Goal: Information Seeking & Learning: Learn about a topic

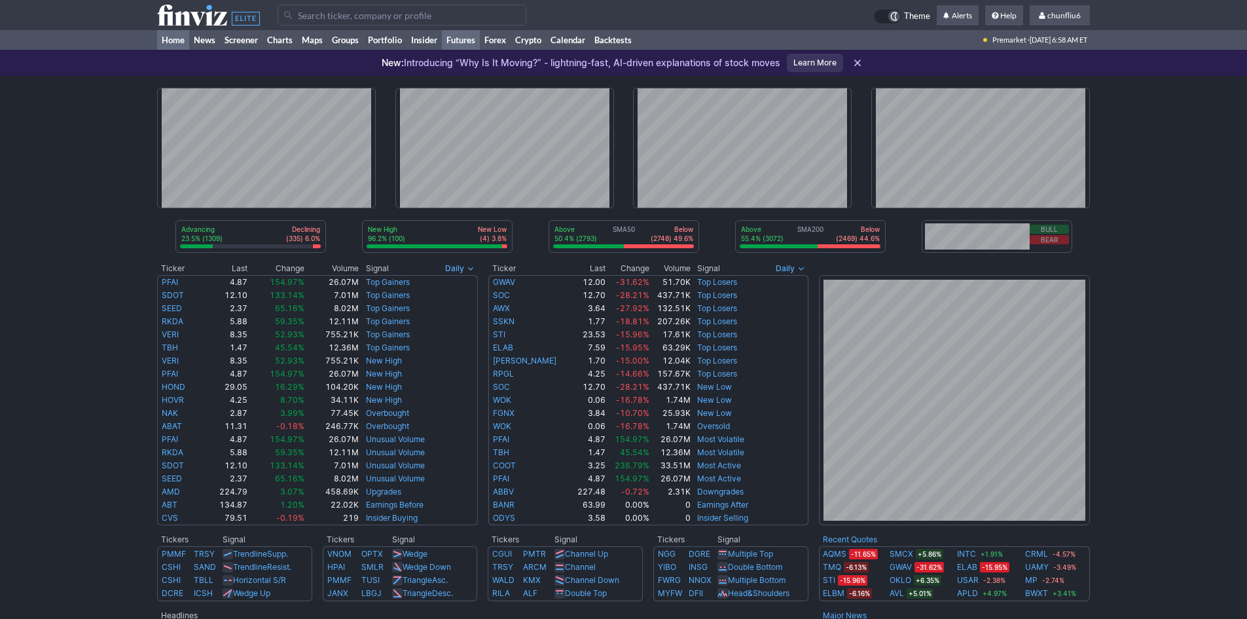
click at [473, 41] on link "Futures" at bounding box center [461, 40] width 38 height 20
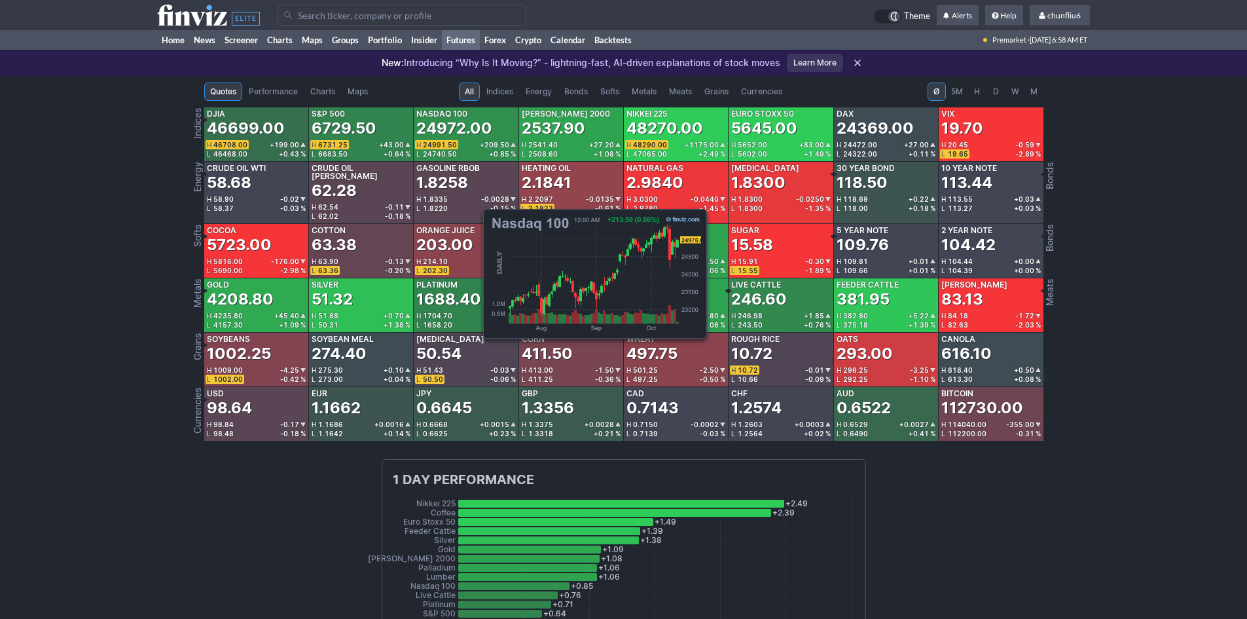
click at [477, 140] on div "H 24991.50 +209.50" at bounding box center [465, 144] width 99 height 9
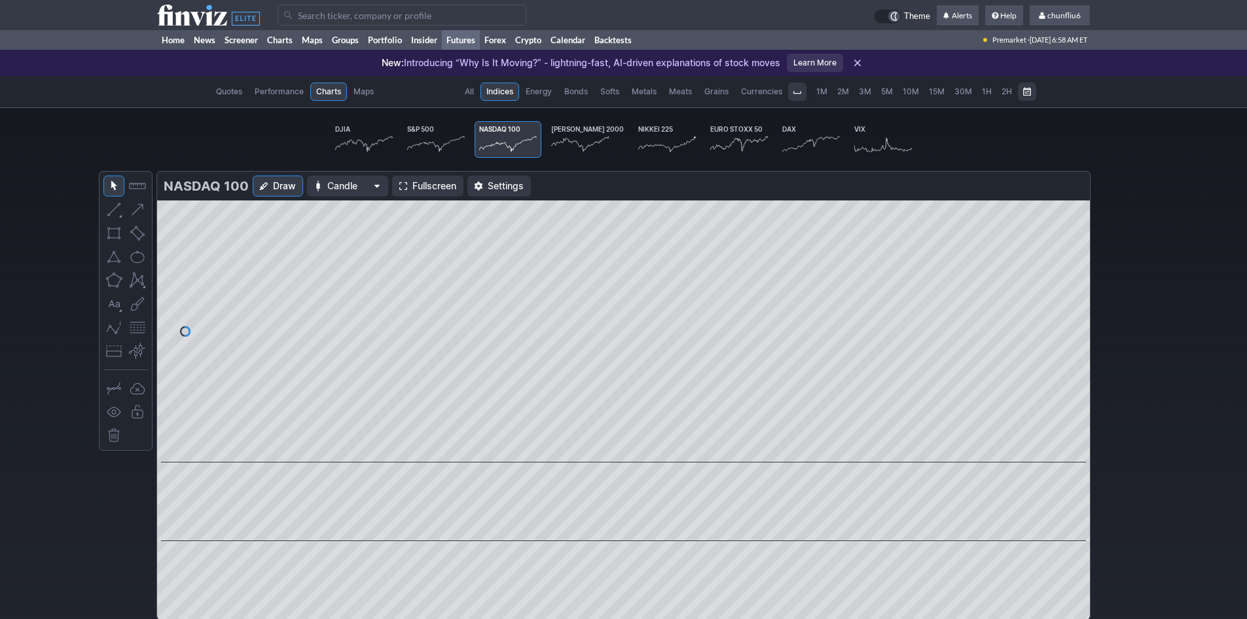
scroll to position [0, 81]
click at [413, 186] on span "Fullscreen" at bounding box center [434, 185] width 44 height 13
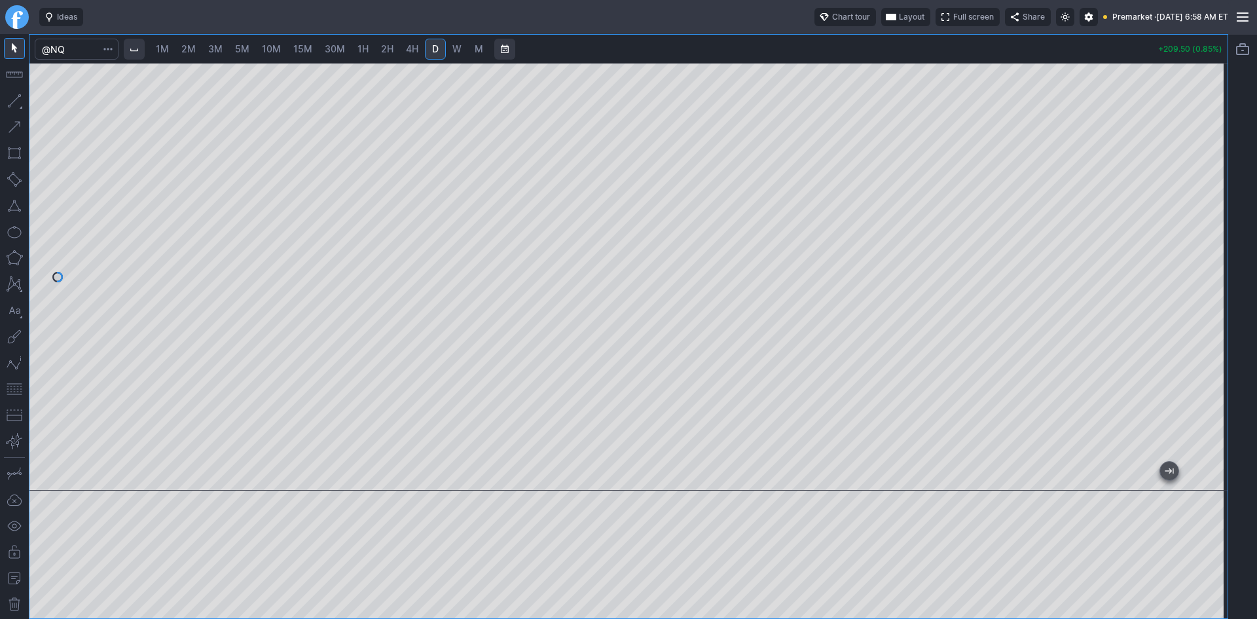
click at [268, 46] on span "10M" at bounding box center [271, 48] width 19 height 11
drag, startPoint x: 1212, startPoint y: 179, endPoint x: 1201, endPoint y: 295, distance: 116.4
click at [1201, 295] on div at bounding box center [1213, 273] width 27 height 395
click at [16, 388] on button "button" at bounding box center [14, 388] width 21 height 21
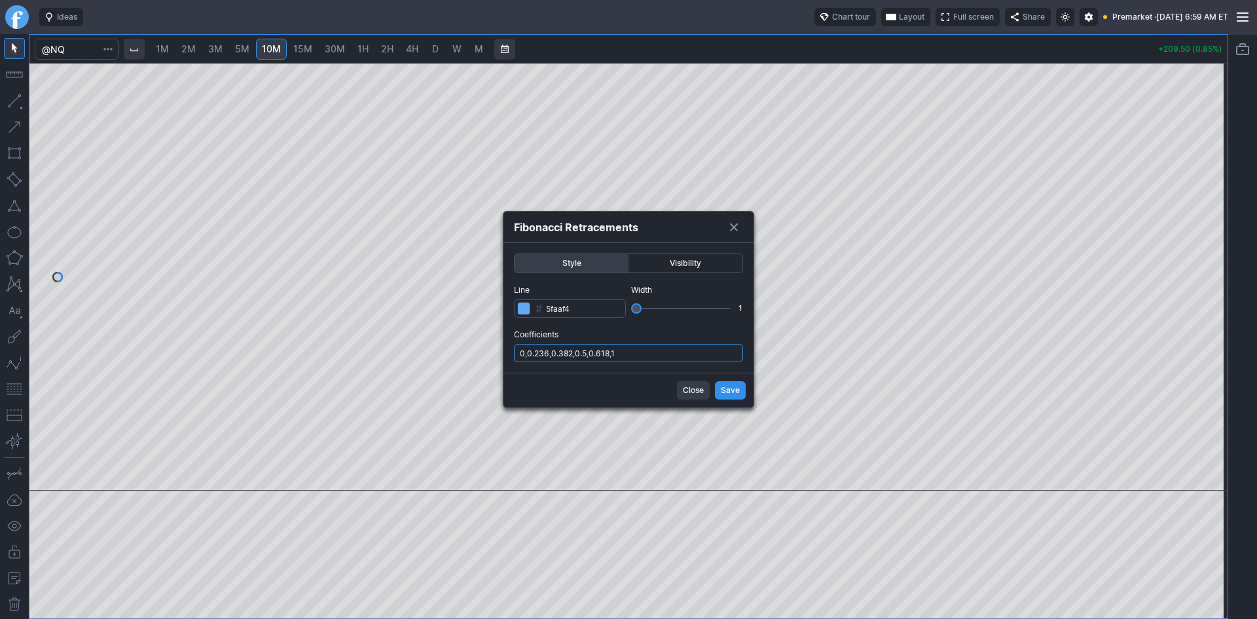
click at [649, 357] on input "0,0.236,0.382,0.5,0.618,1" at bounding box center [628, 353] width 229 height 18
type input "0,0.236,0.382,0.5,0.618,1,.786"
click at [723, 386] on span "Save" at bounding box center [730, 390] width 19 height 13
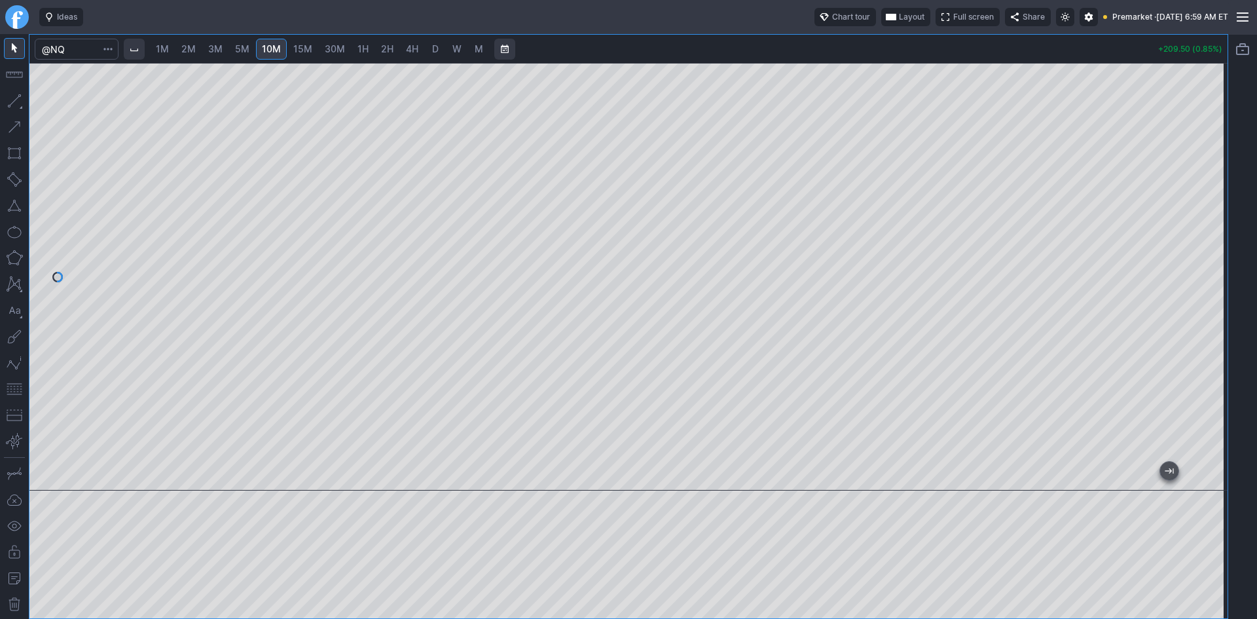
drag, startPoint x: 1214, startPoint y: 153, endPoint x: 1214, endPoint y: 189, distance: 36.7
click at [1214, 189] on div at bounding box center [1213, 273] width 27 height 395
drag, startPoint x: 1223, startPoint y: 194, endPoint x: 1219, endPoint y: 206, distance: 12.6
click at [1219, 206] on div at bounding box center [1213, 273] width 27 height 395
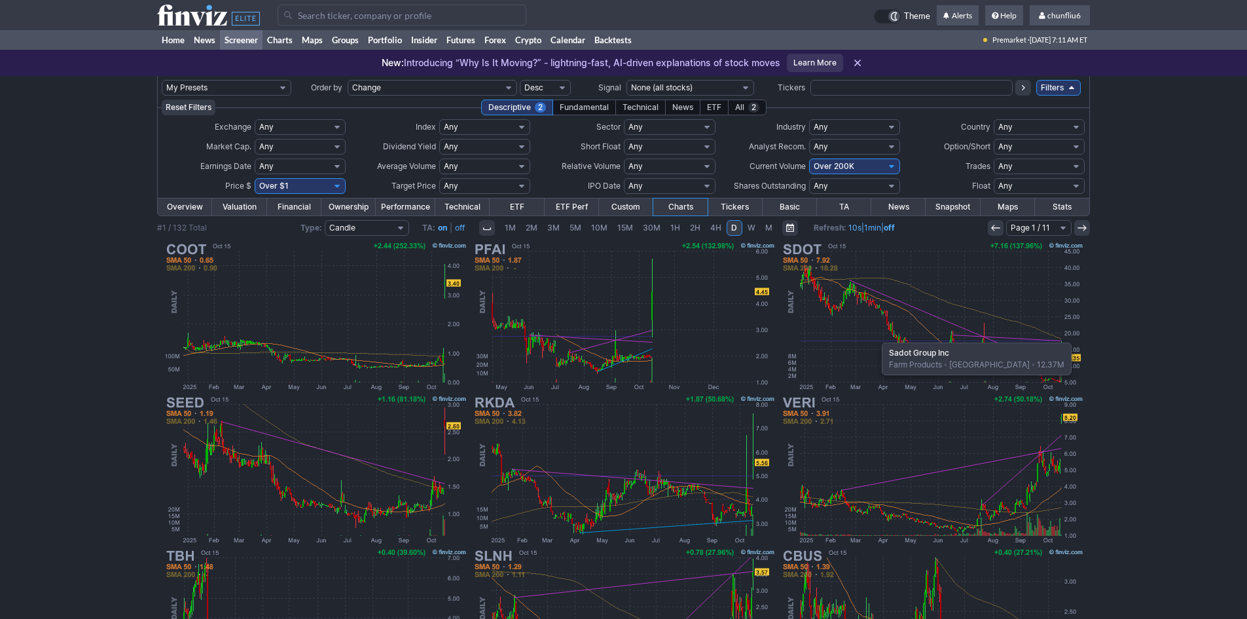
click at [875, 336] on img at bounding box center [932, 316] width 306 height 153
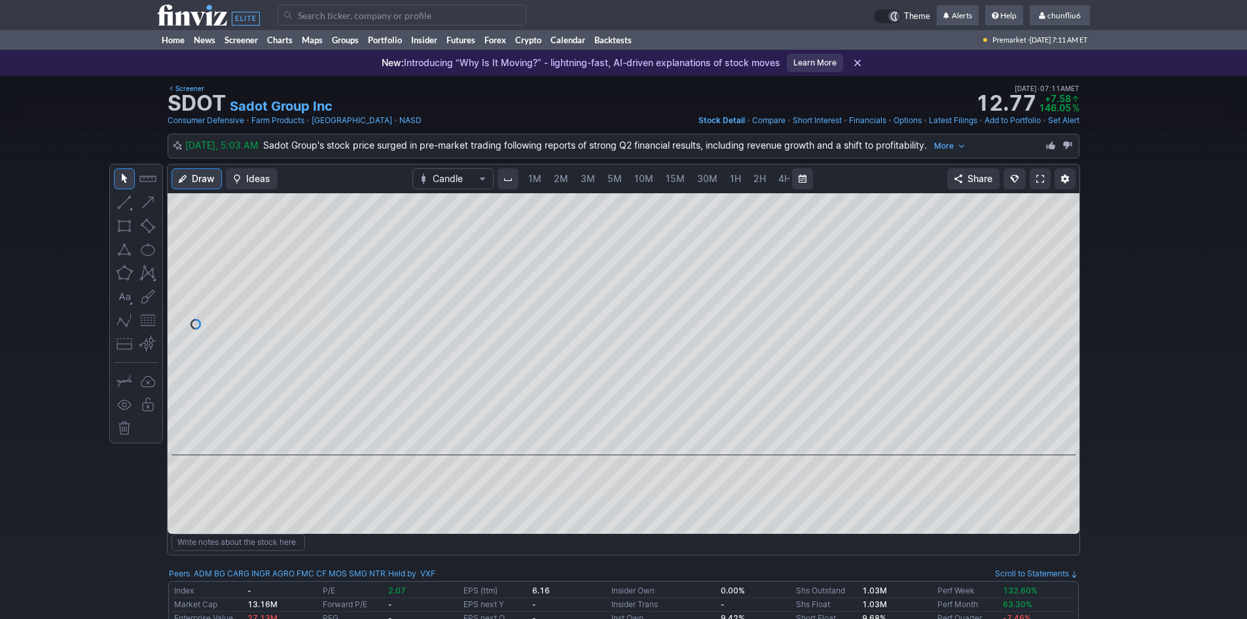
scroll to position [0, 71]
click at [1038, 179] on span at bounding box center [1040, 178] width 8 height 10
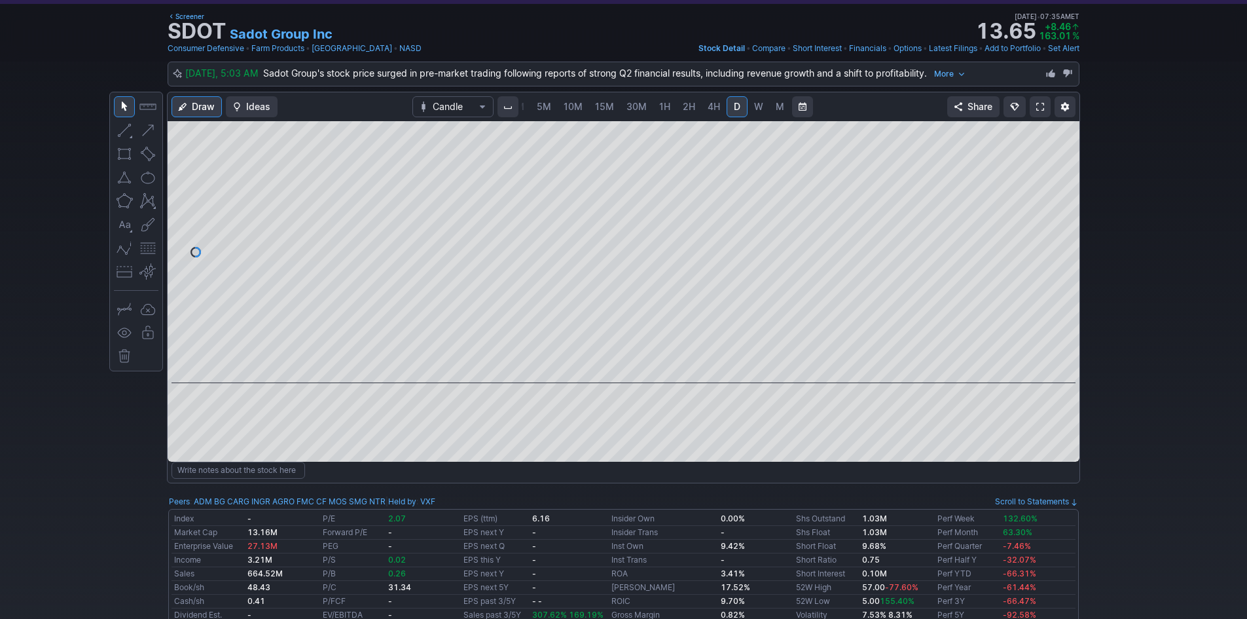
scroll to position [131, 0]
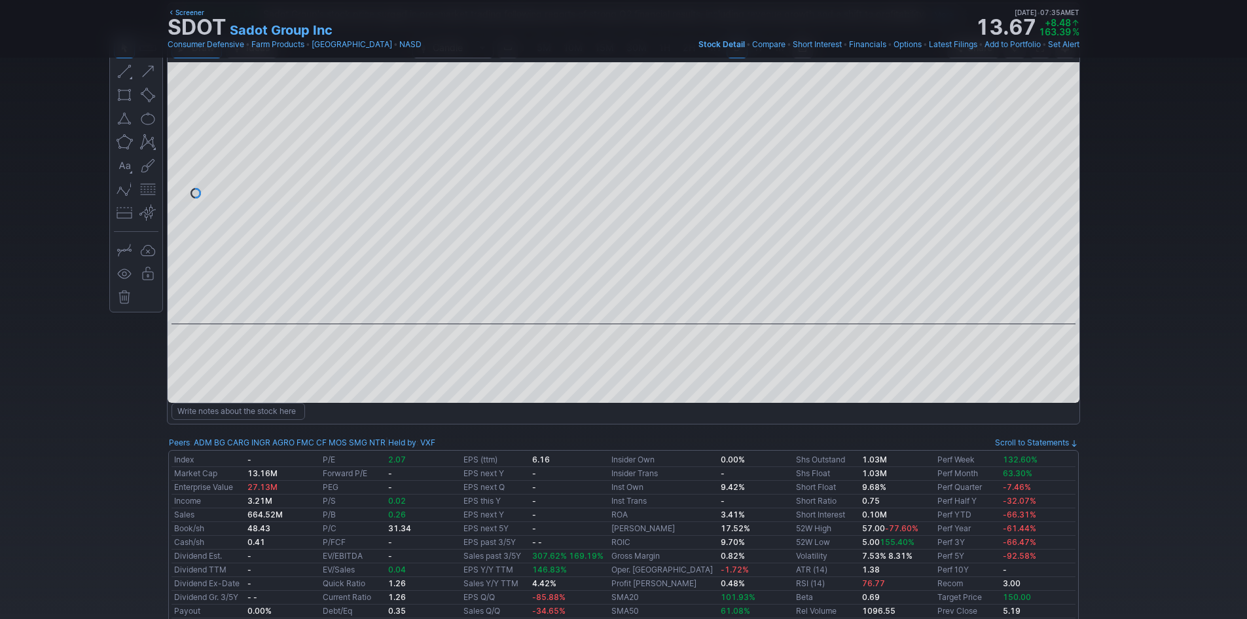
drag, startPoint x: 1074, startPoint y: 221, endPoint x: 1064, endPoint y: 173, distance: 48.8
click at [1064, 174] on div at bounding box center [1065, 189] width 27 height 229
drag, startPoint x: 1075, startPoint y: 232, endPoint x: 1066, endPoint y: 163, distance: 70.0
click at [1066, 163] on div at bounding box center [1065, 189] width 27 height 229
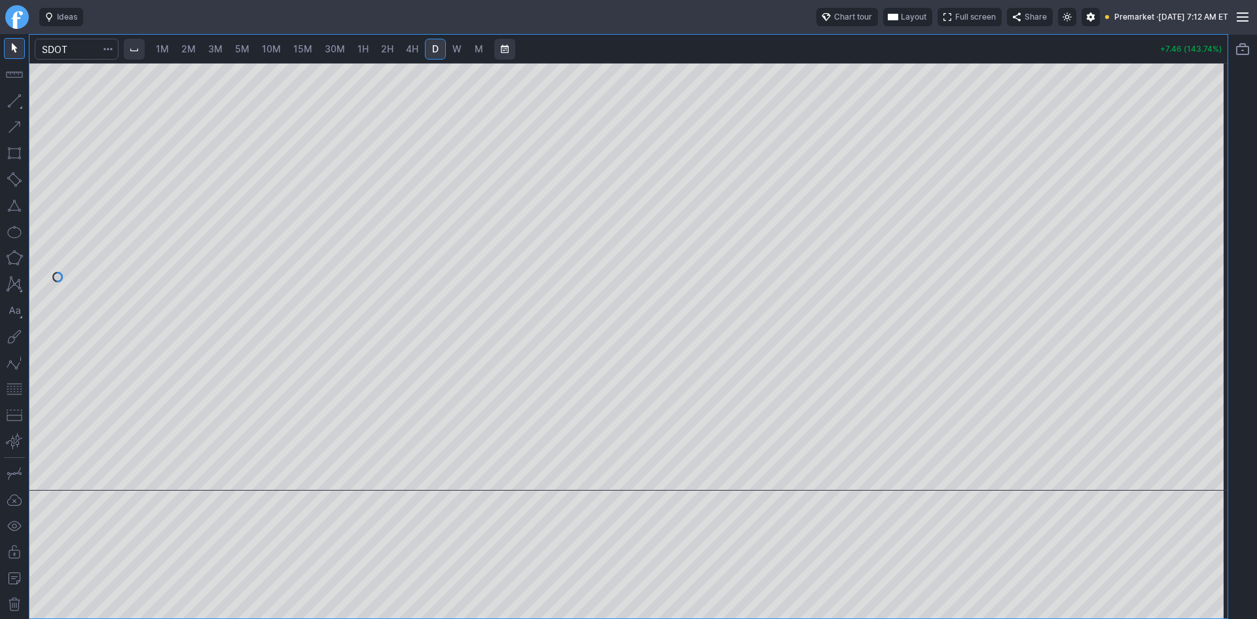
click at [166, 50] on span "1M" at bounding box center [162, 48] width 13 height 11
click at [1210, 281] on div at bounding box center [1213, 273] width 27 height 395
click at [15, 388] on button "button" at bounding box center [14, 388] width 21 height 21
drag, startPoint x: 1216, startPoint y: 337, endPoint x: 1211, endPoint y: 399, distance: 62.4
click at [1211, 399] on div at bounding box center [1213, 273] width 27 height 395
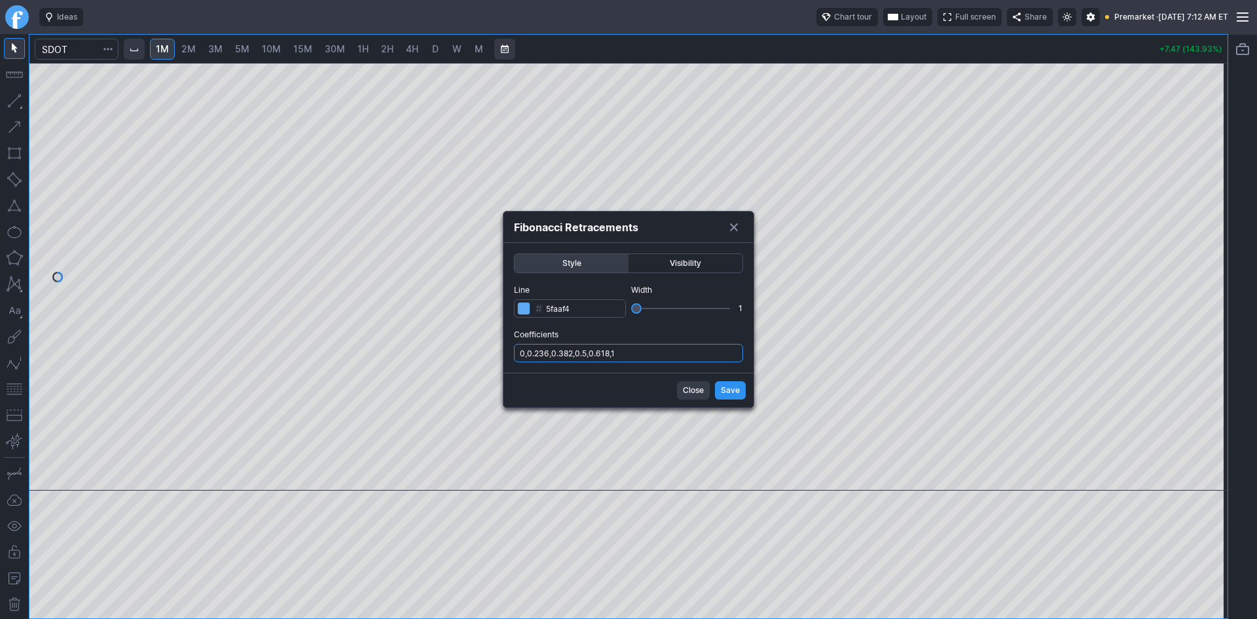
click at [643, 352] on input "0,0.236,0.382,0.5,0.618,1" at bounding box center [628, 353] width 229 height 18
type input "0,0.236,0.382,0.5,0.618,1,.786"
click at [734, 395] on span "Save" at bounding box center [730, 390] width 19 height 13
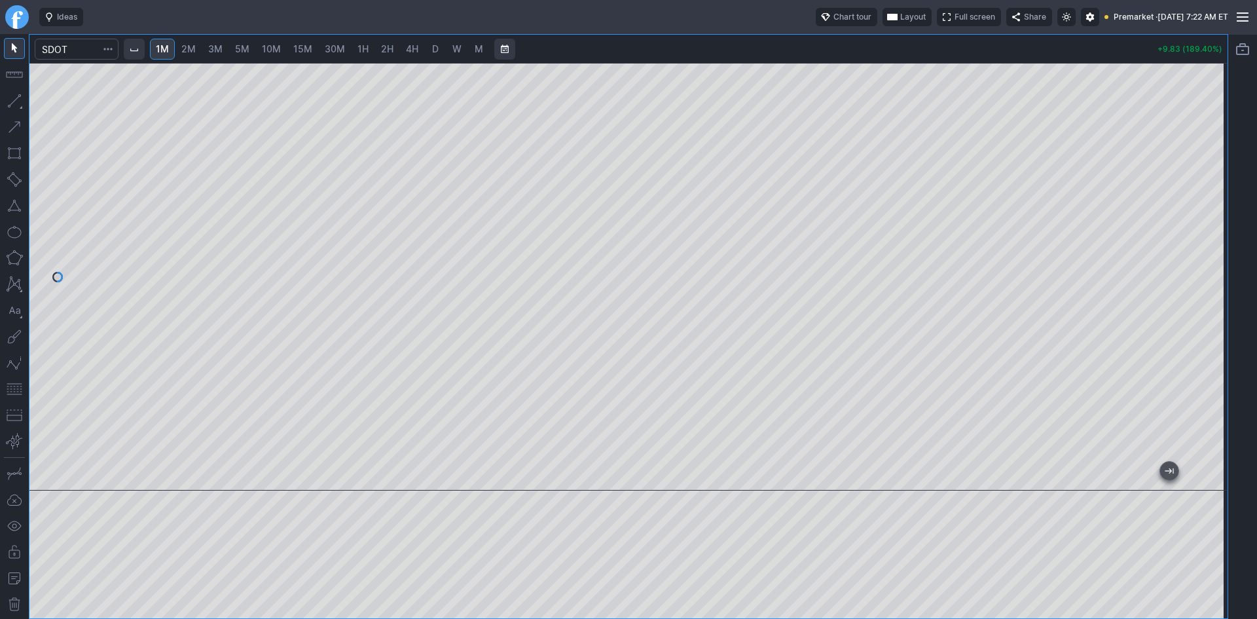
click at [20, 386] on button "button" at bounding box center [14, 388] width 21 height 21
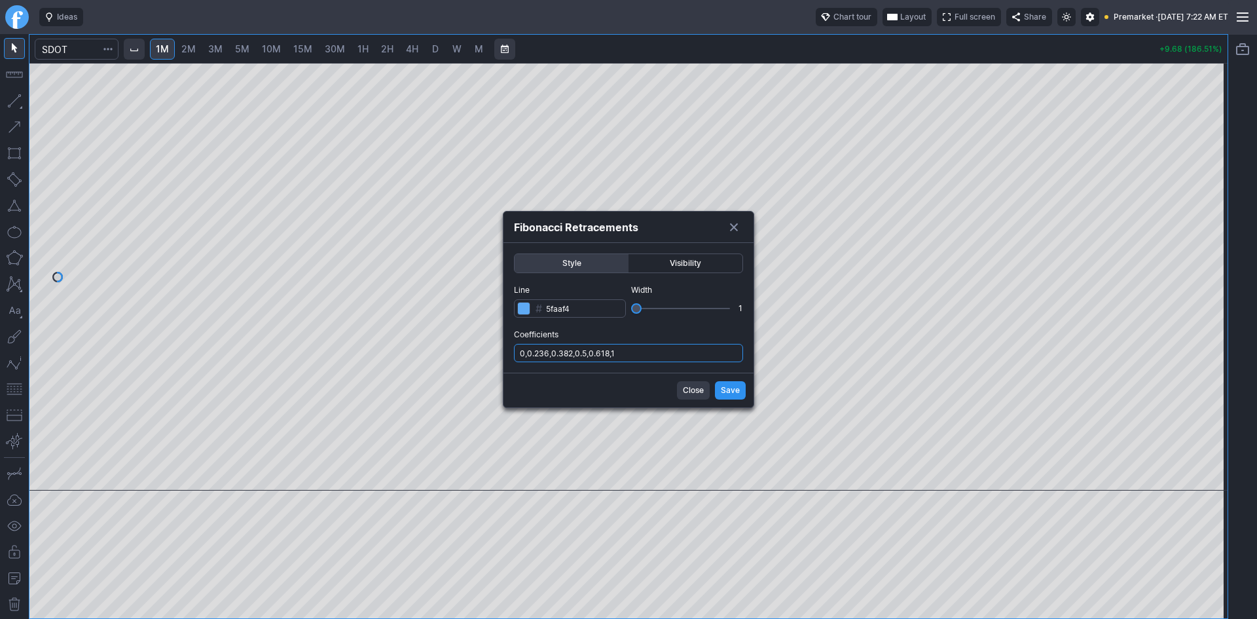
click at [690, 350] on input "0,0.236,0.382,0.5,0.618,1" at bounding box center [628, 353] width 229 height 18
type input "0,0.236,0.382,0.5,0.618,1,.786"
click at [731, 392] on span "Save" at bounding box center [730, 390] width 19 height 13
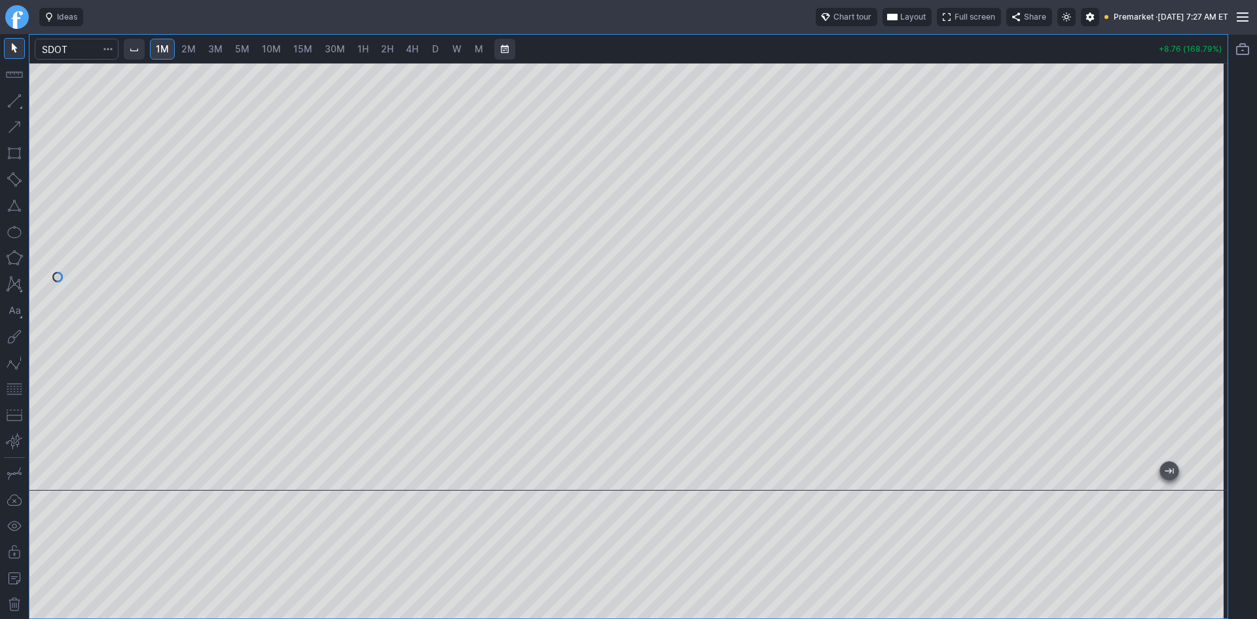
drag, startPoint x: 1203, startPoint y: 204, endPoint x: 1204, endPoint y: 195, distance: 8.5
click at [1204, 195] on div at bounding box center [1213, 273] width 27 height 395
drag, startPoint x: 1212, startPoint y: 249, endPoint x: 1212, endPoint y: 230, distance: 19.0
click at [1212, 230] on div at bounding box center [1213, 273] width 27 height 395
drag, startPoint x: 1220, startPoint y: 268, endPoint x: 1216, endPoint y: 259, distance: 9.7
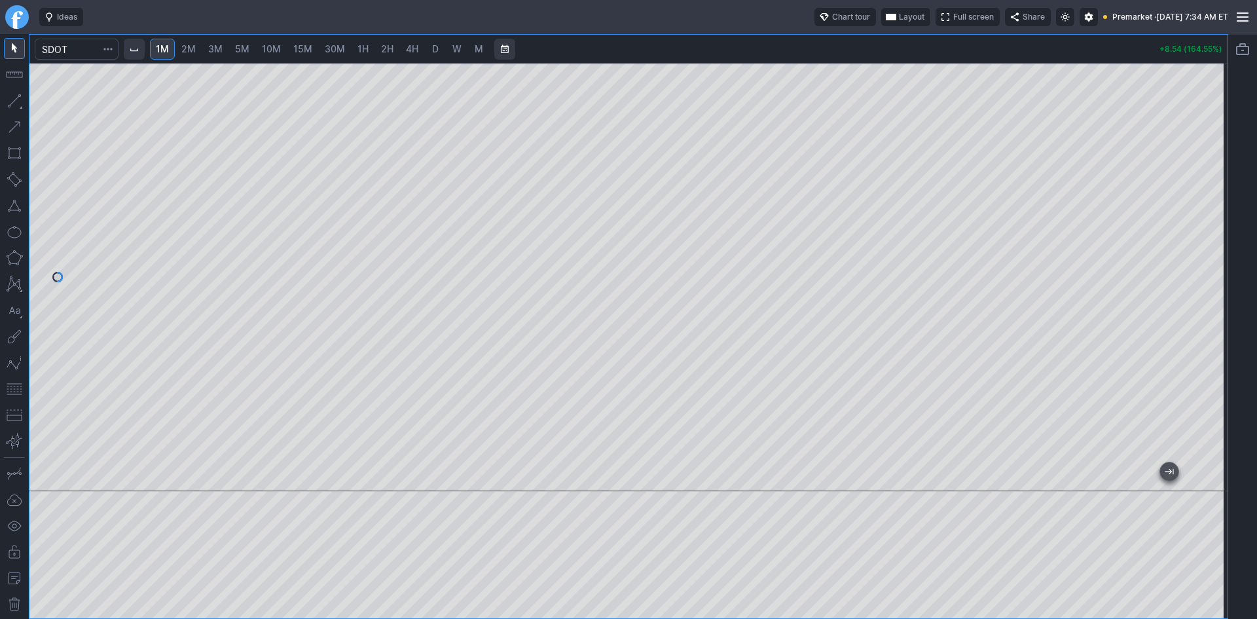
click at [1216, 259] on div at bounding box center [1213, 273] width 27 height 395
click at [1161, 239] on div at bounding box center [628, 277] width 1198 height 428
click at [16, 208] on button "button" at bounding box center [14, 205] width 21 height 21
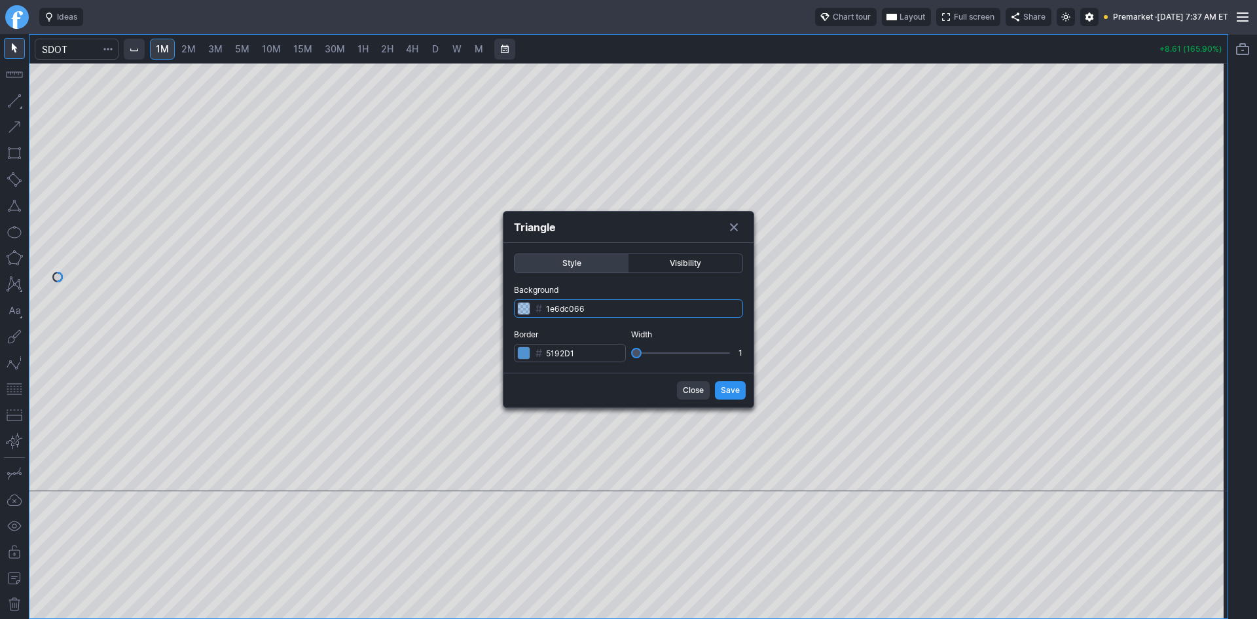
click at [592, 309] on input "1e6dc066" at bounding box center [628, 308] width 229 height 18
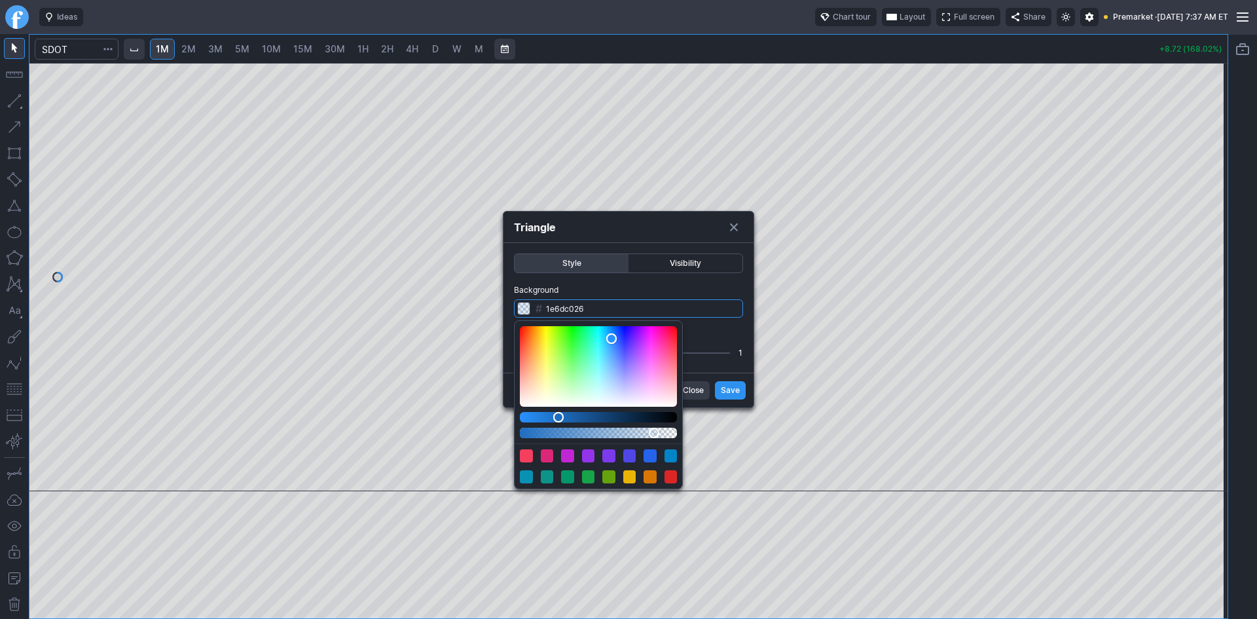
drag, startPoint x: 615, startPoint y: 433, endPoint x: 654, endPoint y: 429, distance: 39.4
click at [654, 429] on div "Alpha" at bounding box center [654, 432] width 10 height 10
type input "2177d126"
drag, startPoint x: 559, startPoint y: 416, endPoint x: 548, endPoint y: 418, distance: 11.4
click at [548, 418] on div "Lightness" at bounding box center [548, 417] width 10 height 10
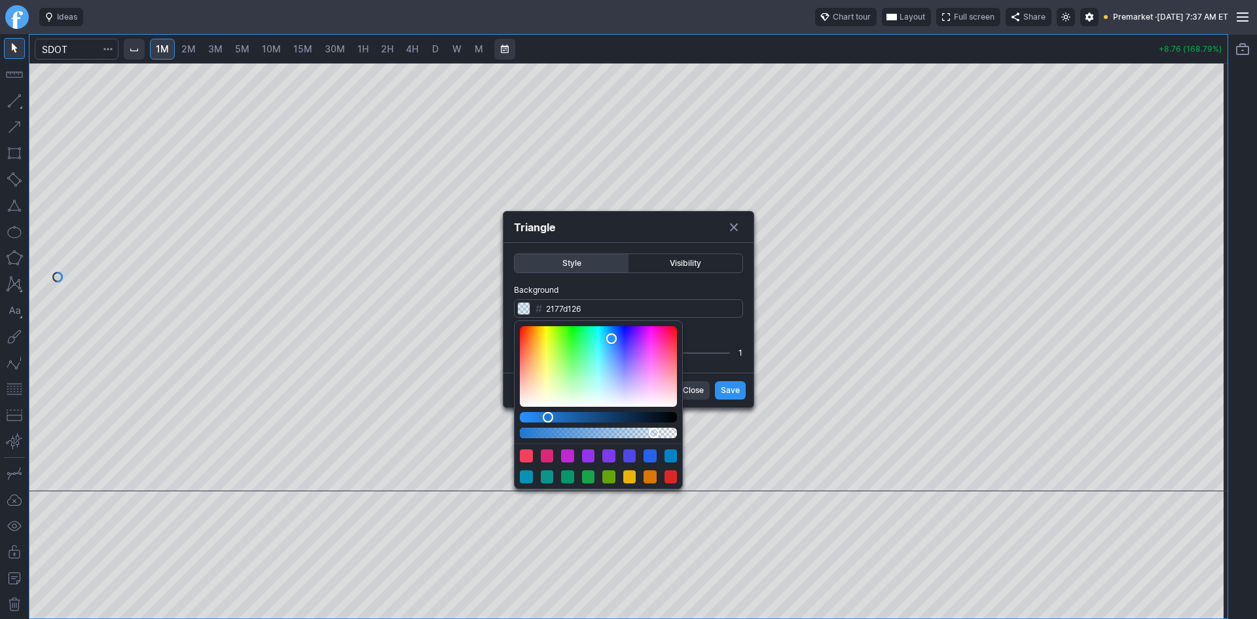
click at [727, 389] on form "Style Visibility Background # 2177d126 Border # 5192D1 Width 1 Close Save" at bounding box center [628, 325] width 250 height 164
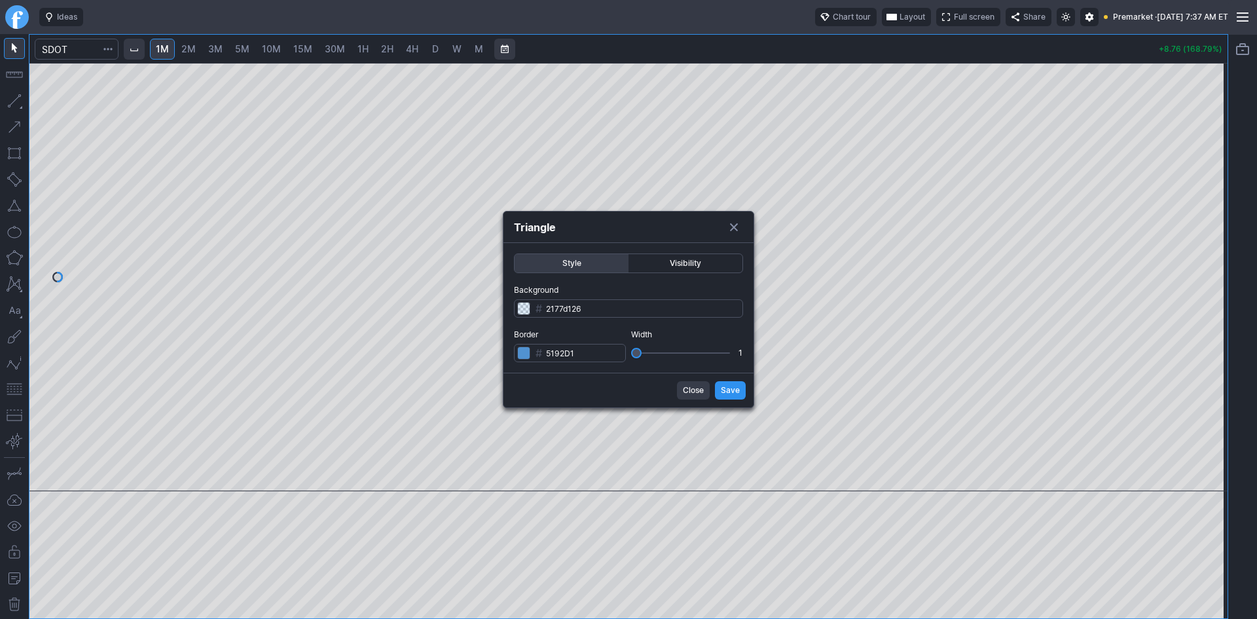
click at [727, 389] on span "Save" at bounding box center [730, 390] width 19 height 13
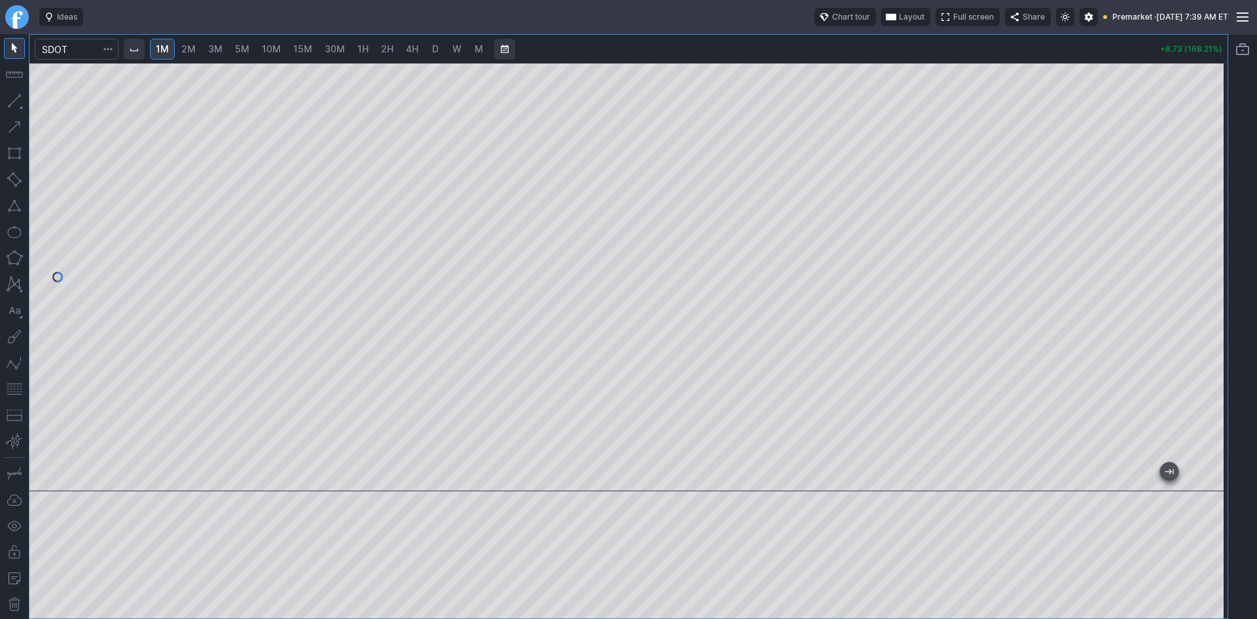
click at [17, 206] on button "button" at bounding box center [14, 205] width 21 height 21
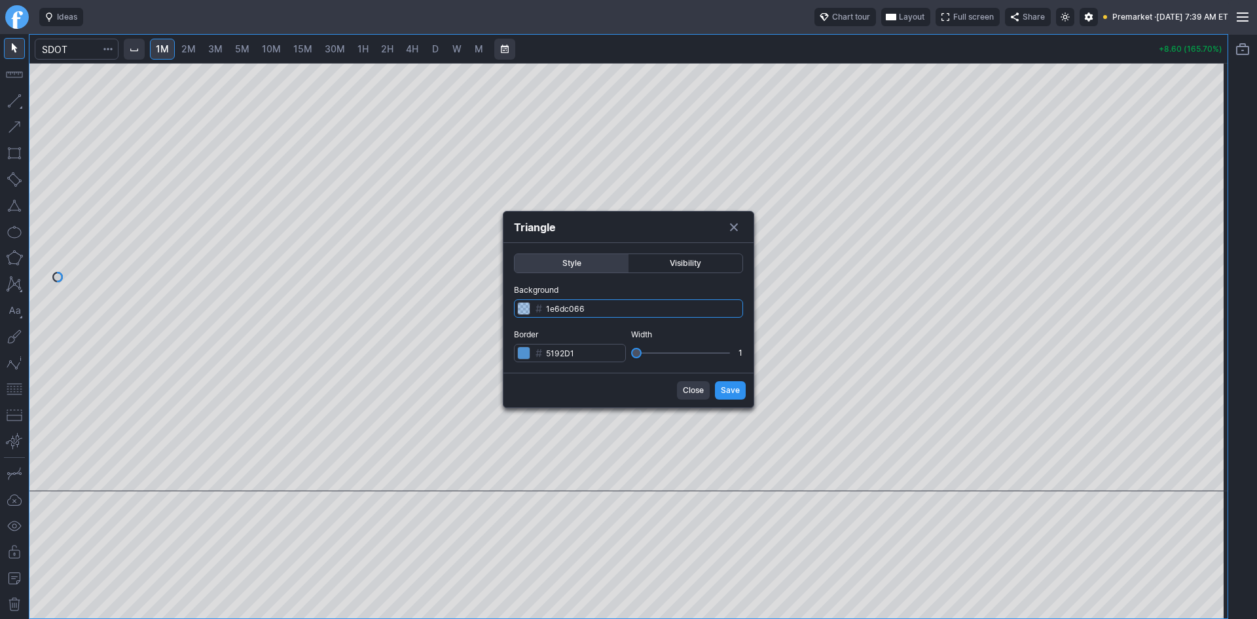
click at [585, 305] on input "1e6dc066" at bounding box center [628, 308] width 229 height 18
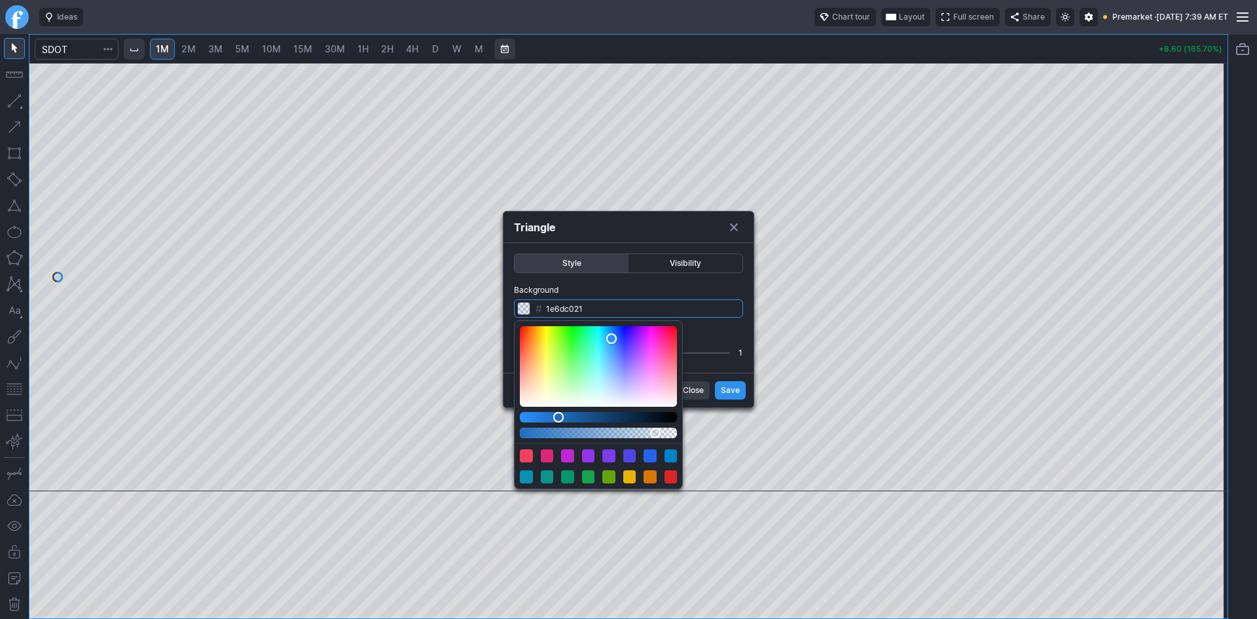
type input "1e6dc01f"
drag, startPoint x: 617, startPoint y: 431, endPoint x: 659, endPoint y: 431, distance: 41.2
click at [659, 431] on div "Alpha" at bounding box center [658, 432] width 10 height 10
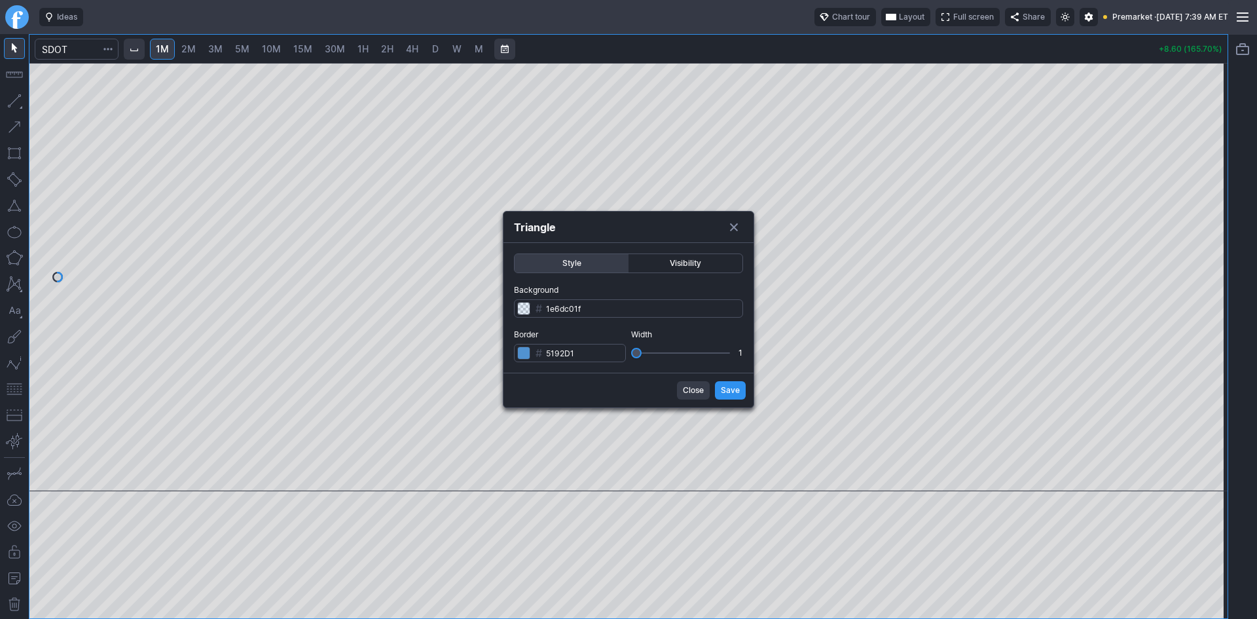
click at [651, 281] on div "Style Visibility Background # 1e6dc01f Border # 5192D1 Width 1" at bounding box center [628, 308] width 250 height 130
click at [590, 353] on input "5192D1" at bounding box center [570, 353] width 112 height 18
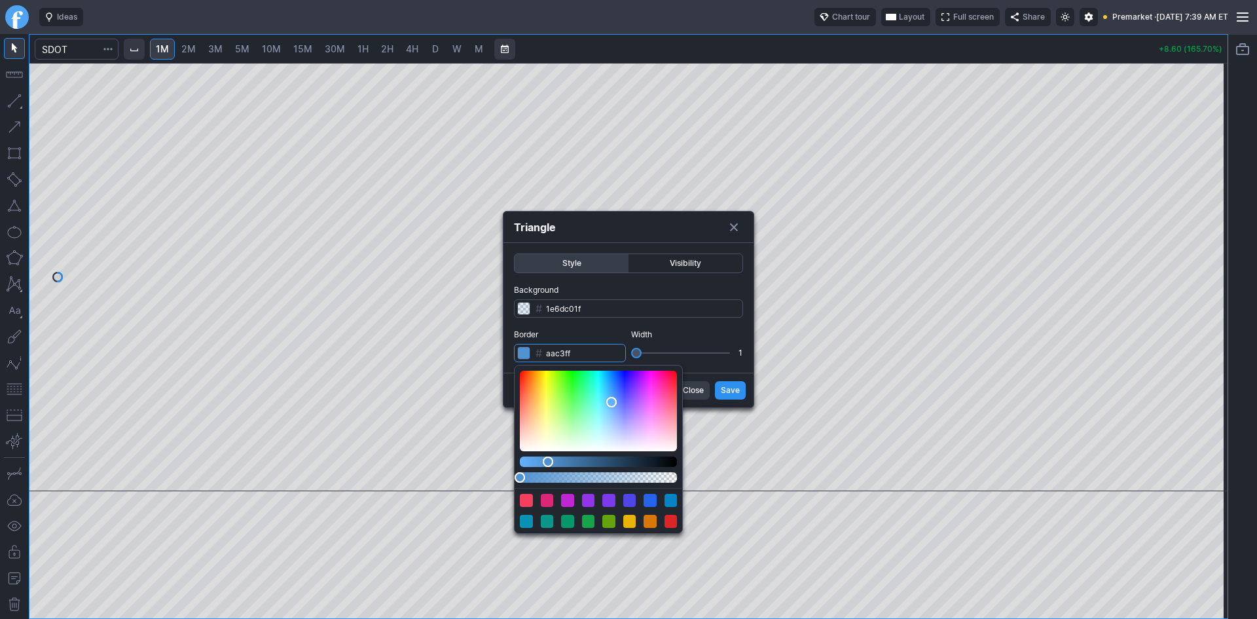
click at [617, 424] on div "Color" at bounding box center [598, 411] width 157 height 81
click at [545, 404] on div "Color" at bounding box center [598, 411] width 157 height 81
click at [553, 428] on div "Color" at bounding box center [598, 411] width 157 height 81
click at [524, 423] on div "Color" at bounding box center [598, 411] width 157 height 81
click at [665, 414] on div "Color" at bounding box center [598, 411] width 157 height 81
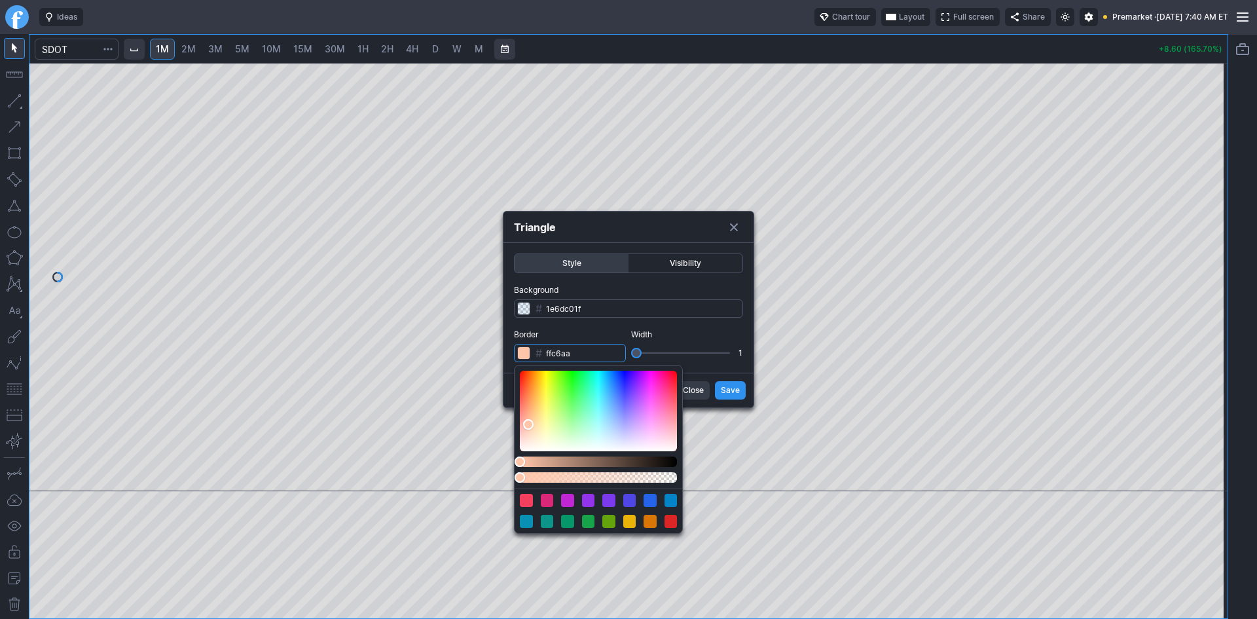
click at [528, 424] on div "Color" at bounding box center [598, 411] width 157 height 81
click at [577, 413] on div "Color" at bounding box center [598, 411] width 157 height 81
click at [528, 428] on div "Color" at bounding box center [598, 411] width 157 height 81
click at [623, 381] on div "Color" at bounding box center [598, 411] width 157 height 81
type input "ffc1ac"
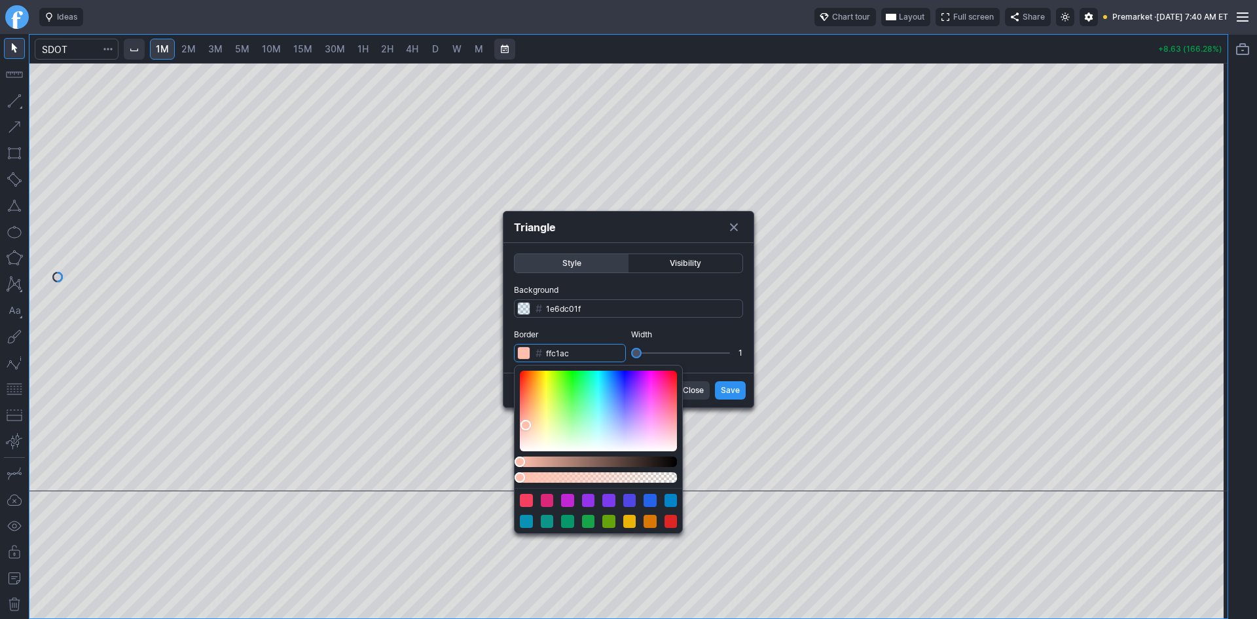
click at [526, 425] on div "Color" at bounding box center [598, 411] width 157 height 81
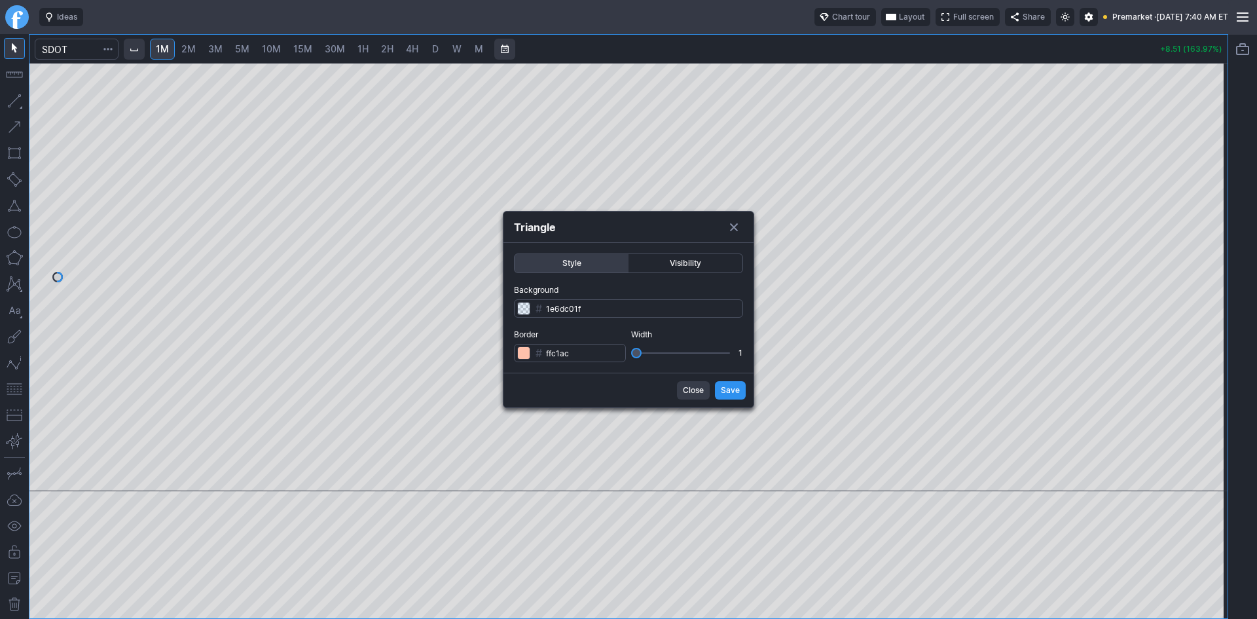
click at [720, 364] on div "Style Visibility Background # 1e6dc01f Border # ffc1ac Width 1" at bounding box center [628, 308] width 250 height 130
click at [733, 391] on span "Save" at bounding box center [730, 390] width 19 height 13
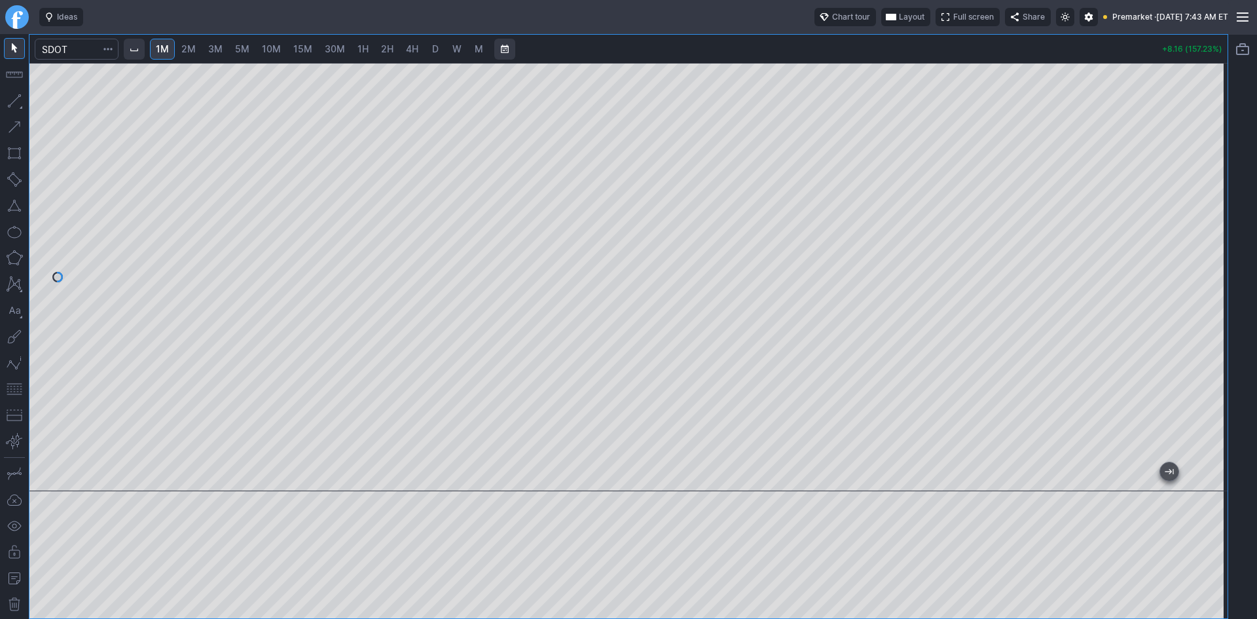
click at [899, 16] on span "Layout" at bounding box center [912, 16] width 26 height 13
click at [842, 41] on button "Layout" at bounding box center [844, 42] width 18 height 18
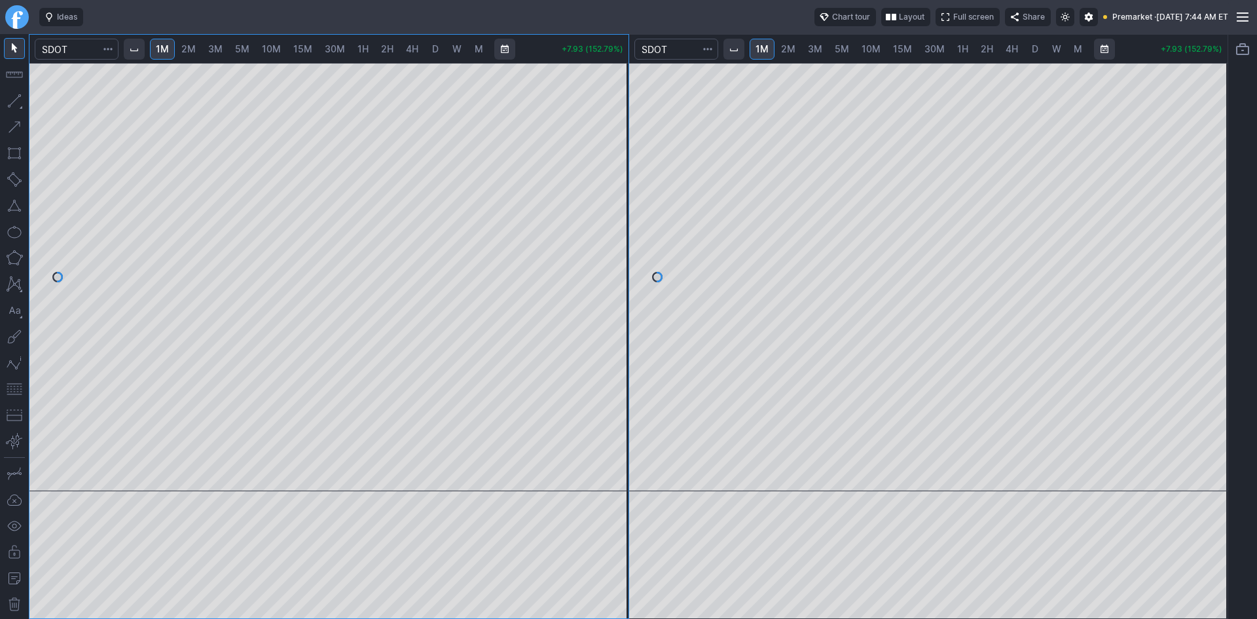
click at [190, 47] on span "2M" at bounding box center [188, 48] width 14 height 11
drag, startPoint x: 621, startPoint y: 229, endPoint x: 604, endPoint y: 306, distance: 79.1
click at [613, 300] on div at bounding box center [614, 273] width 27 height 395
click at [12, 387] on button "button" at bounding box center [14, 388] width 21 height 21
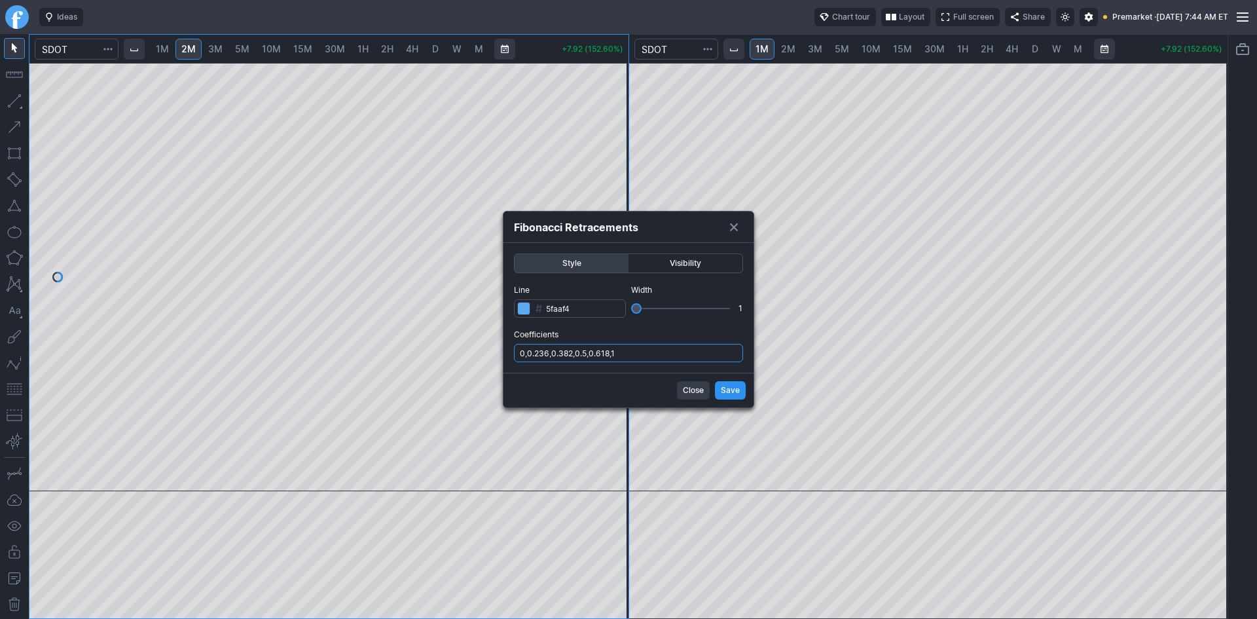
drag, startPoint x: 617, startPoint y: 355, endPoint x: 633, endPoint y: 361, distance: 16.6
click at [617, 355] on input "0,0.236,0.382,0.5,0.618,1" at bounding box center [628, 353] width 229 height 18
type input "0,0.236,0.382,0.5,0.618,1,.786"
click at [729, 391] on span "Save" at bounding box center [730, 390] width 19 height 13
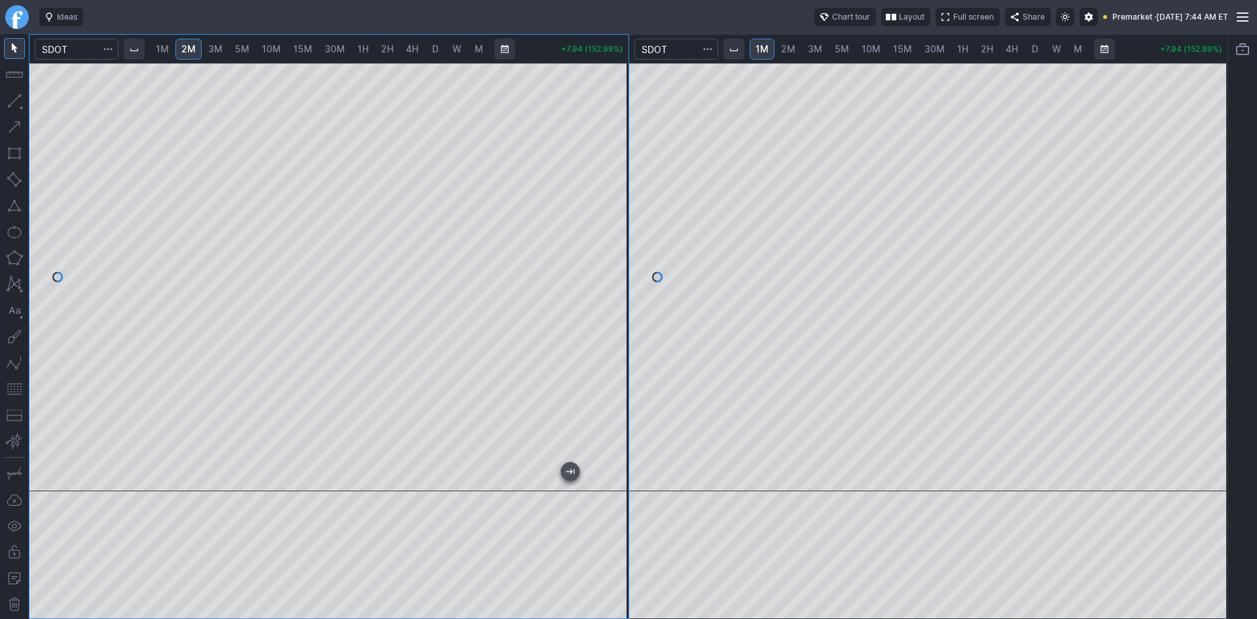
click at [18, 391] on button "button" at bounding box center [14, 388] width 21 height 21
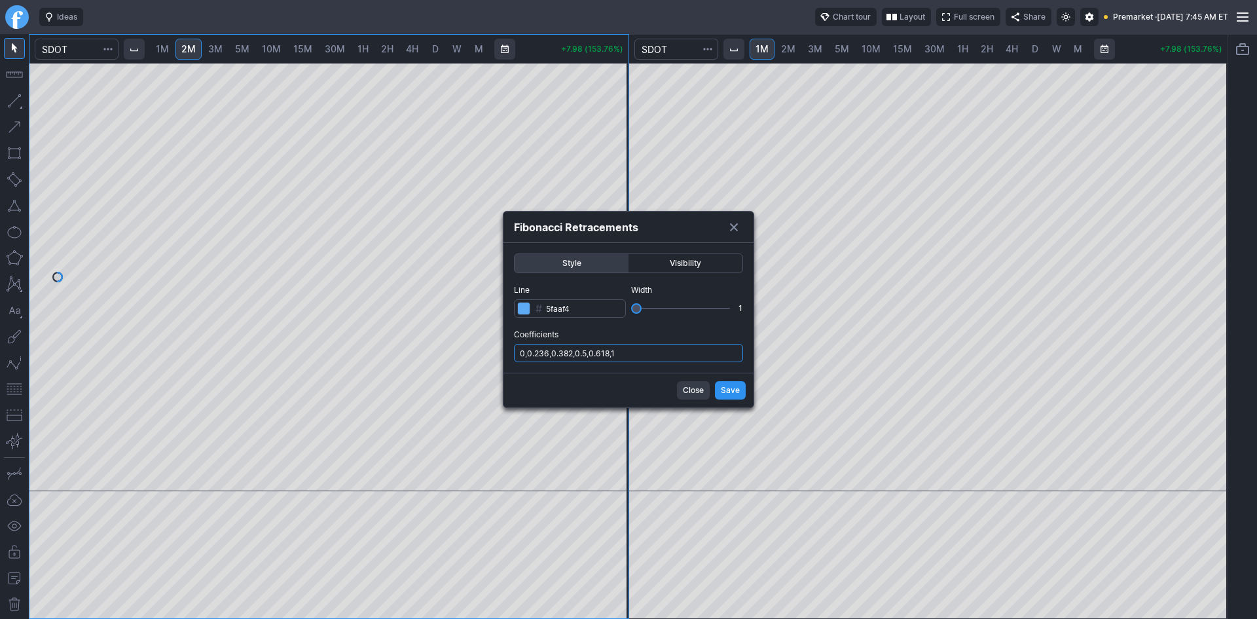
click at [645, 352] on input "0,0.236,0.382,0.5,0.618,1" at bounding box center [628, 353] width 229 height 18
type input "0,0.236,0.382,0.5,0.618,1,.786"
click at [735, 389] on span "Save" at bounding box center [730, 390] width 19 height 13
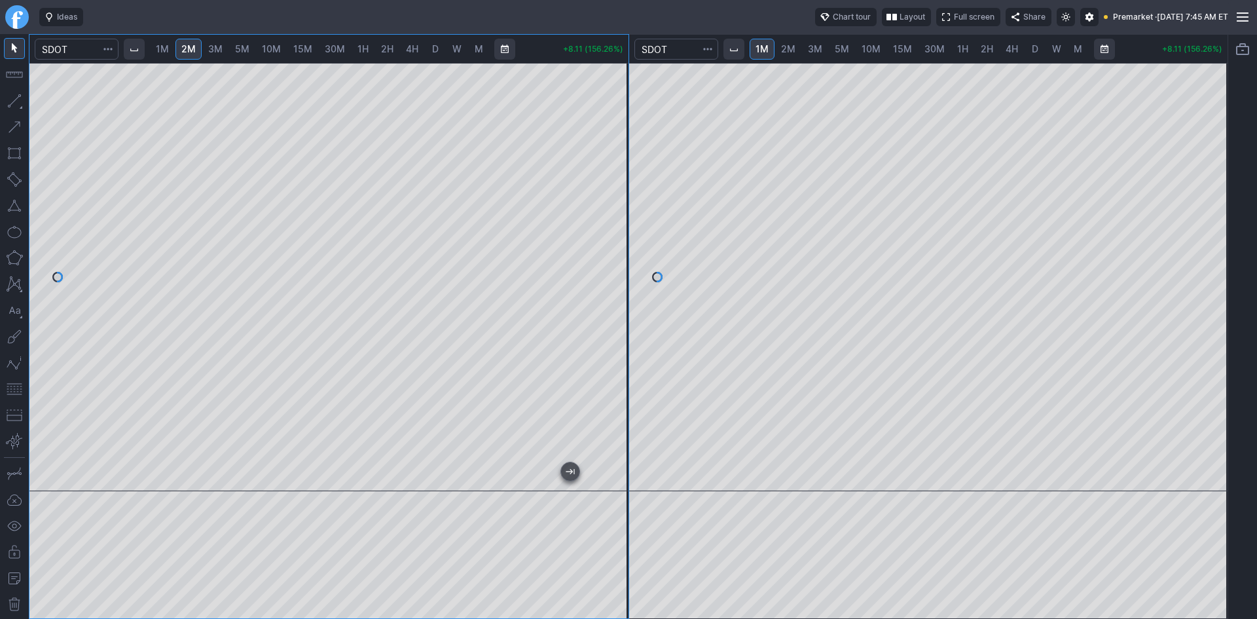
click at [867, 50] on span "10M" at bounding box center [870, 48] width 19 height 11
click at [1027, 46] on link "D" at bounding box center [1034, 49] width 21 height 21
drag, startPoint x: 1028, startPoint y: 474, endPoint x: 1214, endPoint y: 428, distance: 191.5
click at [1213, 440] on div at bounding box center [928, 277] width 599 height 428
drag, startPoint x: 1215, startPoint y: 214, endPoint x: 1203, endPoint y: 287, distance: 74.3
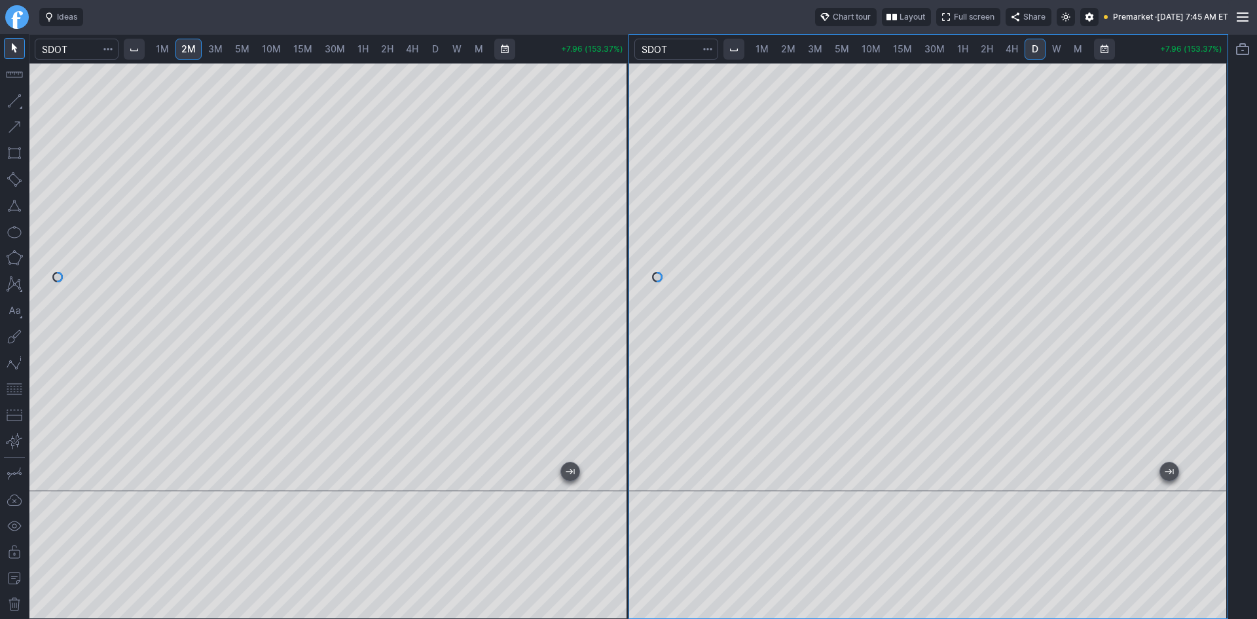
click at [1207, 283] on div at bounding box center [1213, 273] width 27 height 395
click at [10, 386] on button "button" at bounding box center [14, 388] width 21 height 21
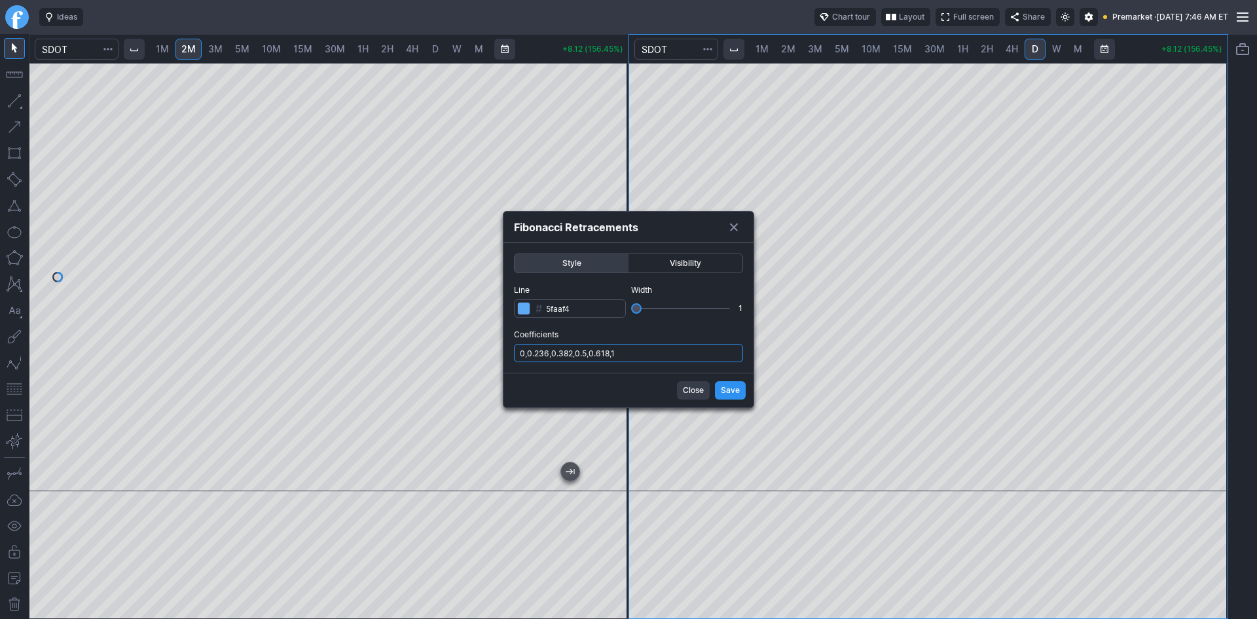
click at [648, 345] on input "0,0.236,0.382,0.5,0.618,1" at bounding box center [628, 353] width 229 height 18
type input "0,0.236,0.382,0.5,0.618,1,.786"
click at [733, 395] on span "Save" at bounding box center [730, 390] width 19 height 13
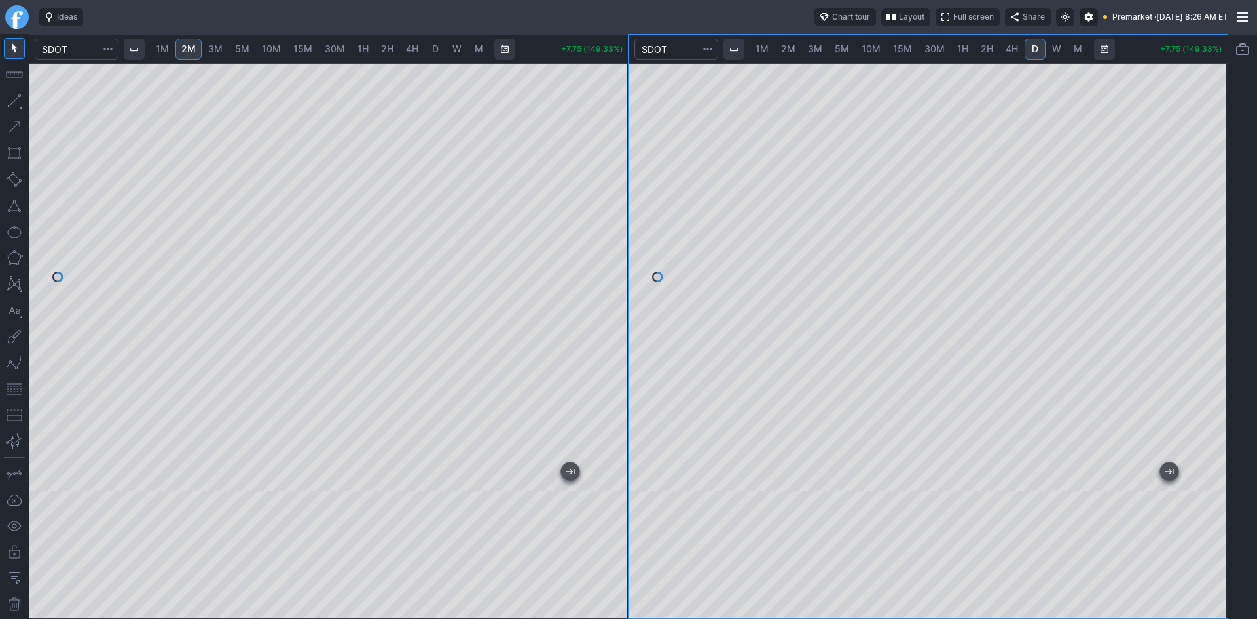
drag, startPoint x: 622, startPoint y: 245, endPoint x: 624, endPoint y: 230, distance: 15.2
click at [624, 230] on div at bounding box center [614, 273] width 27 height 395
drag, startPoint x: 12, startPoint y: 208, endPoint x: 20, endPoint y: 208, distance: 7.2
click at [12, 208] on button "button" at bounding box center [14, 205] width 21 height 21
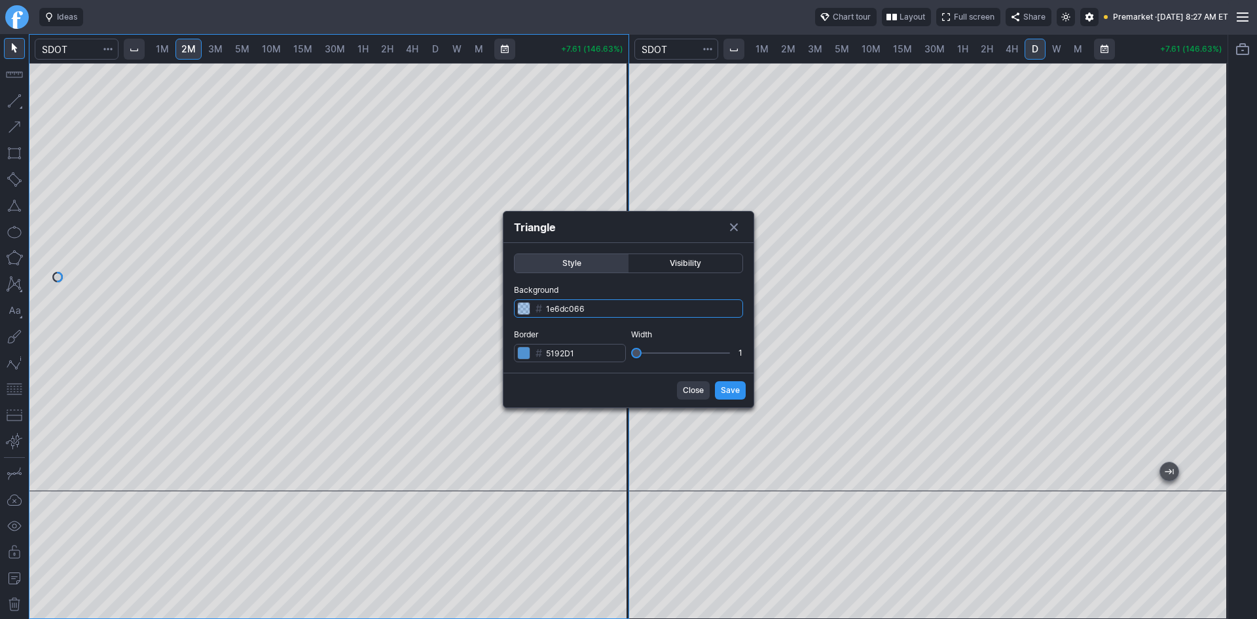
click at [573, 312] on input "1e6dc066" at bounding box center [628, 308] width 229 height 18
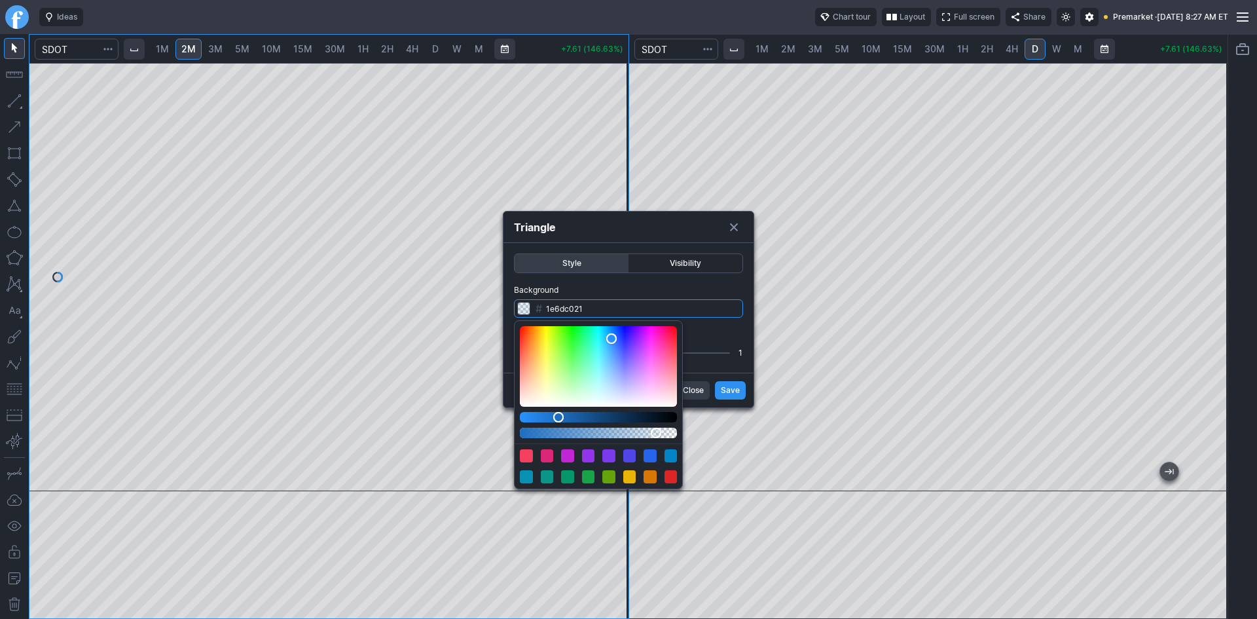
drag, startPoint x: 614, startPoint y: 435, endPoint x: 656, endPoint y: 437, distance: 41.9
click at [656, 437] on div "Alpha" at bounding box center [656, 432] width 10 height 10
type input "ffa28b21"
click at [525, 370] on div "Color" at bounding box center [598, 366] width 157 height 81
click at [725, 392] on form "Style Visibility Background # ffa28b21 Border # 5192D1 Width 1 Close Save" at bounding box center [628, 325] width 250 height 164
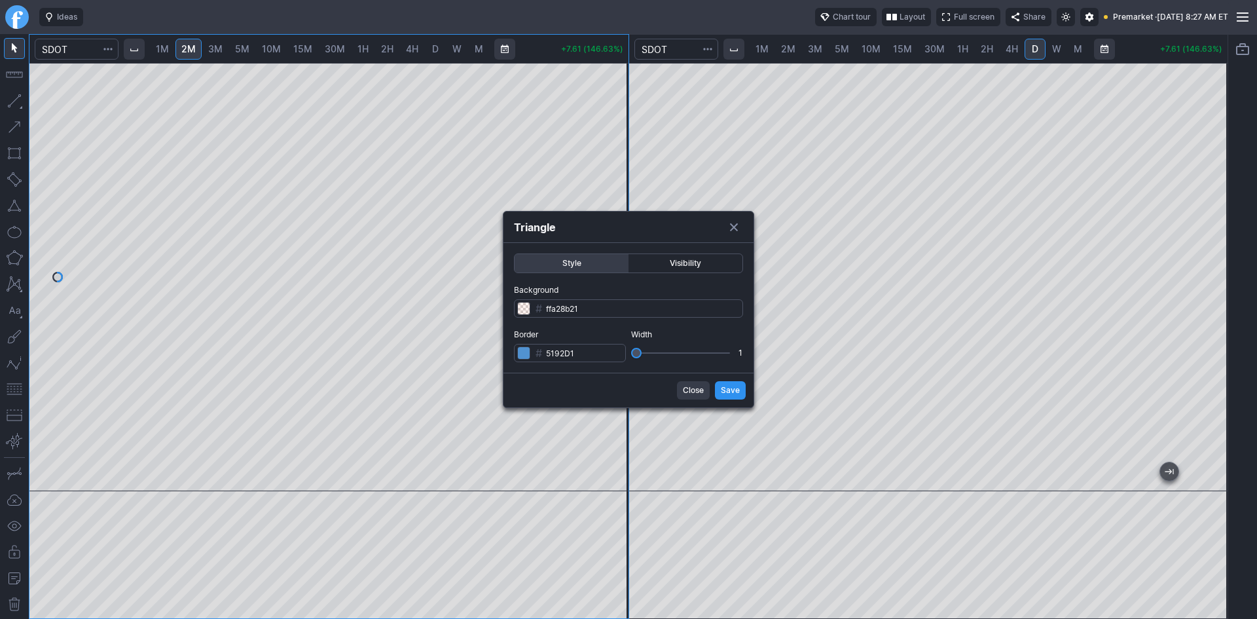
click at [723, 390] on span "Save" at bounding box center [730, 390] width 19 height 13
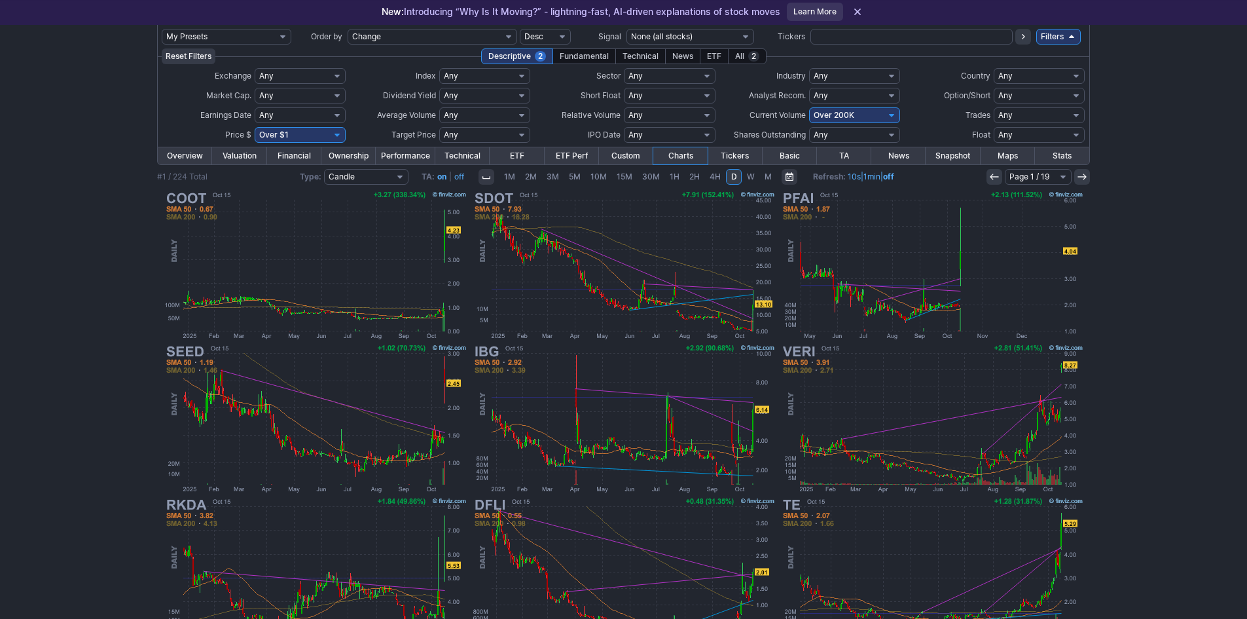
scroll to position [65, 0]
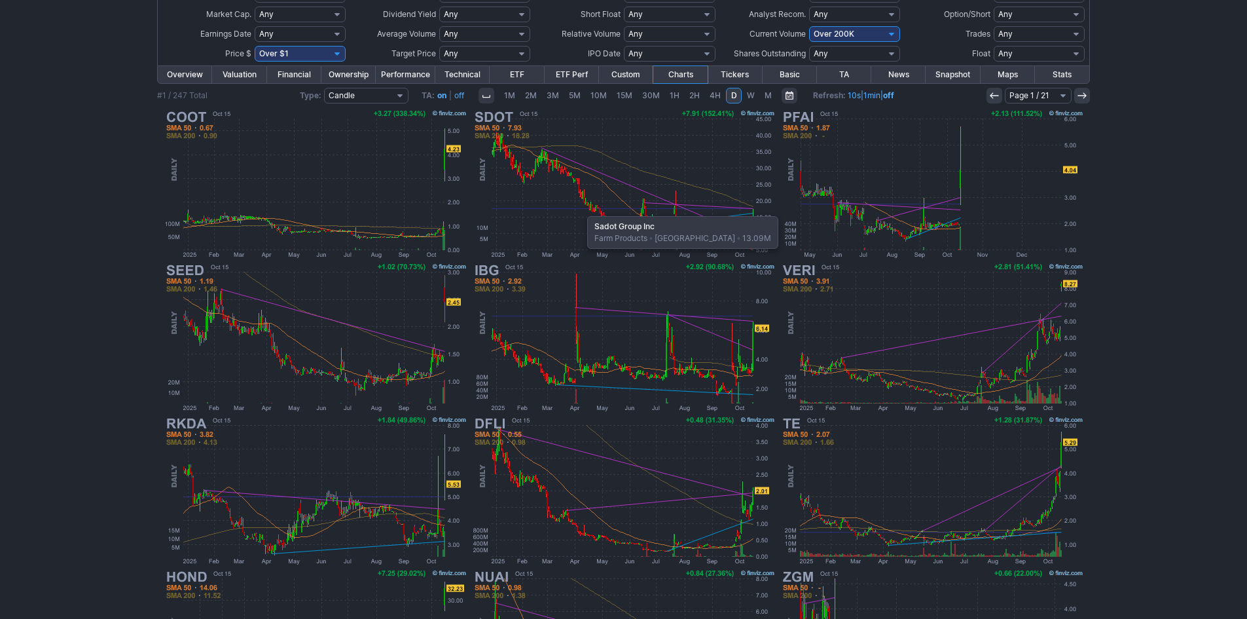
scroll to position [131, 0]
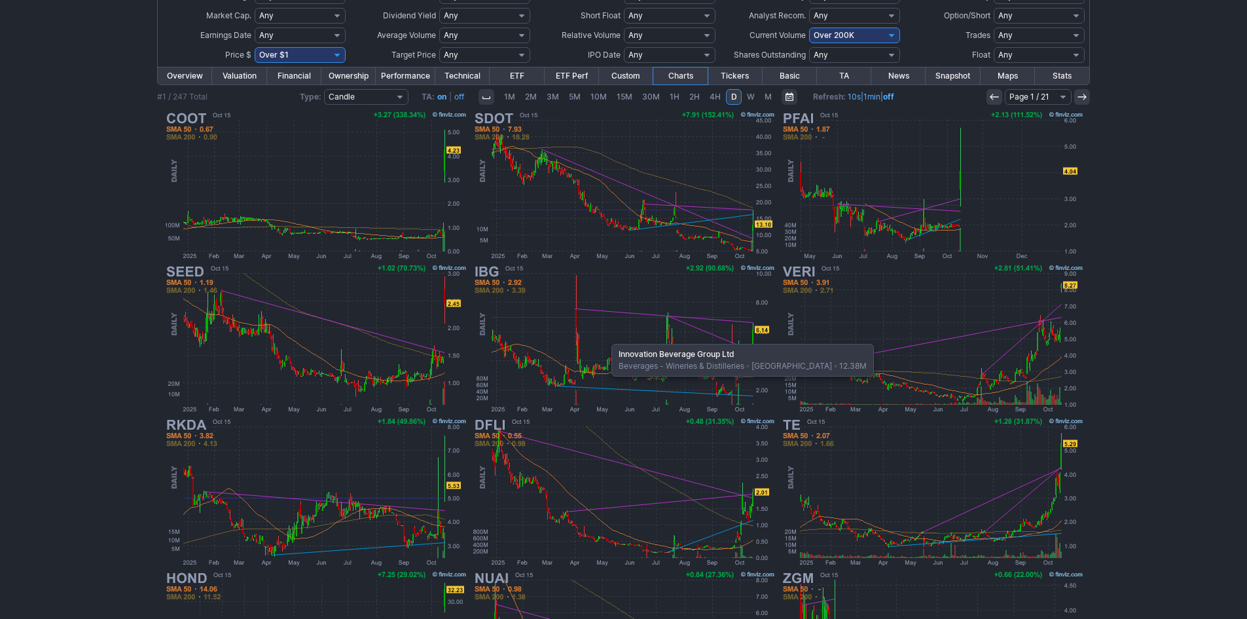
click at [605, 337] on img at bounding box center [624, 338] width 306 height 153
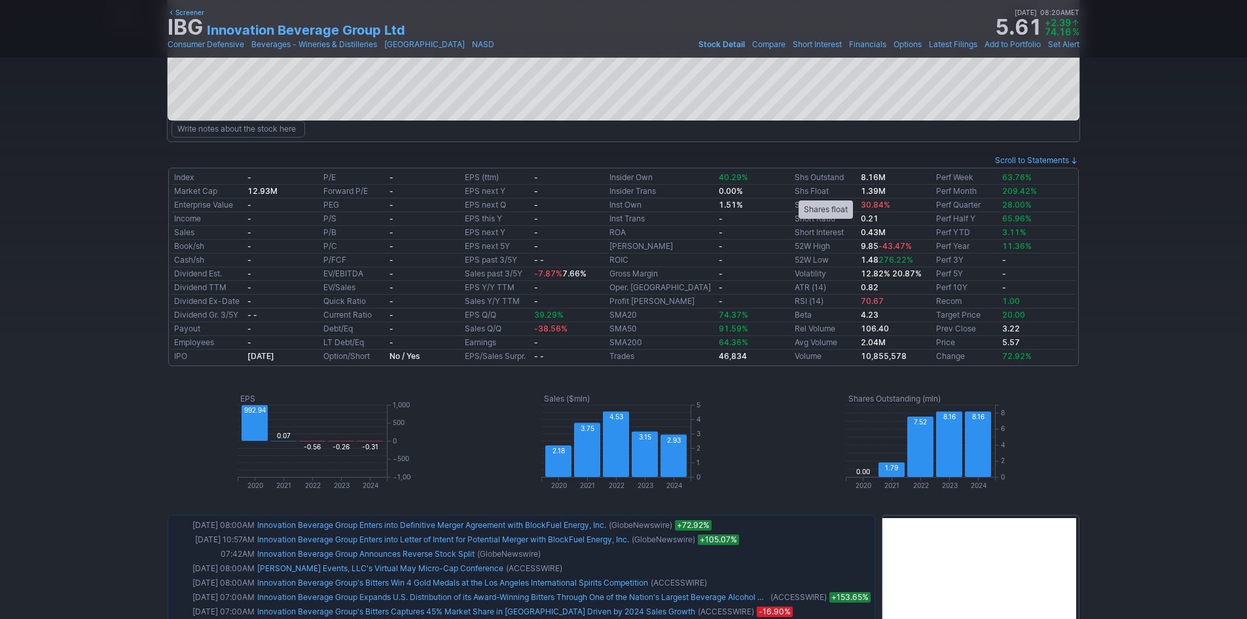
scroll to position [458, 0]
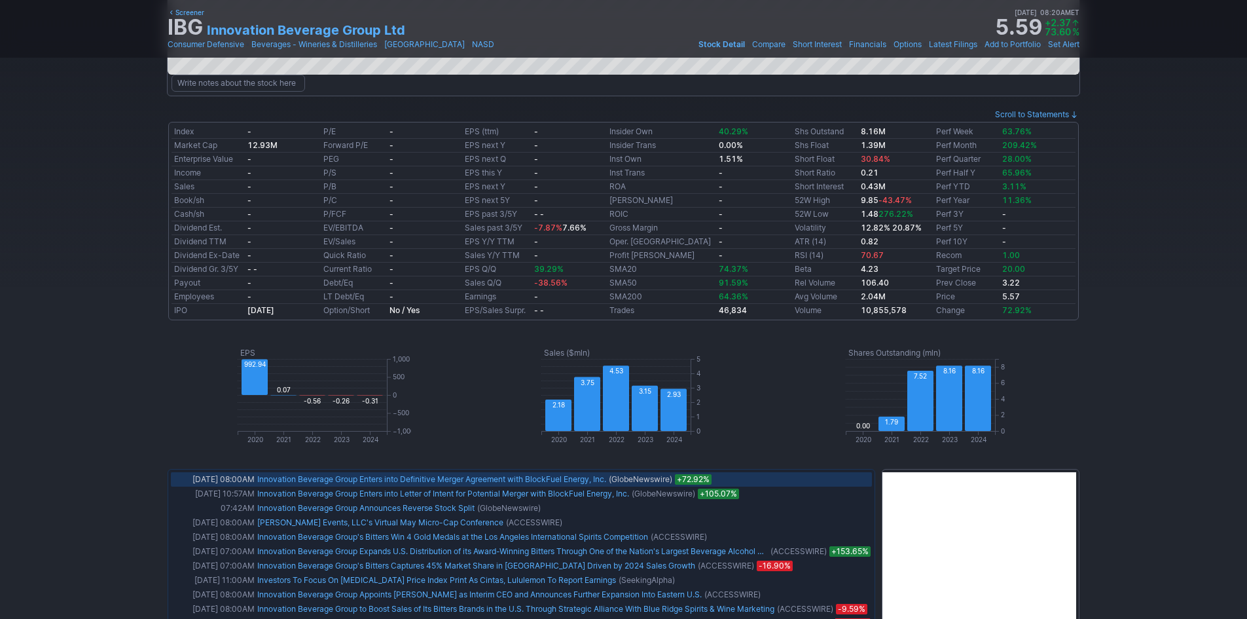
click at [437, 479] on link "Innovation Beverage Group Enters into Definitive Merger Agreement with BlockFue…" at bounding box center [431, 479] width 349 height 10
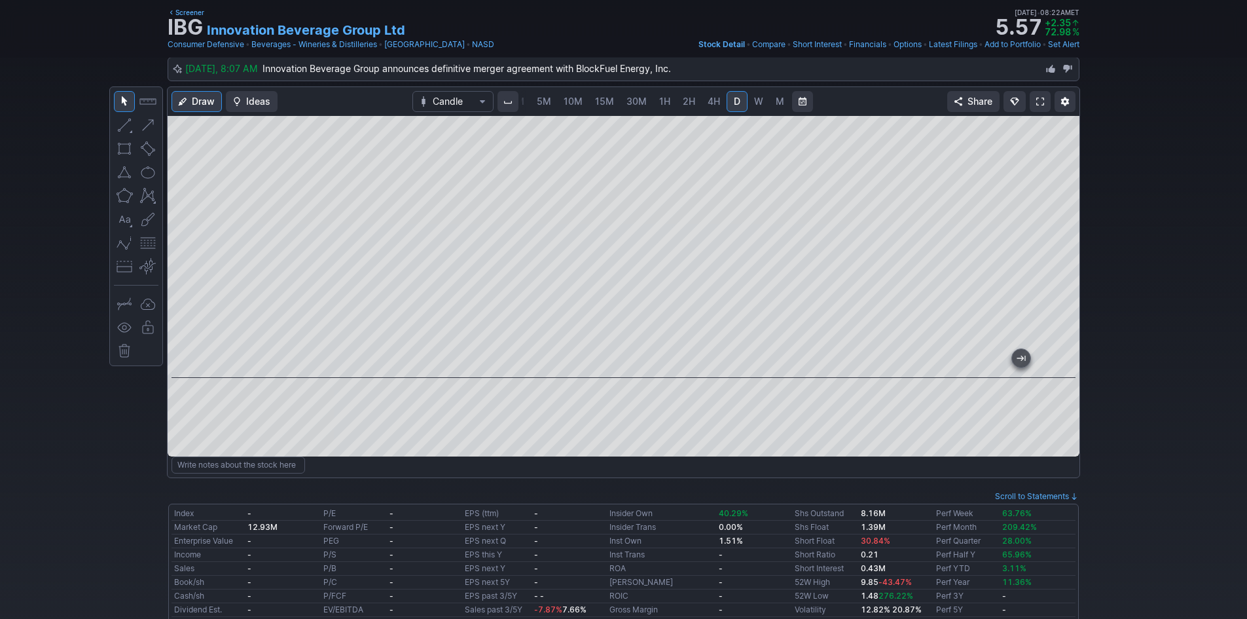
scroll to position [0, 0]
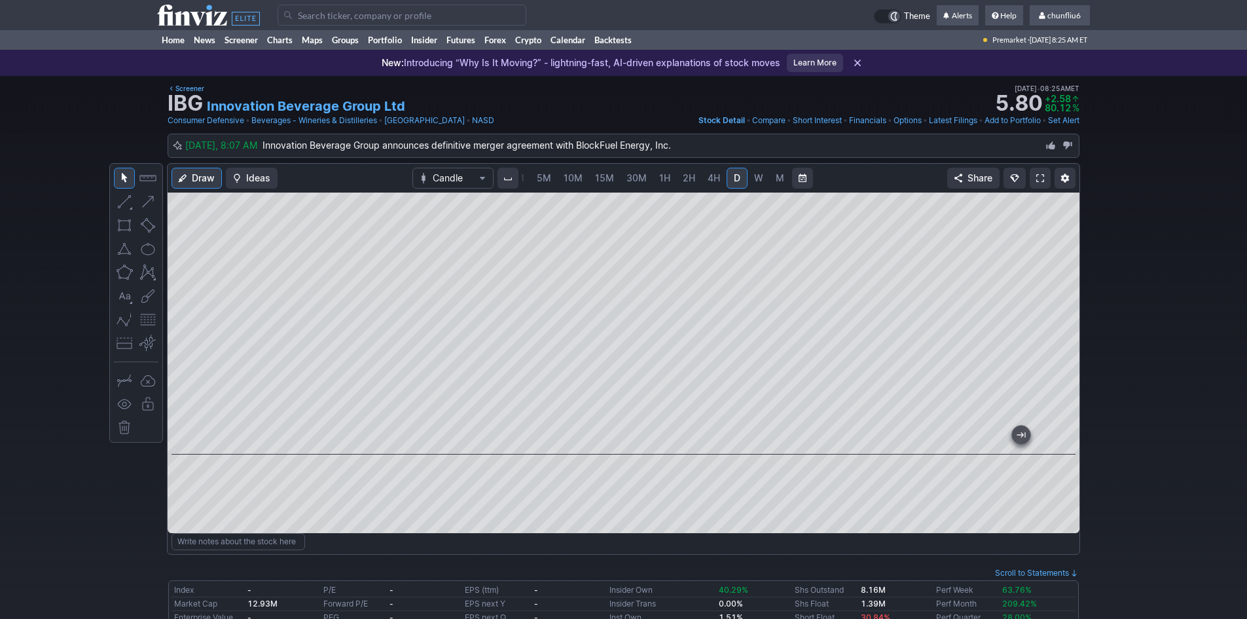
click at [1040, 176] on span at bounding box center [1040, 178] width 8 height 10
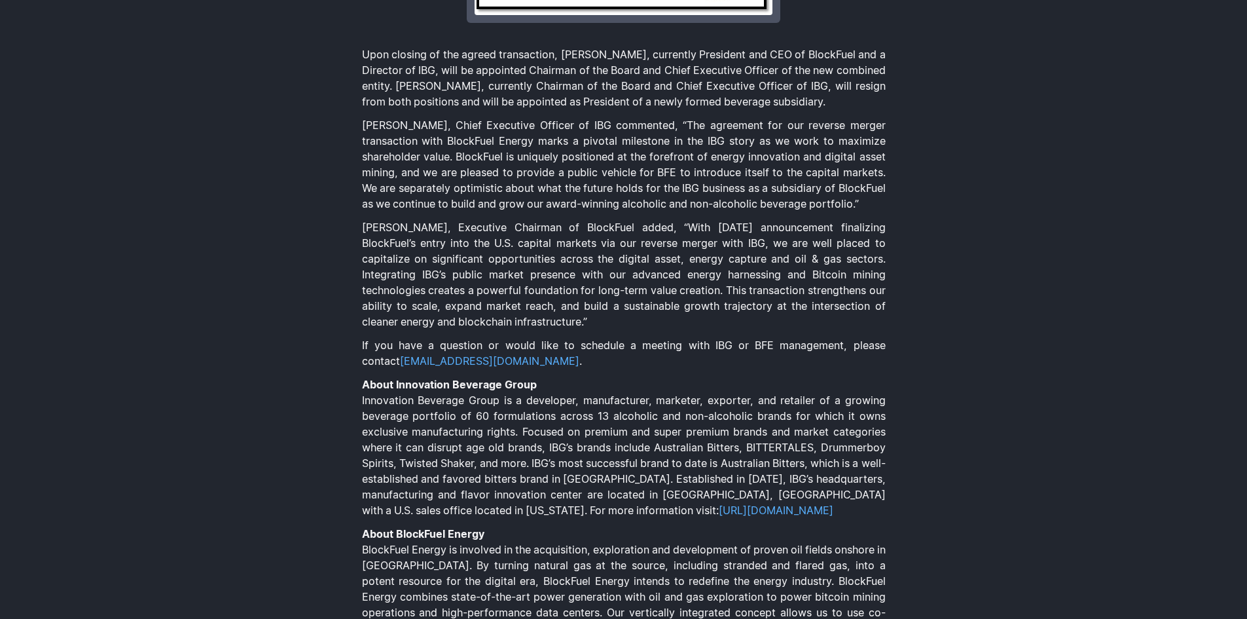
scroll to position [916, 0]
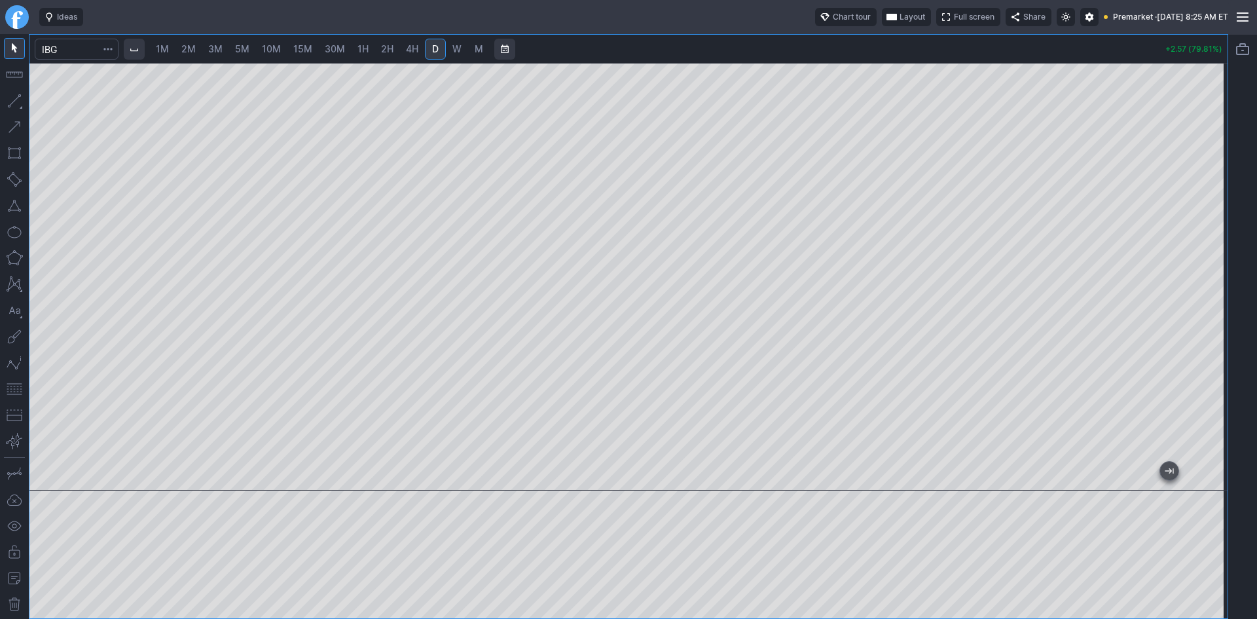
click at [899, 16] on span "Layout" at bounding box center [912, 16] width 26 height 13
click at [844, 45] on button "Layout" at bounding box center [844, 42] width 18 height 18
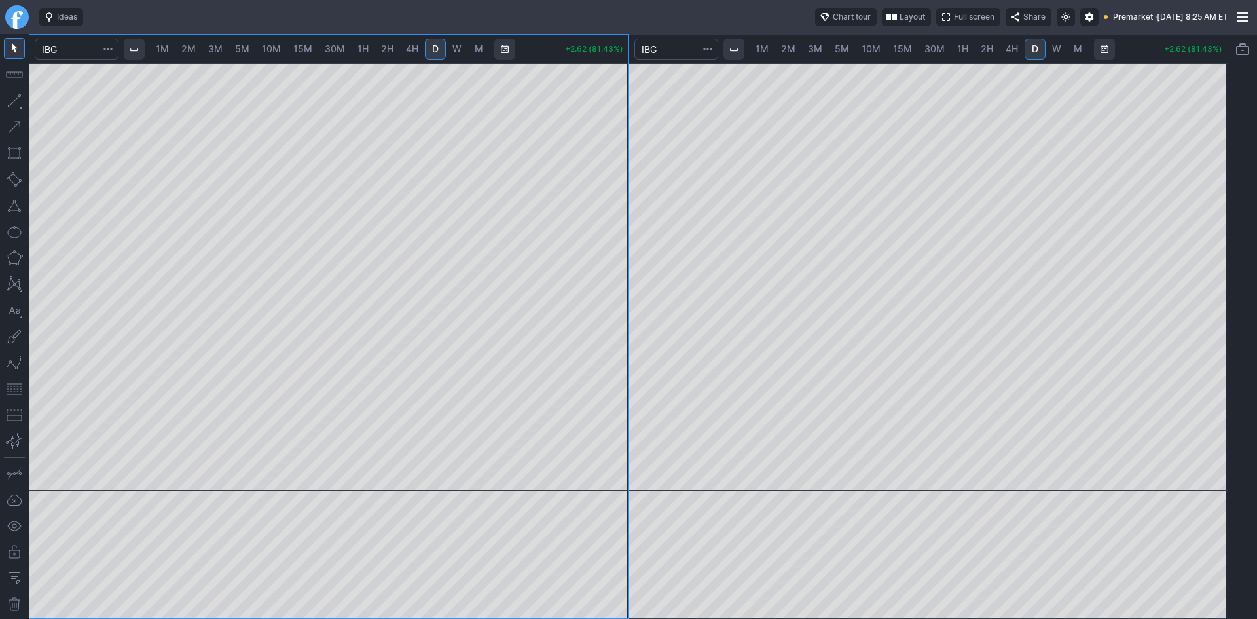
drag, startPoint x: 617, startPoint y: 205, endPoint x: 603, endPoint y: 269, distance: 65.6
click at [613, 266] on div at bounding box center [614, 273] width 27 height 395
drag, startPoint x: 1212, startPoint y: 164, endPoint x: 1204, endPoint y: 240, distance: 76.4
click at [1216, 240] on div at bounding box center [1213, 273] width 27 height 395
click at [163, 50] on span "1M" at bounding box center [162, 48] width 13 height 11
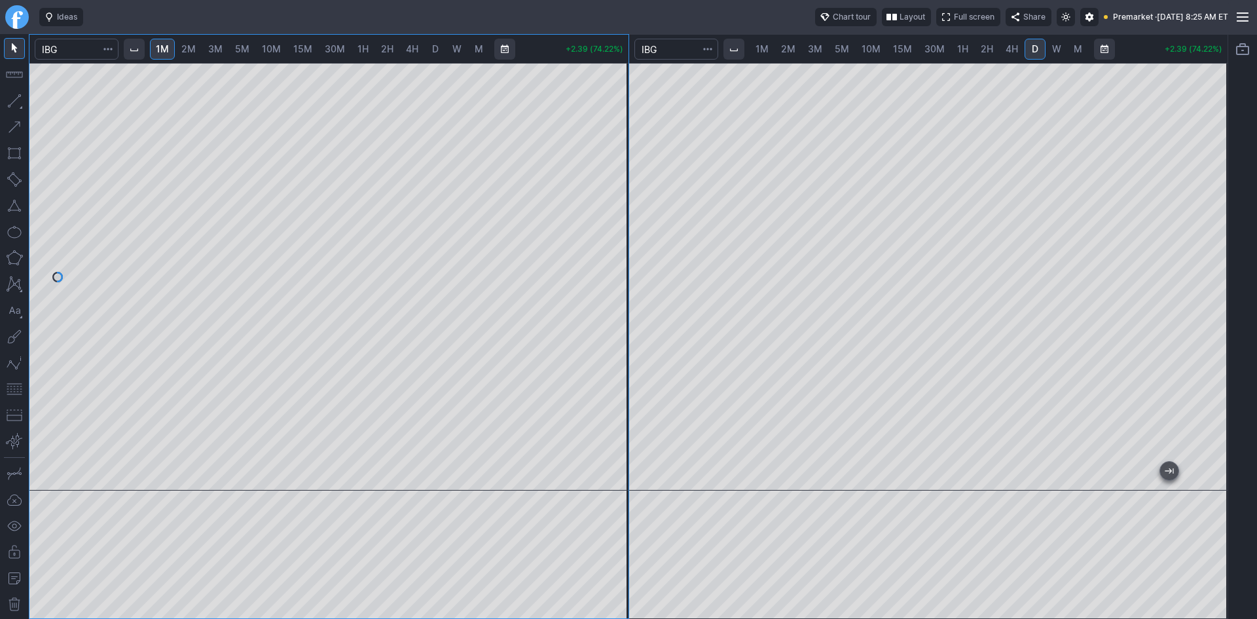
drag, startPoint x: 615, startPoint y: 143, endPoint x: 611, endPoint y: 257, distance: 113.3
click at [610, 254] on div at bounding box center [614, 273] width 27 height 395
drag, startPoint x: 623, startPoint y: 354, endPoint x: 617, endPoint y: 374, distance: 21.1
click at [617, 374] on div at bounding box center [614, 273] width 27 height 395
click at [18, 383] on button "button" at bounding box center [14, 388] width 21 height 21
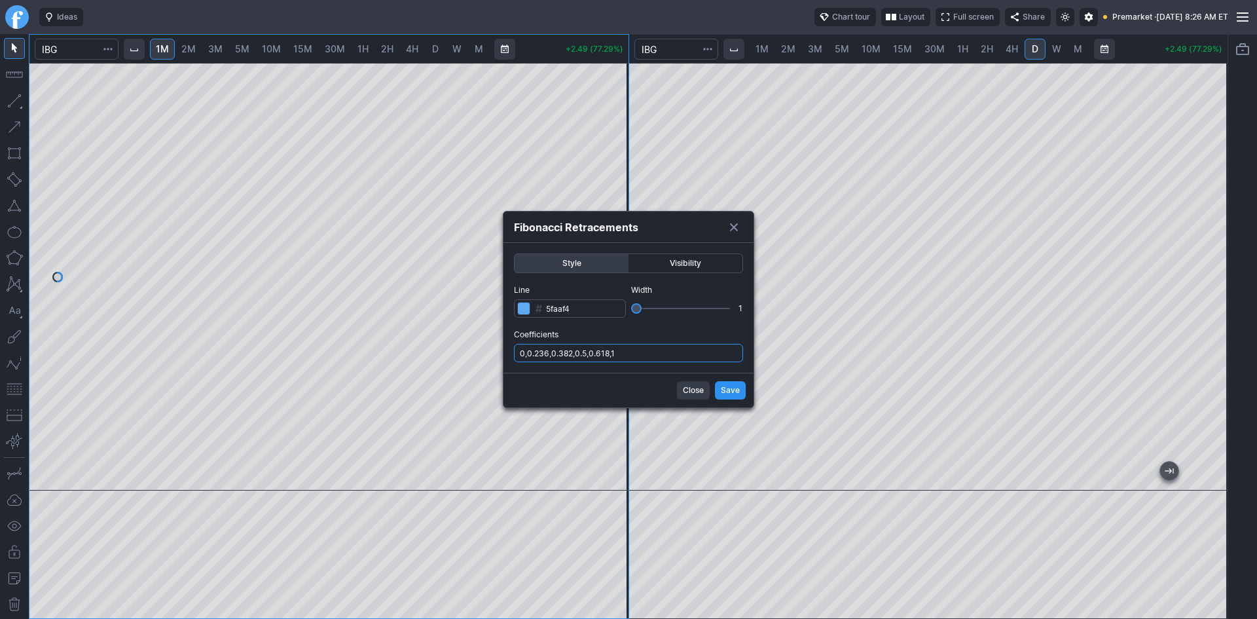
drag, startPoint x: 641, startPoint y: 359, endPoint x: 647, endPoint y: 362, distance: 7.1
click at [642, 359] on input "0,0.236,0.382,0.5,0.618,1" at bounding box center [628, 353] width 229 height 18
type input "0,0.236,0.382,0.5,0.618,1,.786"
click at [733, 395] on span "Save" at bounding box center [730, 390] width 19 height 13
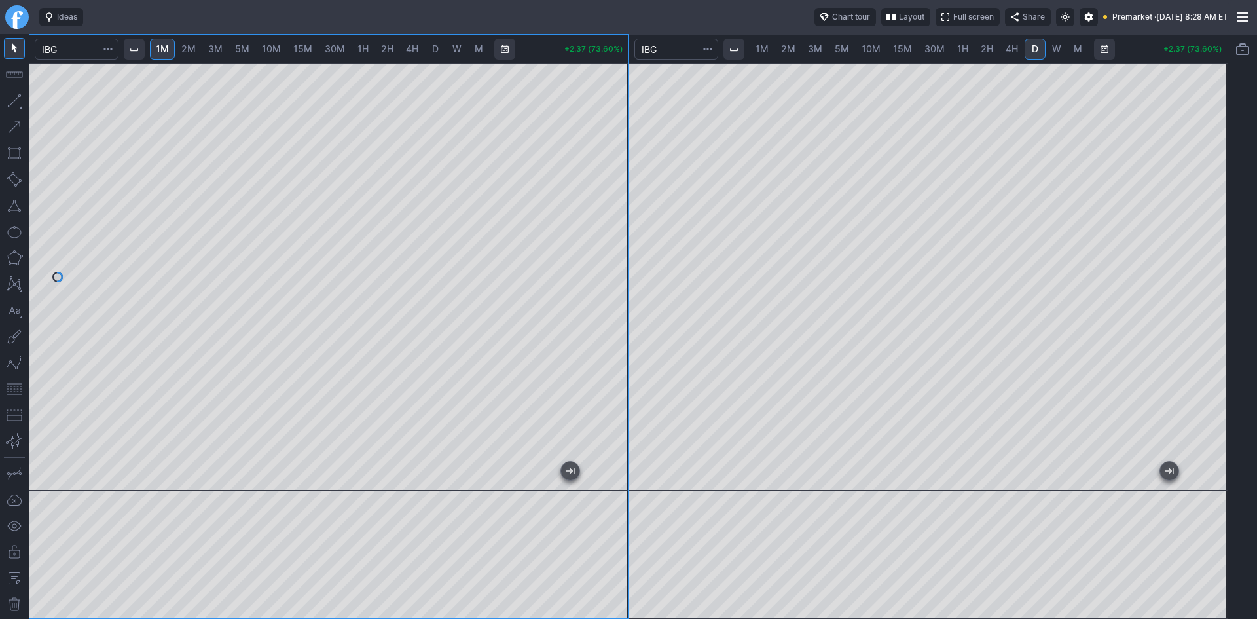
drag, startPoint x: 613, startPoint y: 203, endPoint x: 610, endPoint y: 221, distance: 18.6
click at [610, 221] on div at bounding box center [614, 273] width 27 height 395
drag, startPoint x: 613, startPoint y: 270, endPoint x: 613, endPoint y: 279, distance: 8.5
click at [613, 279] on div at bounding box center [614, 273] width 27 height 395
click at [18, 390] on button "button" at bounding box center [14, 388] width 21 height 21
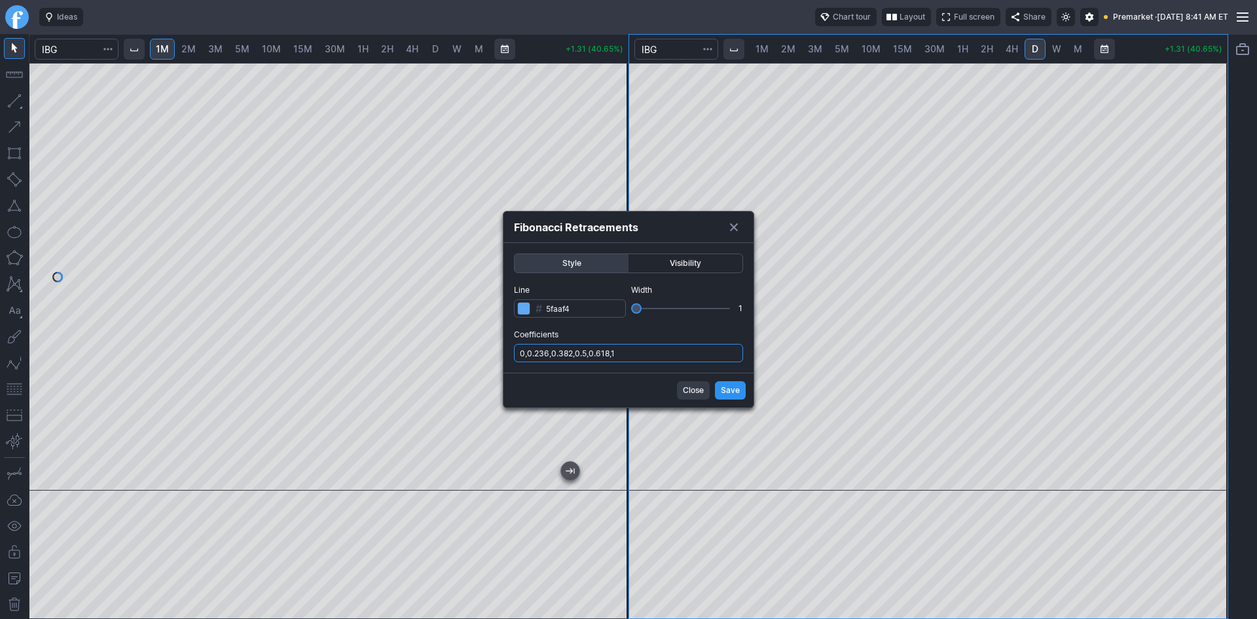
click at [667, 353] on input "0,0.236,0.382,0.5,0.618,1" at bounding box center [628, 353] width 229 height 18
type input "0,0.236,0.382,0.5,0.618,1,.786"
click at [737, 389] on span "Save" at bounding box center [730, 390] width 19 height 13
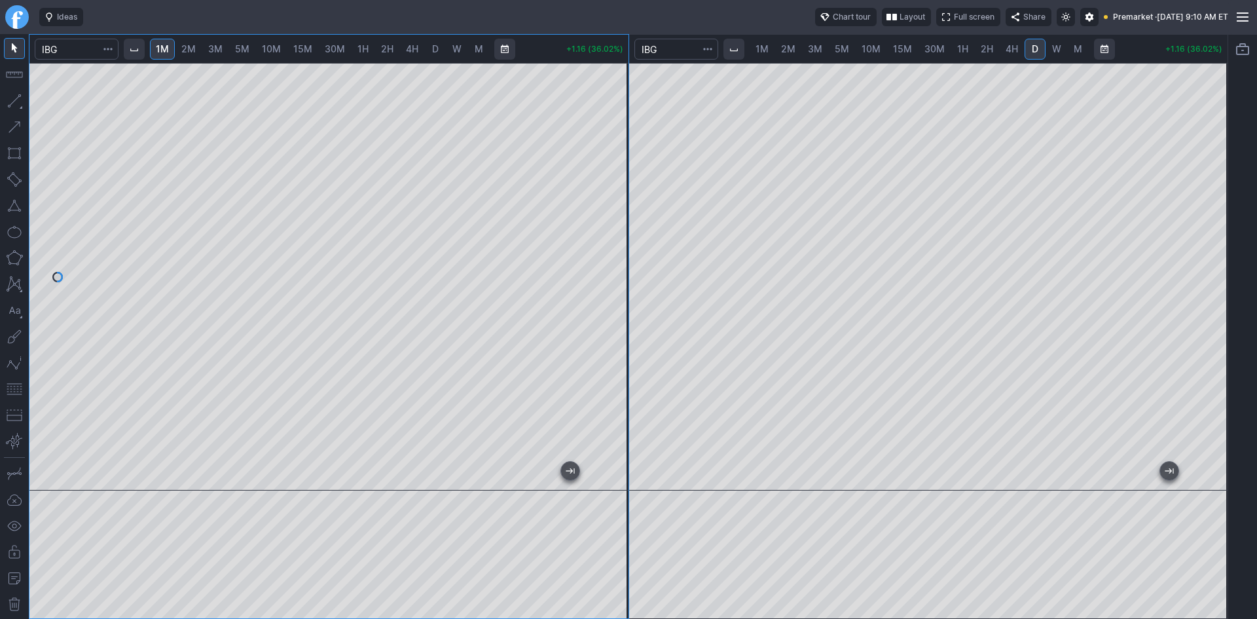
drag, startPoint x: 607, startPoint y: 276, endPoint x: 604, endPoint y: 185, distance: 90.4
click at [607, 185] on div at bounding box center [614, 273] width 27 height 395
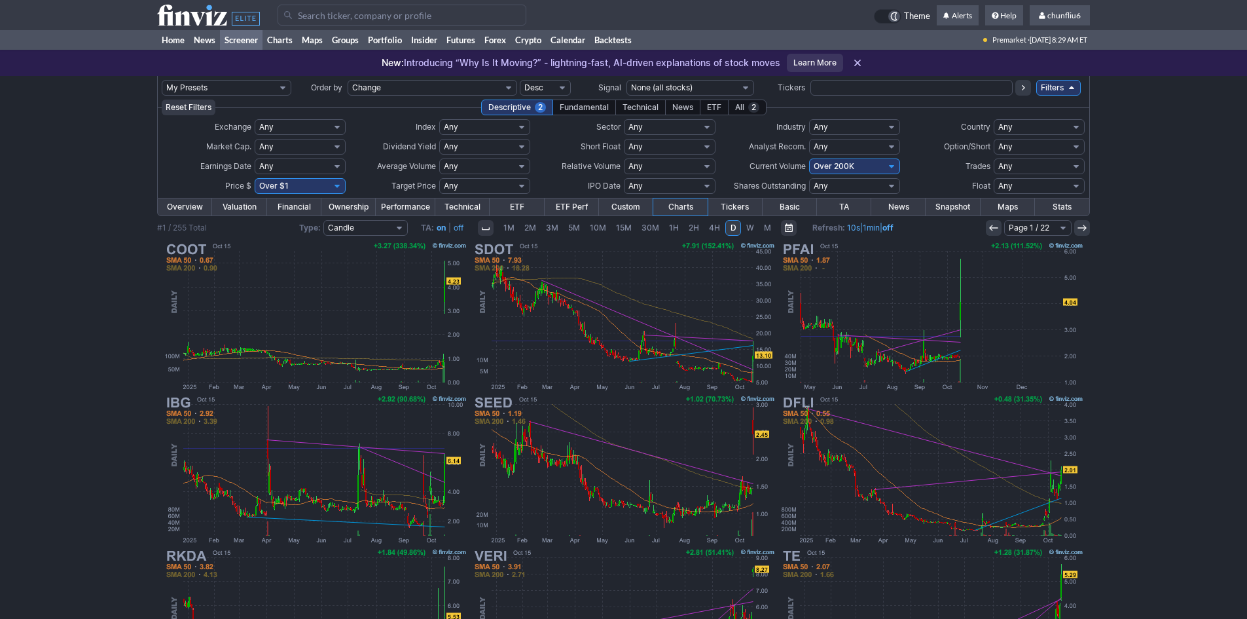
click at [298, 18] on input "Search" at bounding box center [402, 15] width 249 height 21
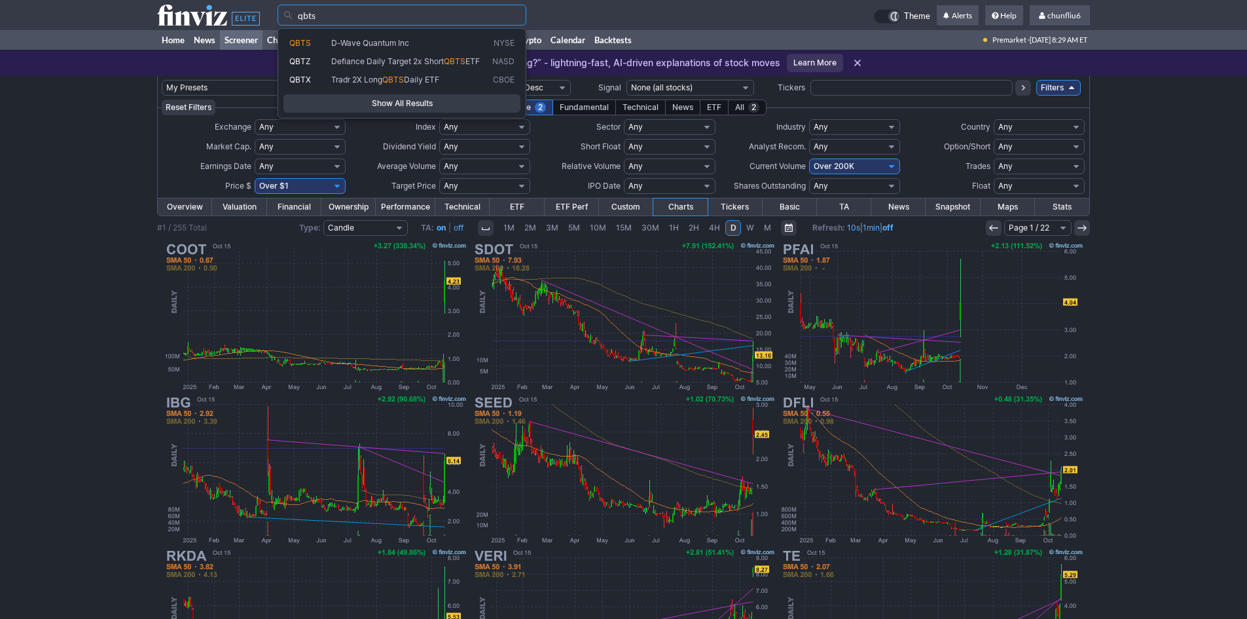
type input "qbts"
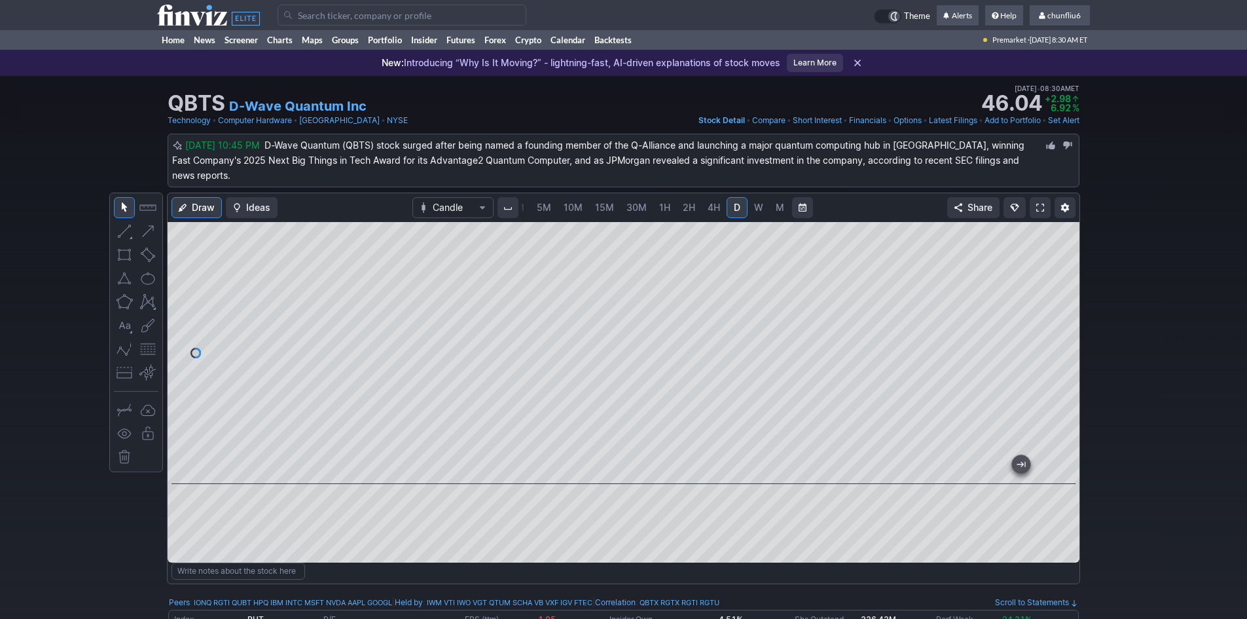
drag, startPoint x: 1060, startPoint y: 274, endPoint x: 1059, endPoint y: 291, distance: 17.1
click at [1059, 291] on div at bounding box center [1065, 349] width 27 height 229
click at [1039, 202] on span at bounding box center [1040, 207] width 8 height 10
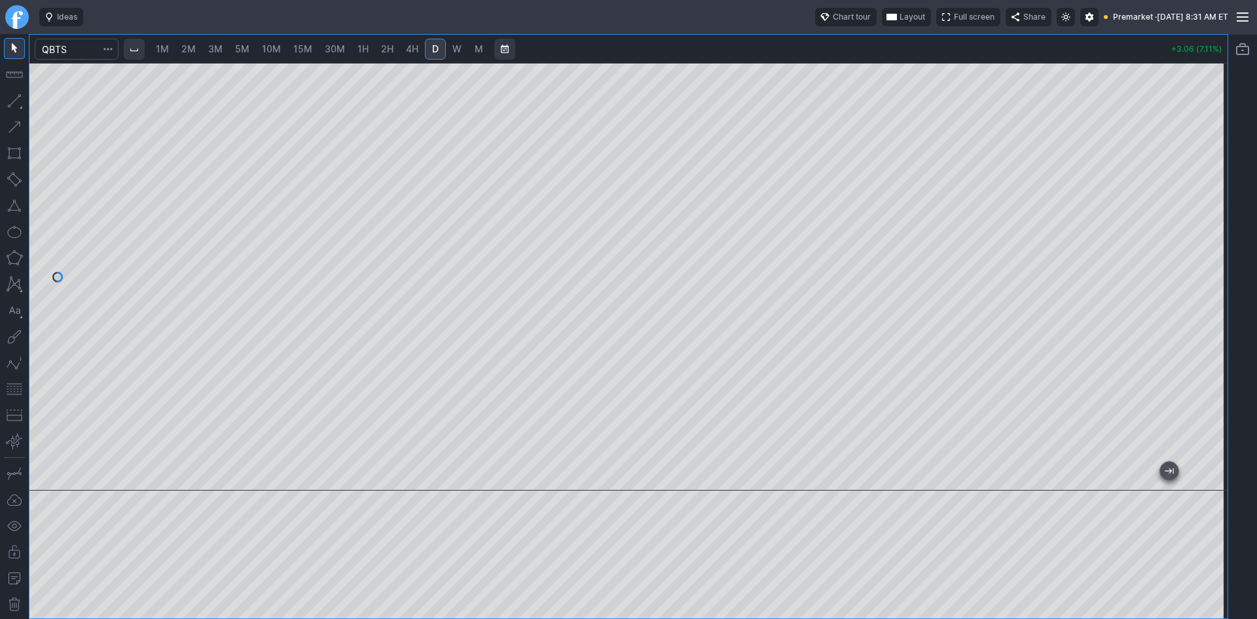
drag, startPoint x: 1217, startPoint y: 169, endPoint x: 1204, endPoint y: 252, distance: 84.2
click at [1204, 252] on div at bounding box center [1213, 273] width 27 height 395
click at [17, 387] on button "button" at bounding box center [14, 388] width 21 height 21
click at [1157, 56] on div "1M 2M 3M 5M 10M 15M 30M 1H 2H 4H D W M +3.07 (7.13%)" at bounding box center [628, 326] width 1198 height 583
drag, startPoint x: 1214, startPoint y: 143, endPoint x: 1215, endPoint y: 190, distance: 46.5
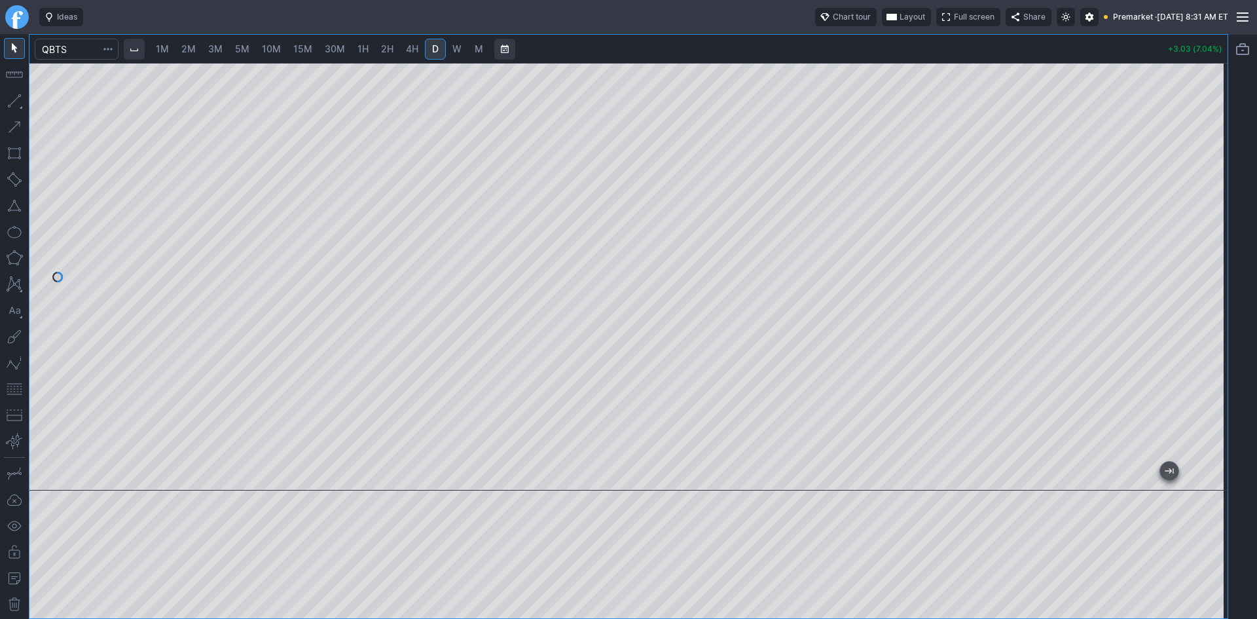
click at [1215, 190] on div at bounding box center [1213, 273] width 27 height 395
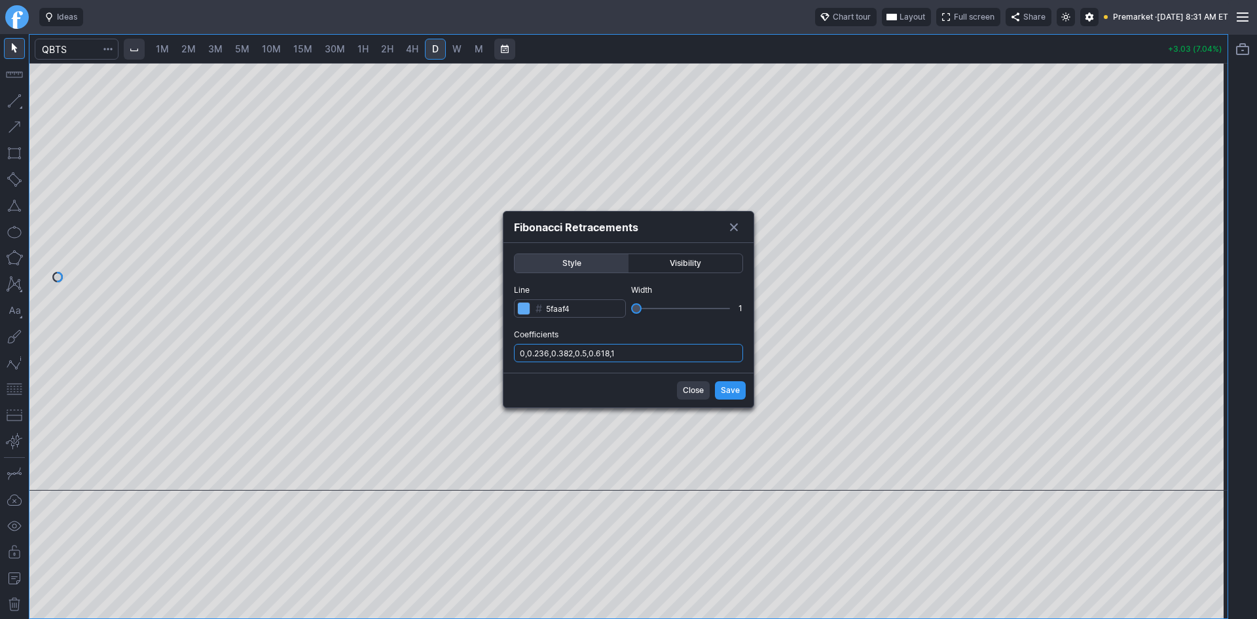
click at [658, 350] on input "0,0.236,0.382,0.5,0.618,1" at bounding box center [628, 353] width 229 height 18
type input "0,0.236,0.382,0.5,0.618,1,.786"
click at [737, 388] on span "Save" at bounding box center [730, 390] width 19 height 13
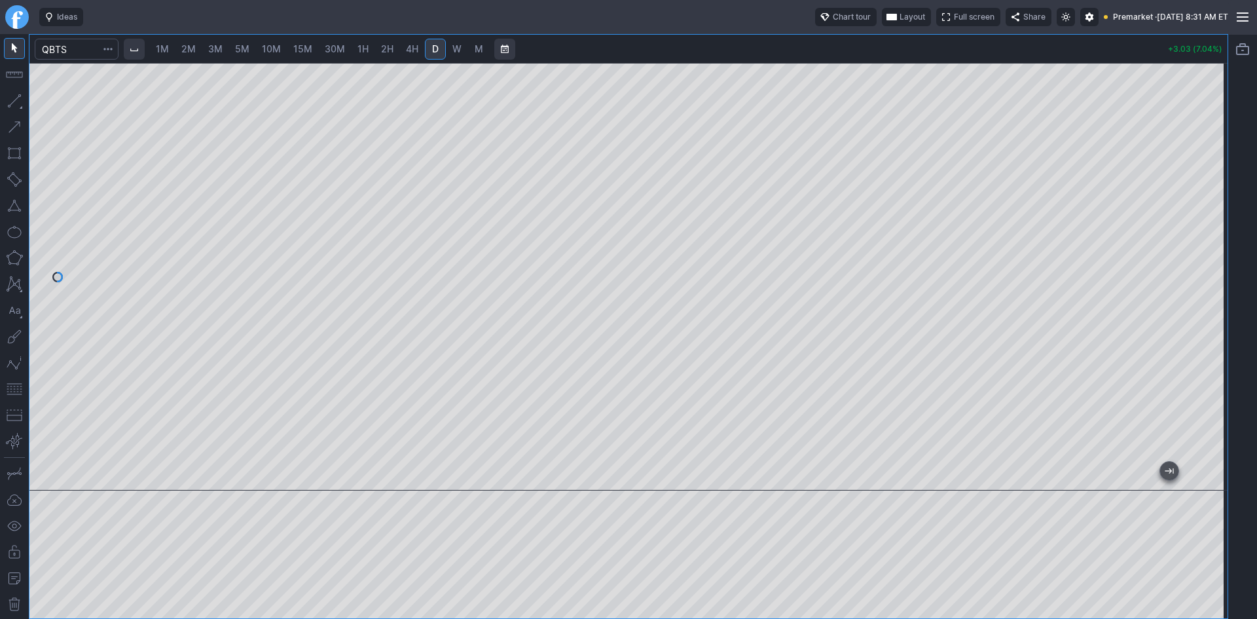
click at [899, 17] on span "Layout" at bounding box center [912, 16] width 26 height 13
click at [844, 40] on button "Layout" at bounding box center [846, 42] width 18 height 18
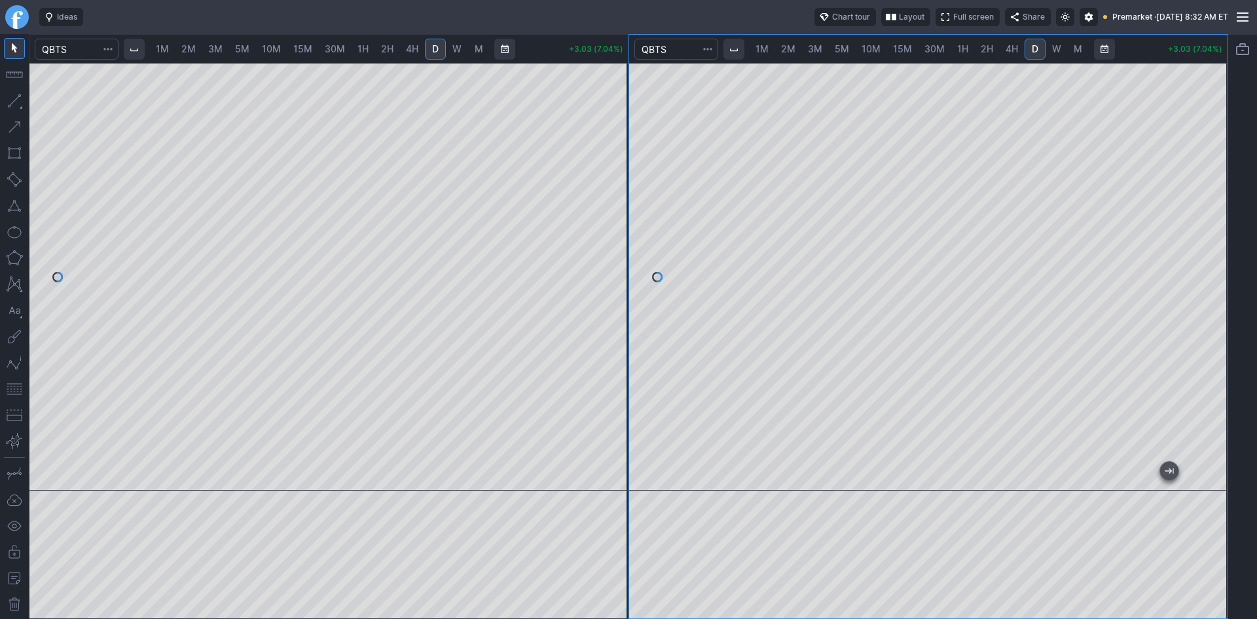
drag, startPoint x: 1222, startPoint y: 170, endPoint x: 1220, endPoint y: 242, distance: 72.7
click at [1220, 242] on div at bounding box center [1213, 273] width 27 height 395
click at [167, 47] on span "1M" at bounding box center [162, 48] width 13 height 11
drag, startPoint x: 607, startPoint y: 176, endPoint x: 602, endPoint y: 217, distance: 41.5
click at [602, 217] on div at bounding box center [614, 273] width 27 height 395
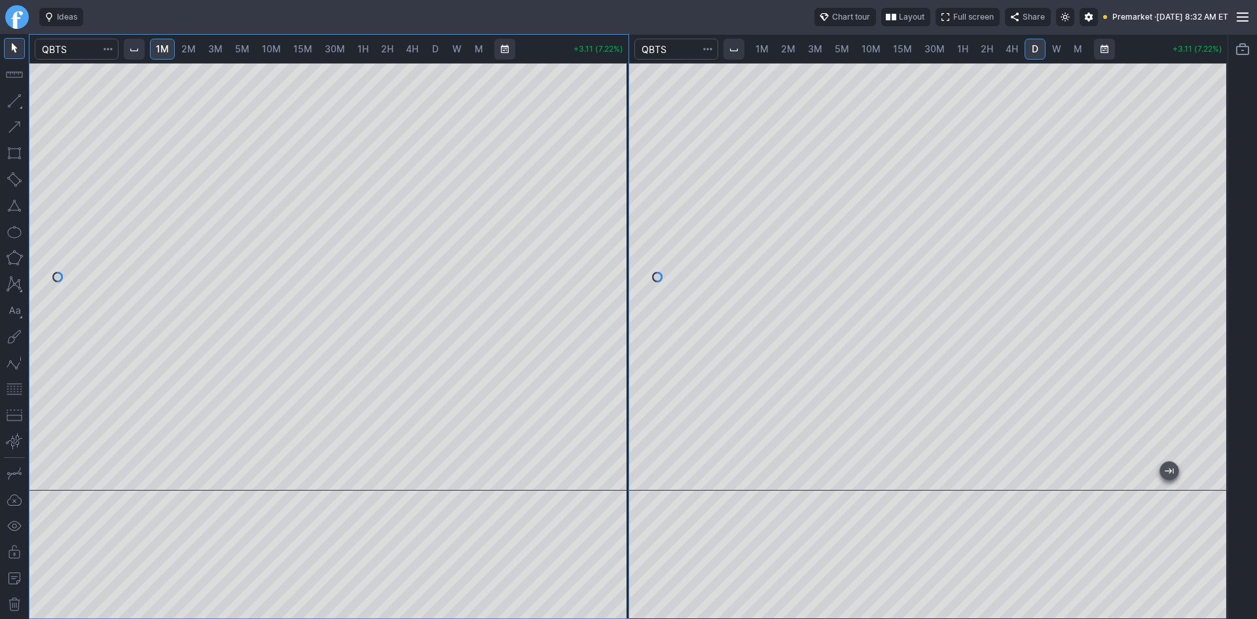
drag, startPoint x: 615, startPoint y: 223, endPoint x: 609, endPoint y: 260, distance: 37.9
click at [609, 260] on div at bounding box center [614, 273] width 27 height 395
click at [13, 389] on button "button" at bounding box center [14, 388] width 21 height 21
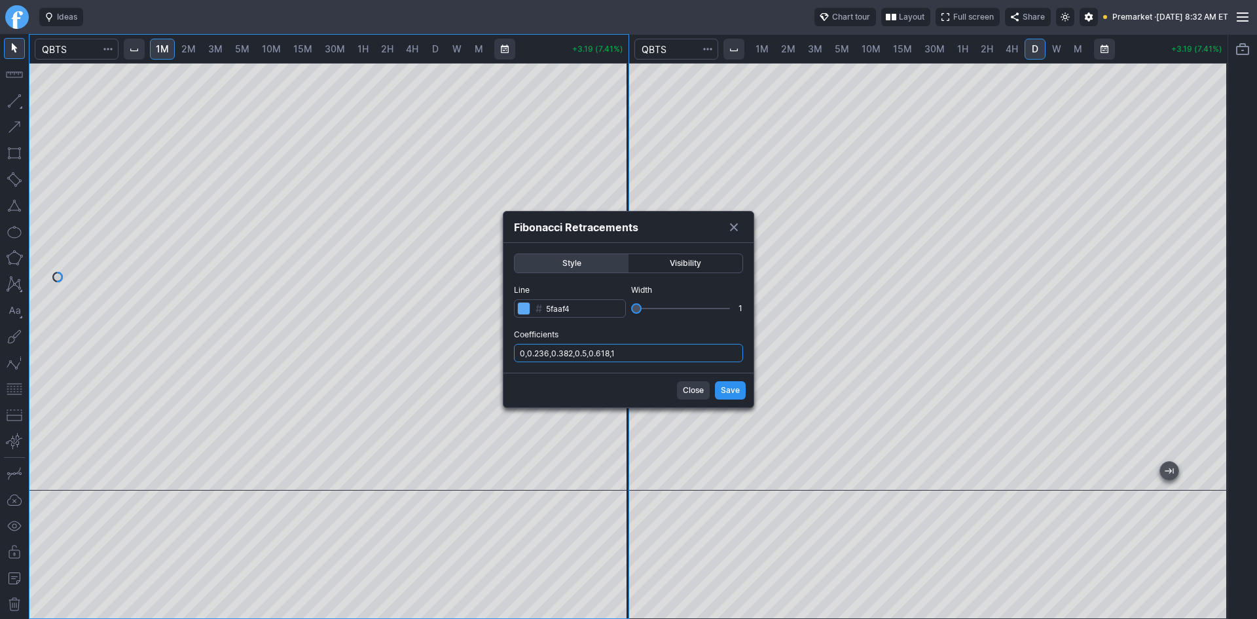
click at [663, 359] on input "0,0.236,0.382,0.5,0.618,1" at bounding box center [628, 353] width 229 height 18
type input "0,0.236,0.382,0.5,0.618,1,.786"
click at [731, 393] on span "Save" at bounding box center [730, 390] width 19 height 13
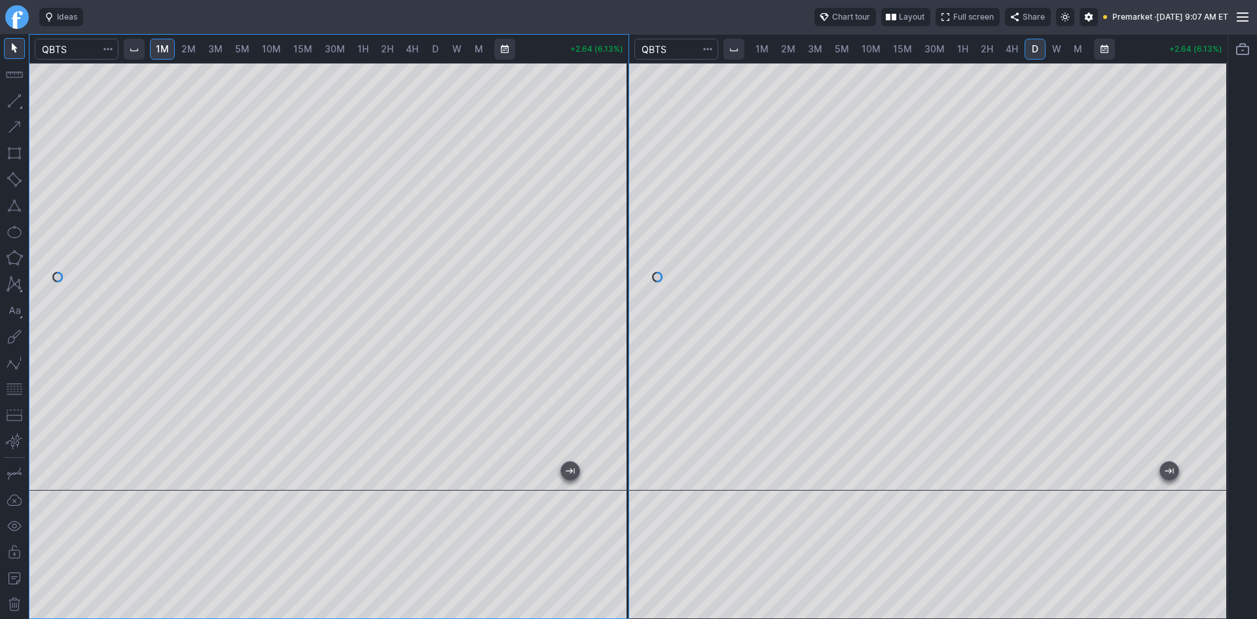
drag, startPoint x: 615, startPoint y: 172, endPoint x: 615, endPoint y: 153, distance: 19.6
click at [615, 153] on div at bounding box center [614, 273] width 27 height 395
drag, startPoint x: 610, startPoint y: 357, endPoint x: 610, endPoint y: 393, distance: 36.0
click at [610, 393] on div at bounding box center [614, 273] width 27 height 395
drag, startPoint x: 607, startPoint y: 171, endPoint x: 608, endPoint y: 181, distance: 10.5
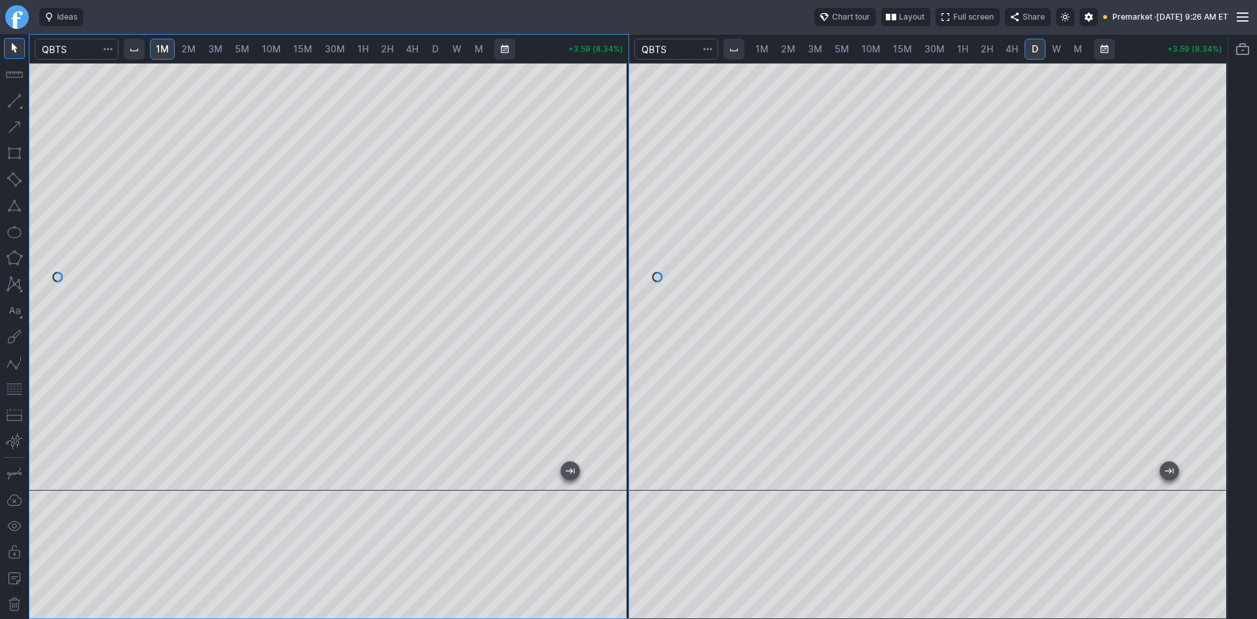
click at [608, 181] on div at bounding box center [614, 273] width 27 height 395
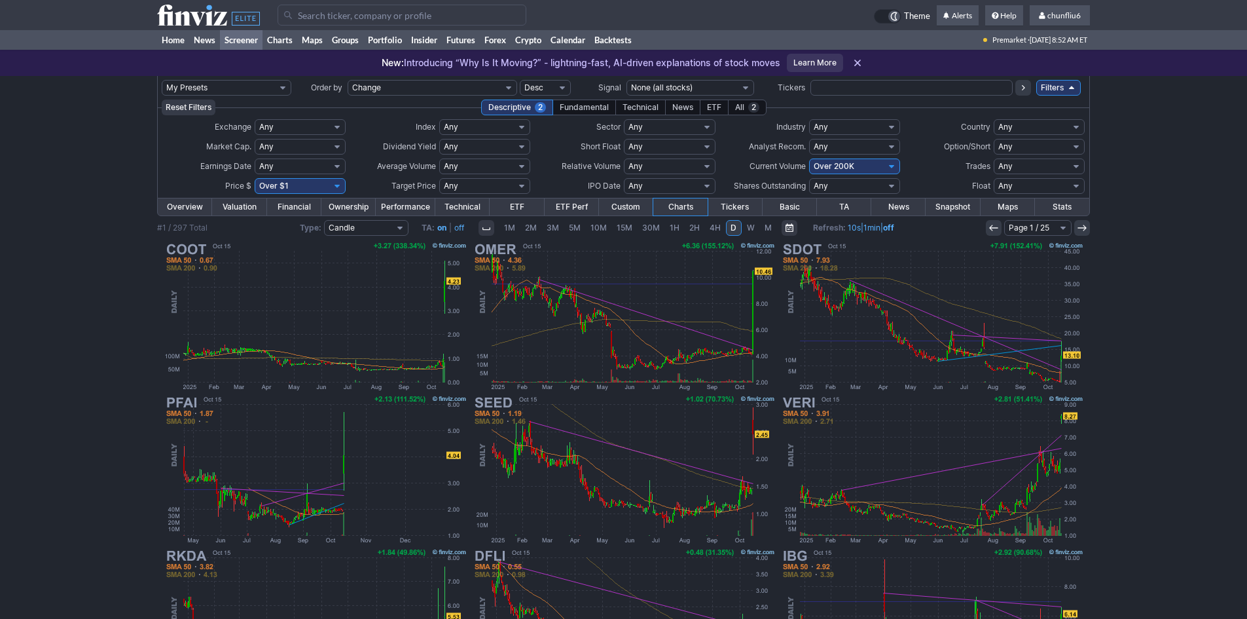
click at [336, 15] on input "Search" at bounding box center [402, 15] width 249 height 21
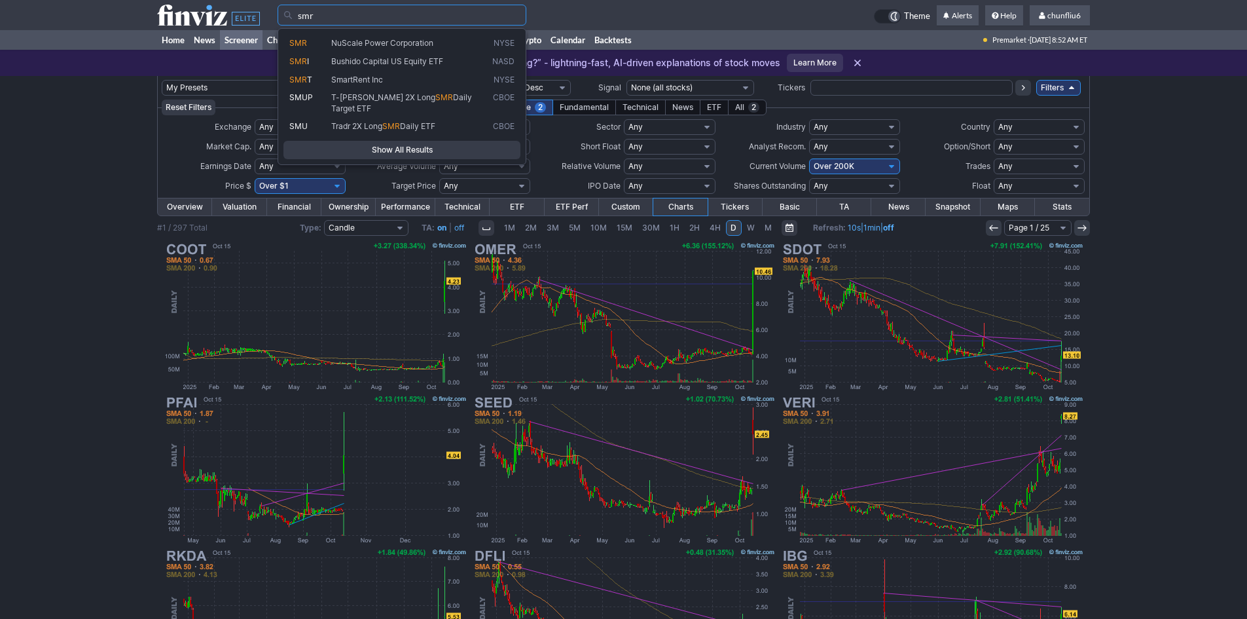
type input "smr"
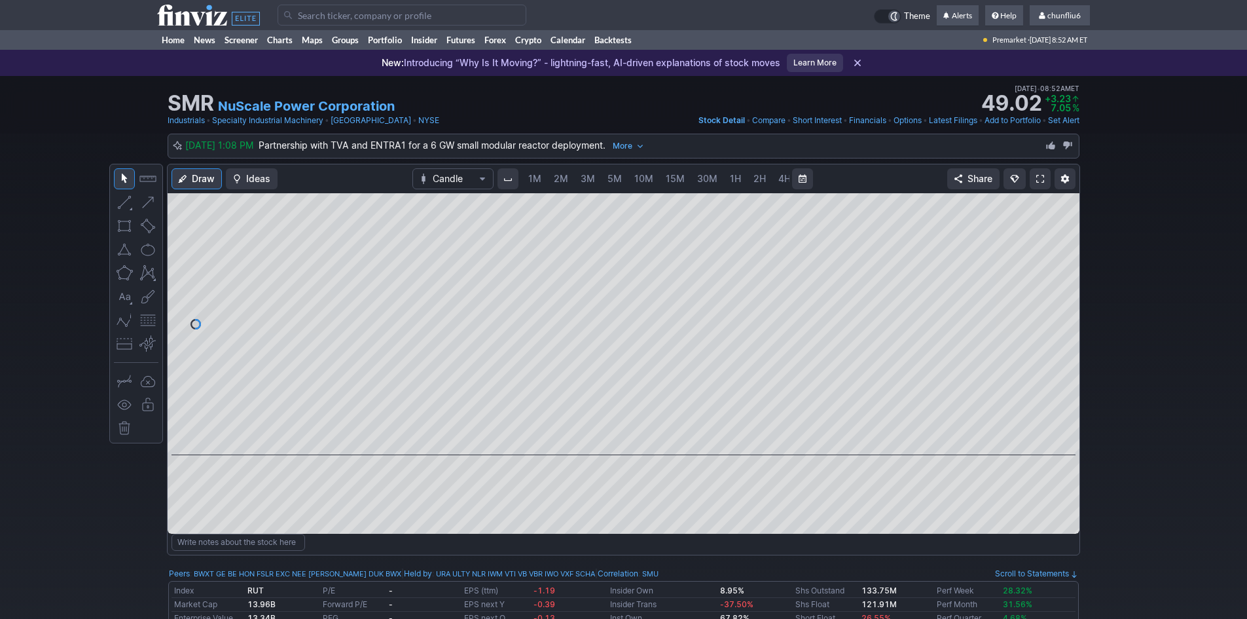
scroll to position [0, 71]
click at [1038, 171] on link at bounding box center [1040, 178] width 21 height 21
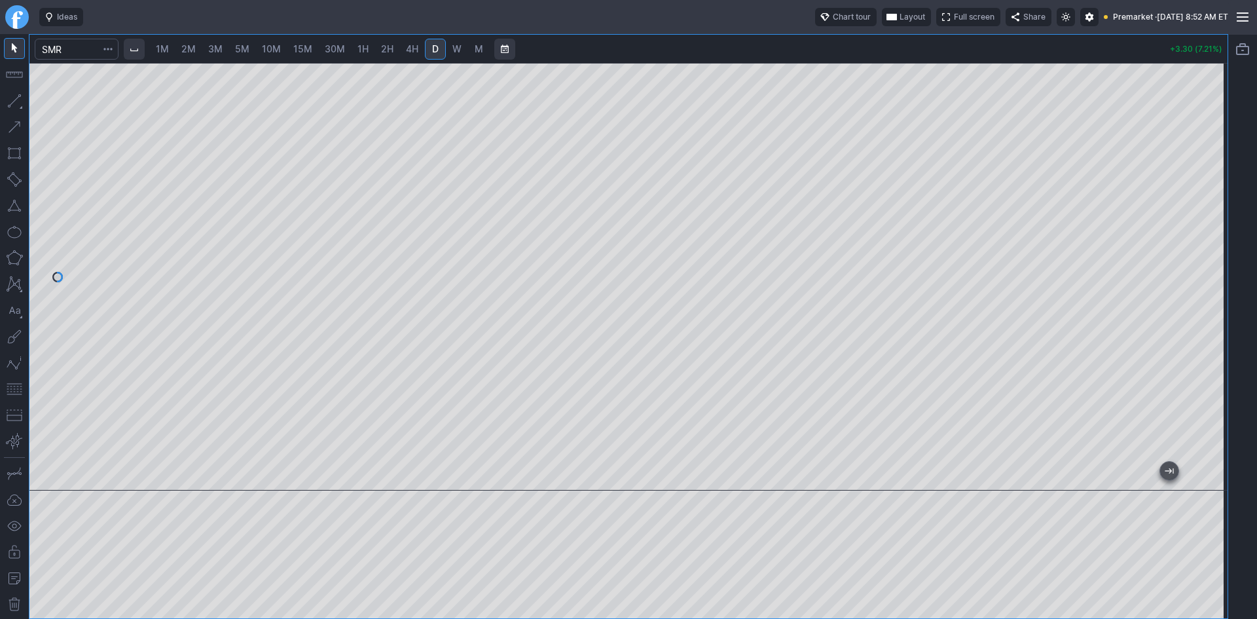
drag, startPoint x: 1212, startPoint y: 159, endPoint x: 1205, endPoint y: 206, distance: 47.6
click at [1205, 206] on div at bounding box center [1213, 273] width 27 height 395
click at [899, 17] on span "Layout" at bounding box center [912, 16] width 26 height 13
click at [842, 40] on button "Layout" at bounding box center [844, 42] width 18 height 18
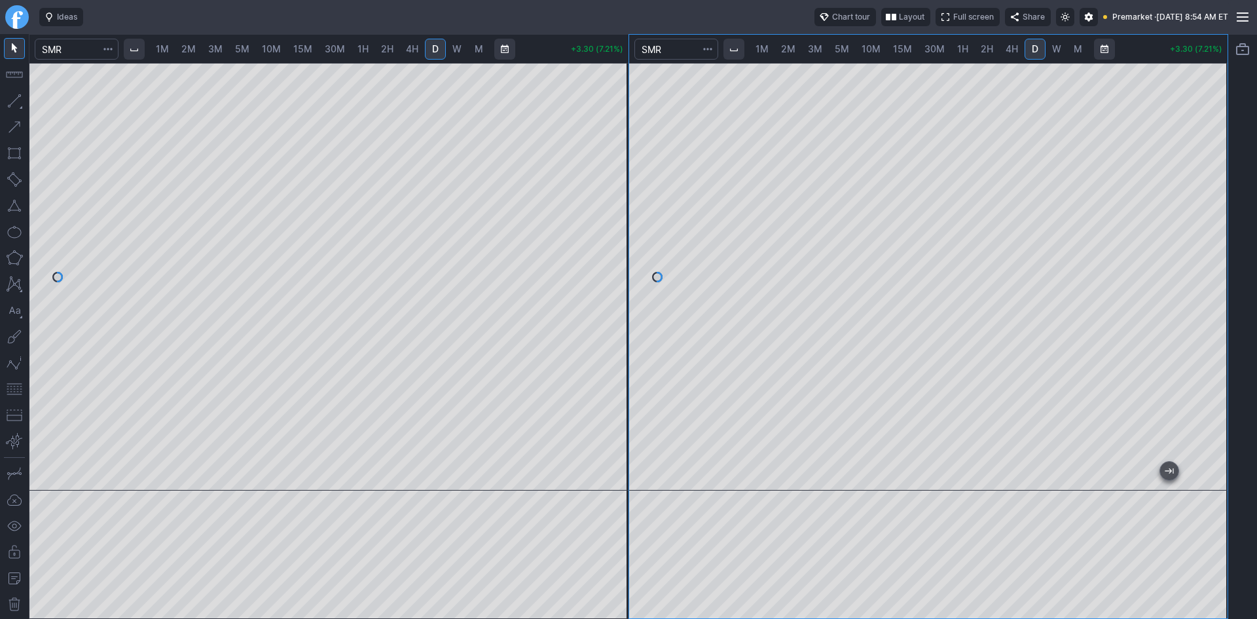
click at [861, 47] on span "10M" at bounding box center [870, 48] width 19 height 11
drag, startPoint x: 1206, startPoint y: 109, endPoint x: 1201, endPoint y: 170, distance: 61.1
click at [1201, 166] on div at bounding box center [1213, 273] width 27 height 395
click at [20, 394] on button "button" at bounding box center [14, 388] width 21 height 21
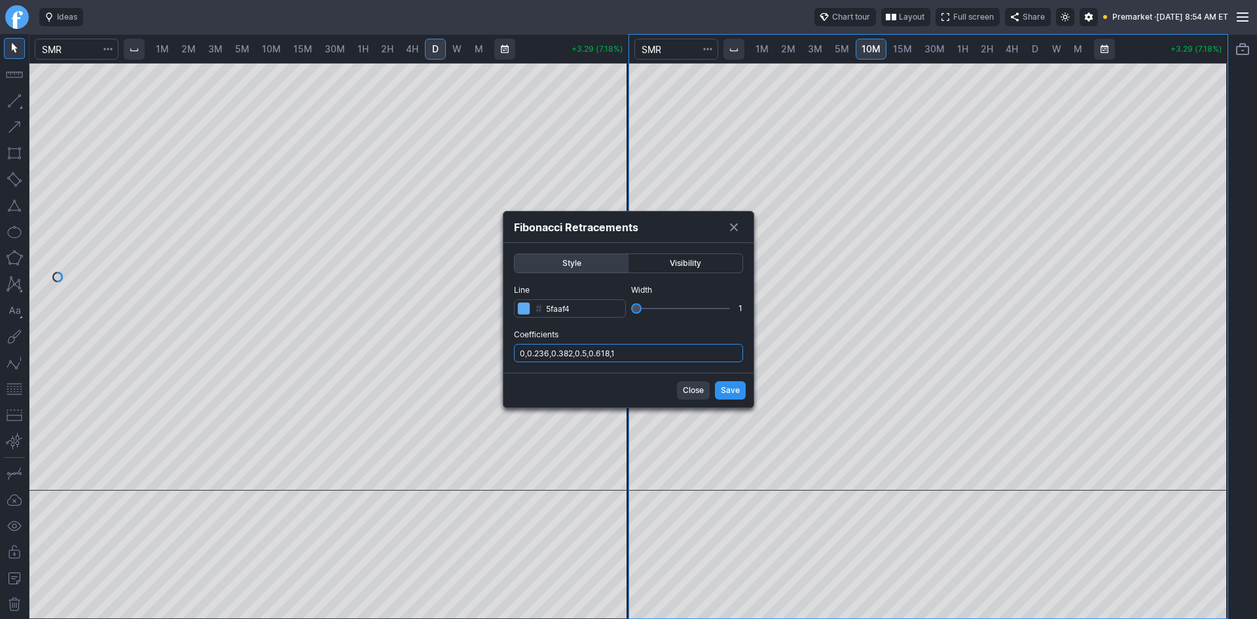
click at [666, 352] on input "0,0.236,0.382,0.5,0.618,1" at bounding box center [628, 353] width 229 height 18
type input "0,0.236,0.382,0.5,0.618,1,.786"
click at [727, 389] on span "Save" at bounding box center [730, 390] width 19 height 13
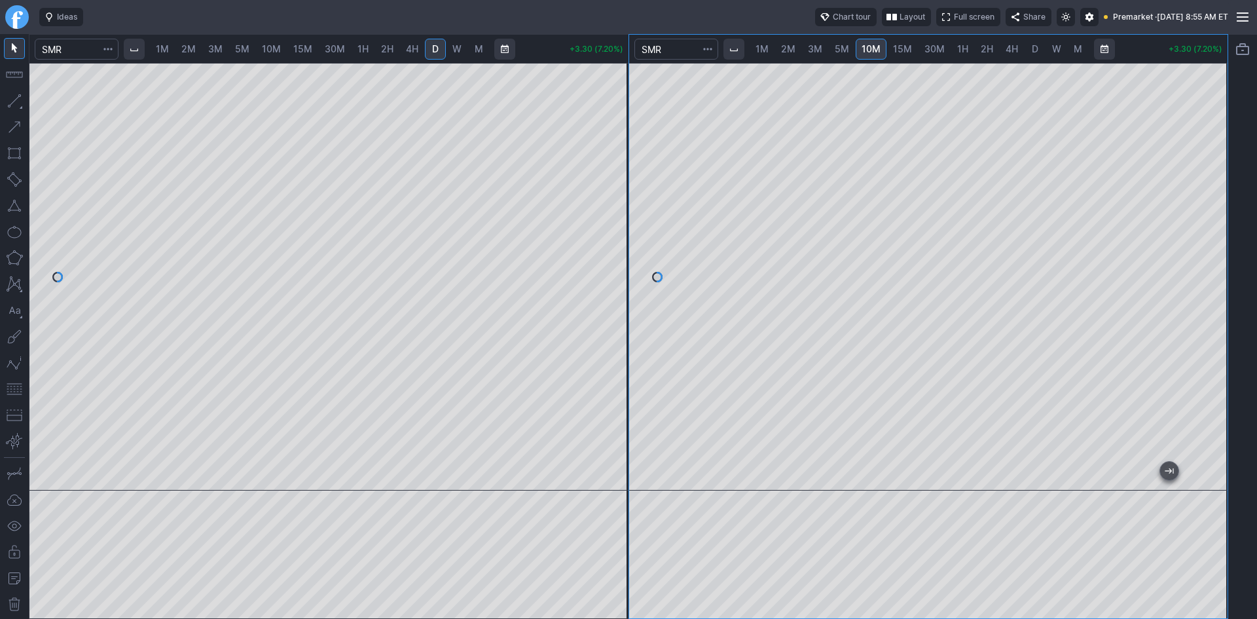
drag, startPoint x: 16, startPoint y: 389, endPoint x: 28, endPoint y: 385, distance: 13.3
click at [16, 389] on button "button" at bounding box center [14, 388] width 21 height 21
click at [169, 50] on span "1M" at bounding box center [162, 48] width 13 height 11
drag, startPoint x: 609, startPoint y: 199, endPoint x: 609, endPoint y: 227, distance: 28.2
click at [609, 227] on div at bounding box center [614, 273] width 27 height 395
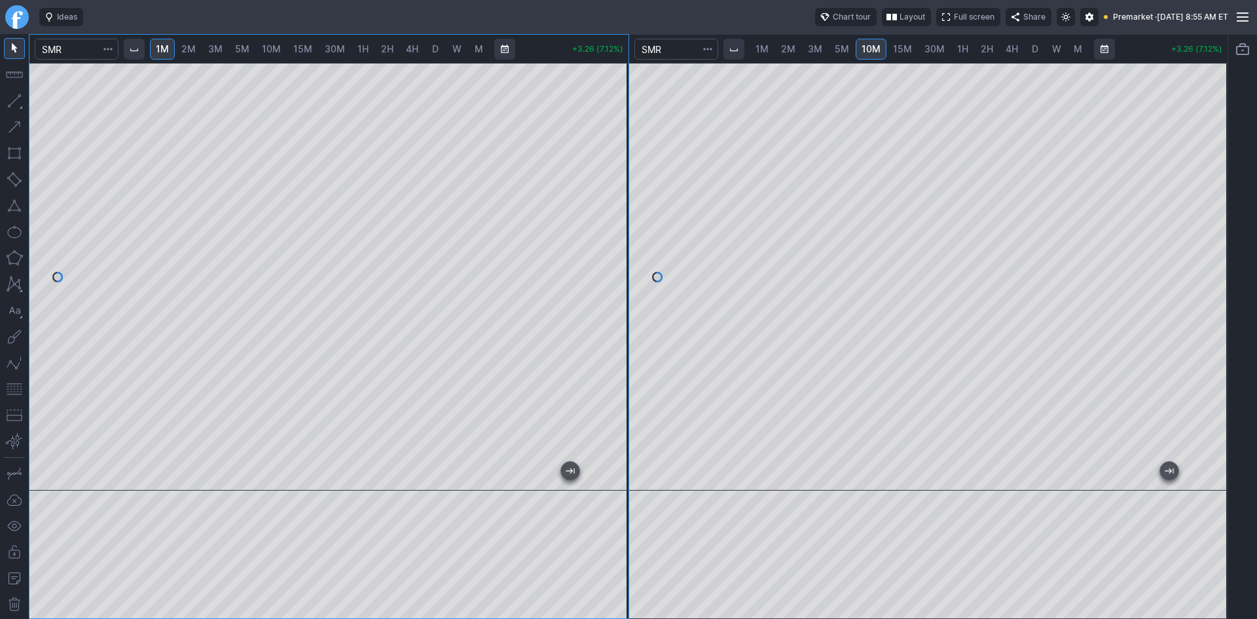
drag, startPoint x: 617, startPoint y: 273, endPoint x: 619, endPoint y: 335, distance: 62.2
click at [619, 335] on div at bounding box center [614, 273] width 27 height 395
drag, startPoint x: 625, startPoint y: 264, endPoint x: 627, endPoint y: 221, distance: 43.9
click at [627, 221] on div at bounding box center [614, 273] width 27 height 395
click at [12, 392] on button "button" at bounding box center [14, 388] width 21 height 21
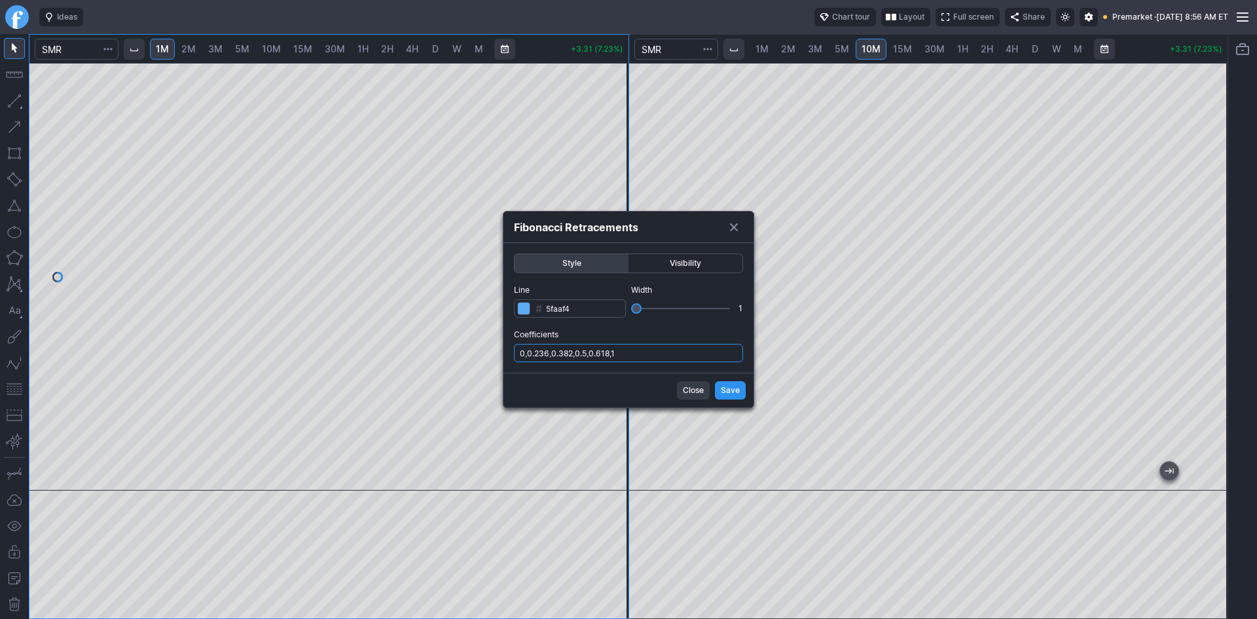
click at [646, 355] on input "0,0.236,0.382,0.5,0.618,1" at bounding box center [628, 353] width 229 height 18
type input "0,0.236,0.382,0.5,0.618,1,.786"
click at [727, 395] on span "Save" at bounding box center [730, 390] width 19 height 13
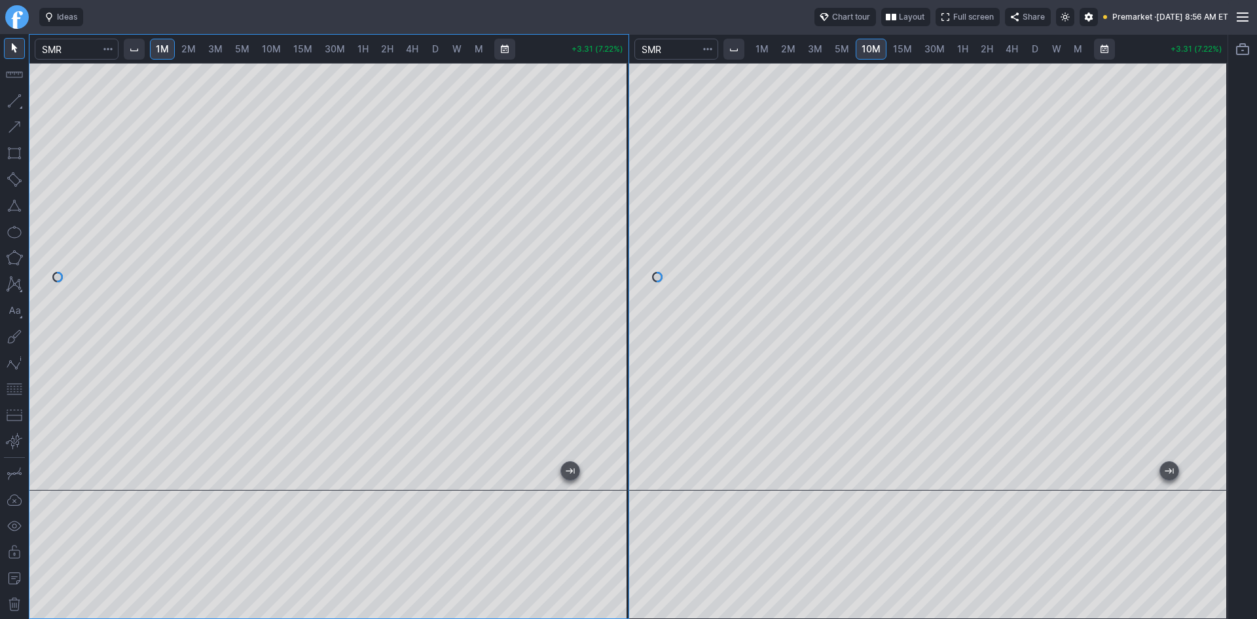
drag, startPoint x: 607, startPoint y: 232, endPoint x: 611, endPoint y: 274, distance: 42.0
click at [611, 274] on div at bounding box center [614, 273] width 27 height 395
drag, startPoint x: 615, startPoint y: 226, endPoint x: 613, endPoint y: 238, distance: 11.9
click at [613, 238] on div at bounding box center [614, 273] width 27 height 395
click at [14, 387] on button "button" at bounding box center [14, 388] width 21 height 21
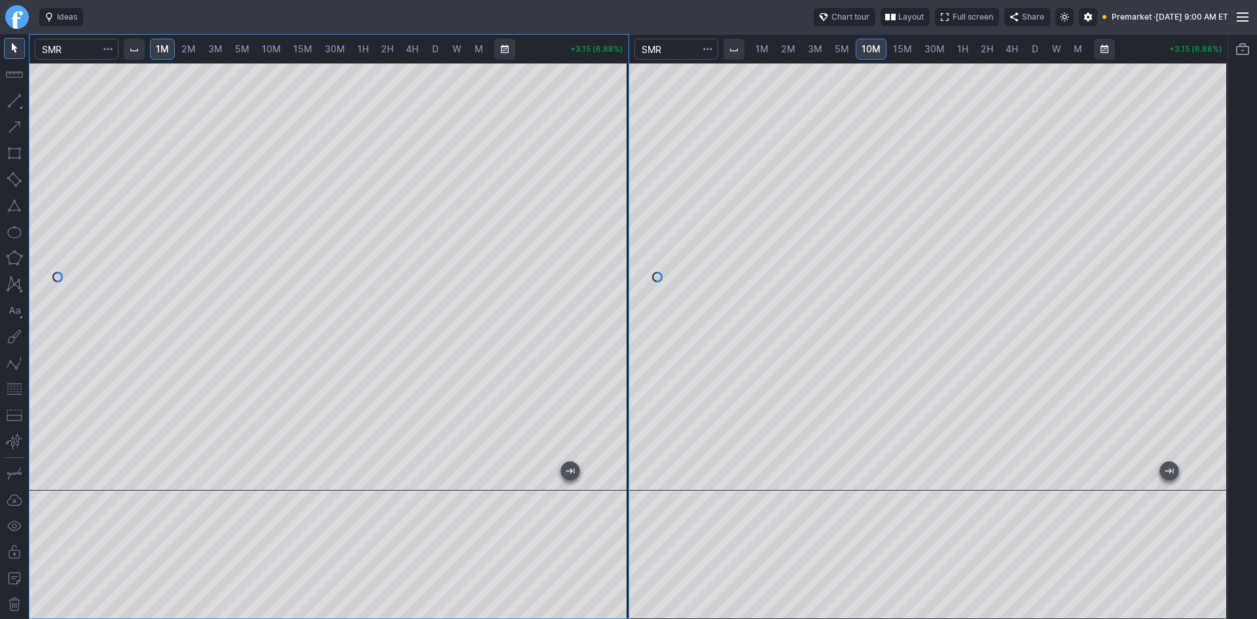
drag, startPoint x: 615, startPoint y: 203, endPoint x: 621, endPoint y: 168, distance: 35.1
click at [621, 168] on div at bounding box center [614, 273] width 27 height 395
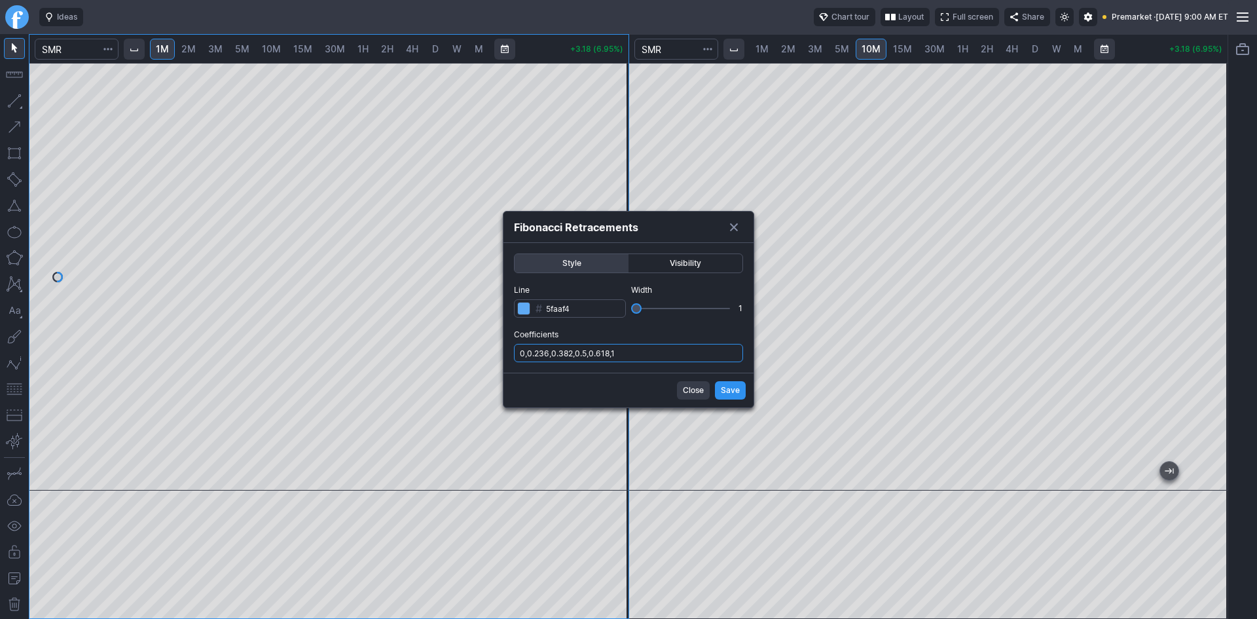
click at [661, 361] on input "0,0.236,0.382,0.5,0.618,1" at bounding box center [628, 353] width 229 height 18
type input "0,0.236,0.382,0.5,0.618,1,.786"
click at [734, 391] on span "Save" at bounding box center [730, 390] width 19 height 13
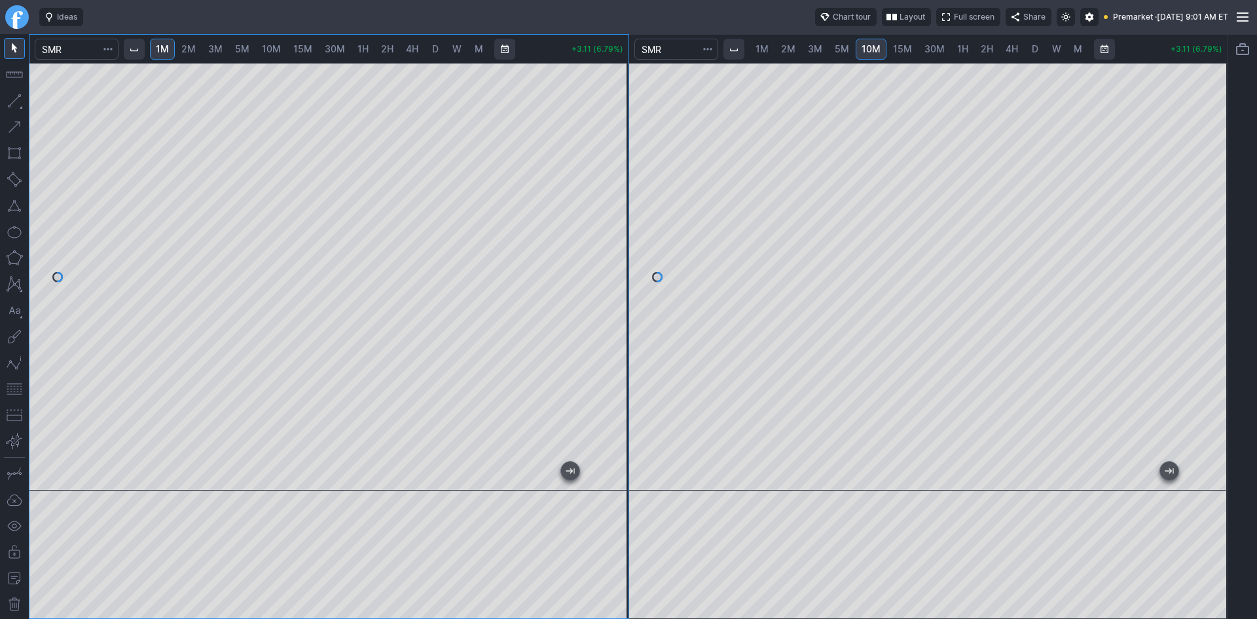
drag, startPoint x: 1220, startPoint y: 241, endPoint x: 1214, endPoint y: 304, distance: 63.2
click at [1214, 304] on div at bounding box center [1213, 273] width 27 height 395
drag, startPoint x: 1223, startPoint y: 284, endPoint x: 1222, endPoint y: 268, distance: 16.4
click at [1222, 268] on div at bounding box center [1213, 273] width 27 height 395
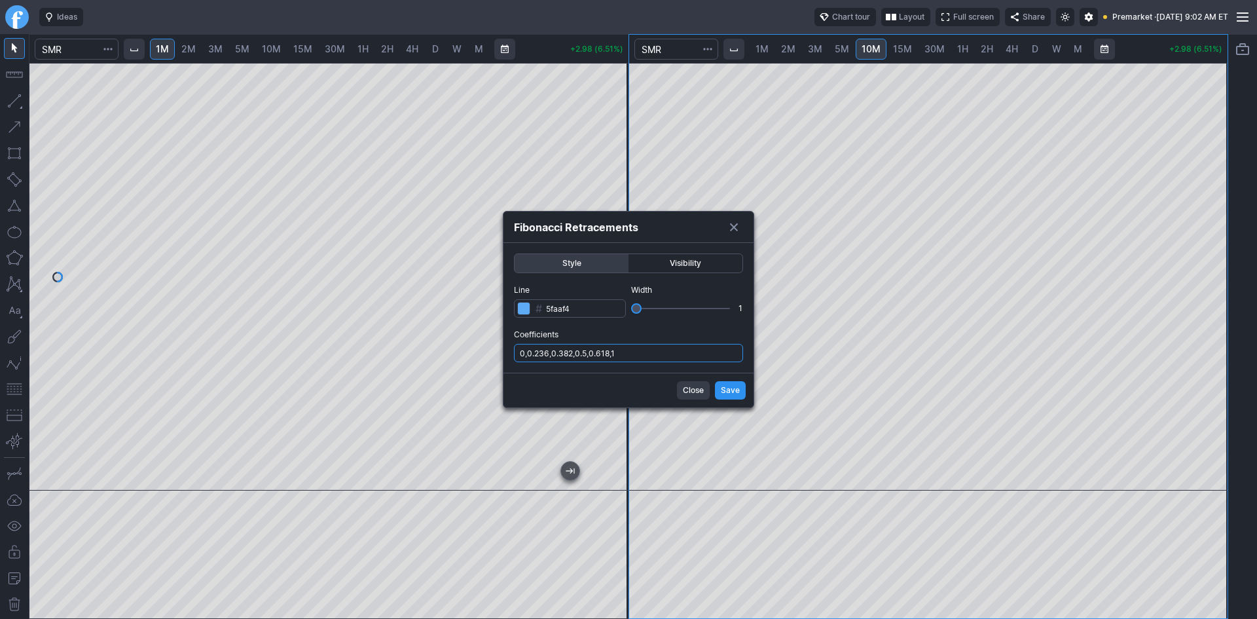
click at [677, 353] on input "0,0.236,0.382,0.5,0.618,1" at bounding box center [628, 353] width 229 height 18
type input "0,0.236,0.382,0.5,0.618,1,.786"
click at [736, 385] on span "Save" at bounding box center [730, 390] width 19 height 13
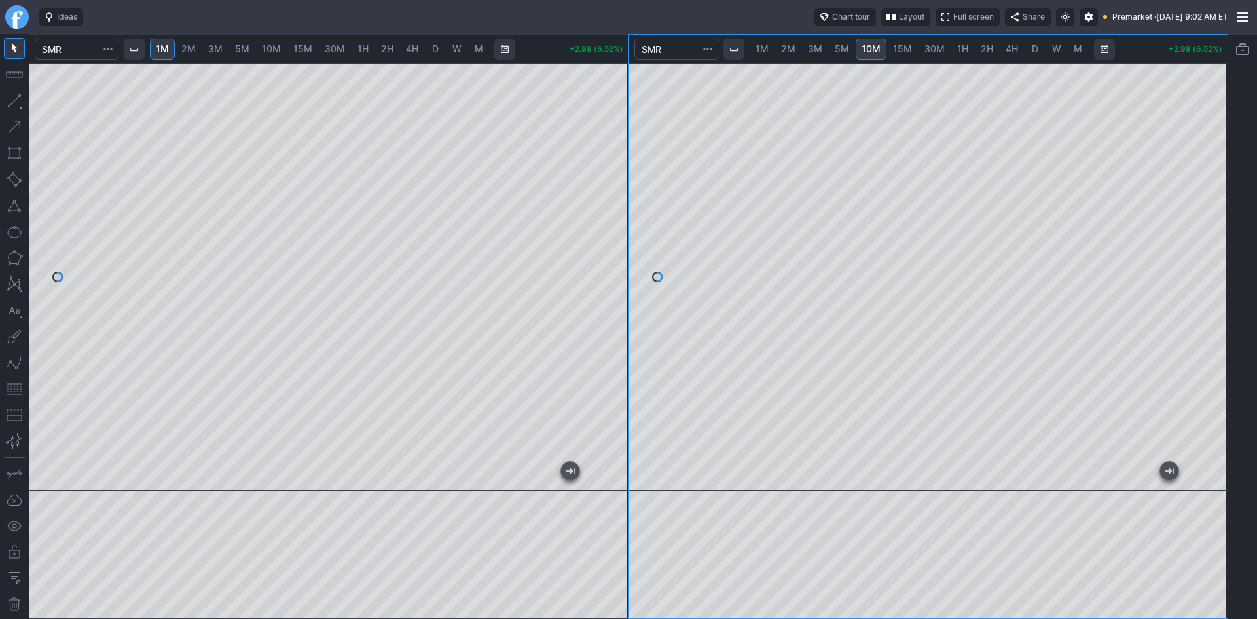
drag, startPoint x: 1213, startPoint y: 259, endPoint x: 1212, endPoint y: 272, distance: 13.1
click at [1212, 272] on div at bounding box center [1213, 273] width 27 height 395
click at [935, 50] on span "30M" at bounding box center [934, 48] width 20 height 11
drag, startPoint x: 1218, startPoint y: 105, endPoint x: 1207, endPoint y: 192, distance: 88.3
click at [1207, 192] on div at bounding box center [1213, 273] width 27 height 395
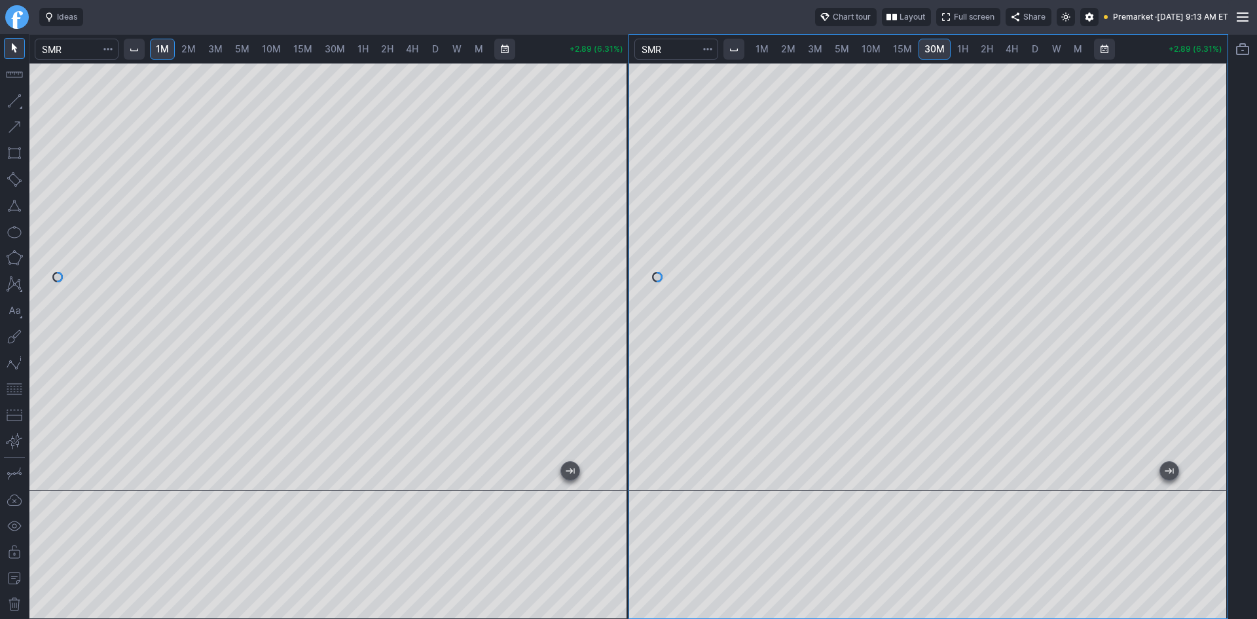
click at [12, 385] on button "button" at bounding box center [14, 388] width 21 height 21
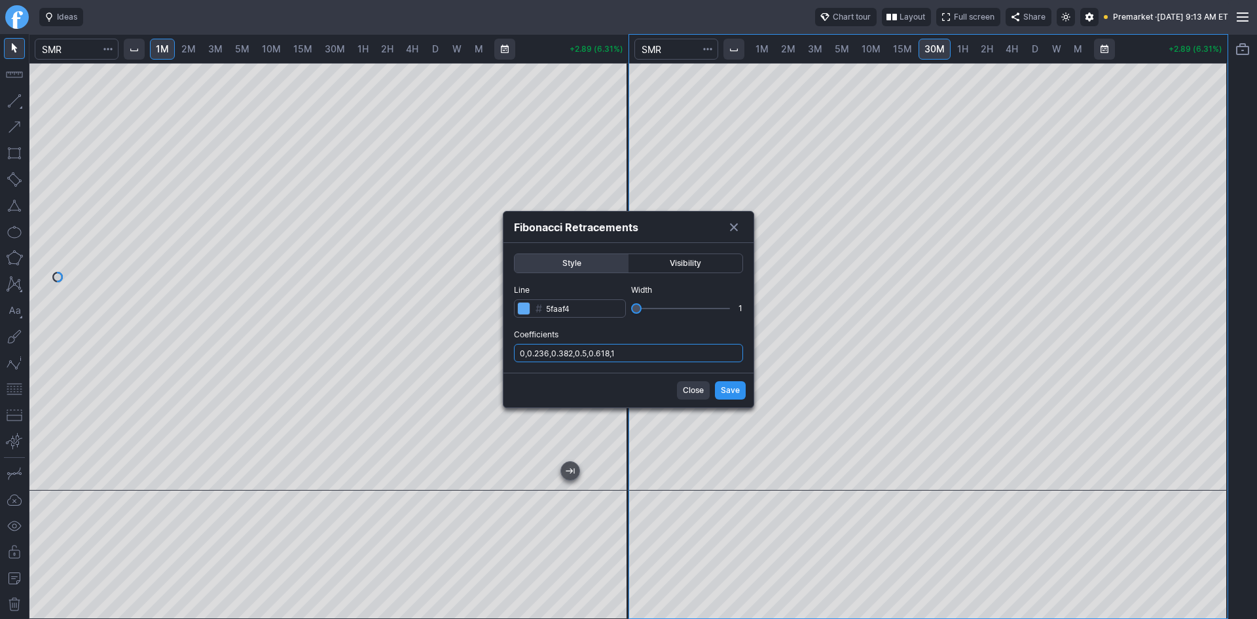
click at [648, 359] on input "0,0.236,0.382,0.5,0.618,1" at bounding box center [628, 353] width 229 height 18
type input "0,0.236,0.382,0.5,0.618,1,.786"
click at [738, 383] on button "Save" at bounding box center [730, 390] width 31 height 18
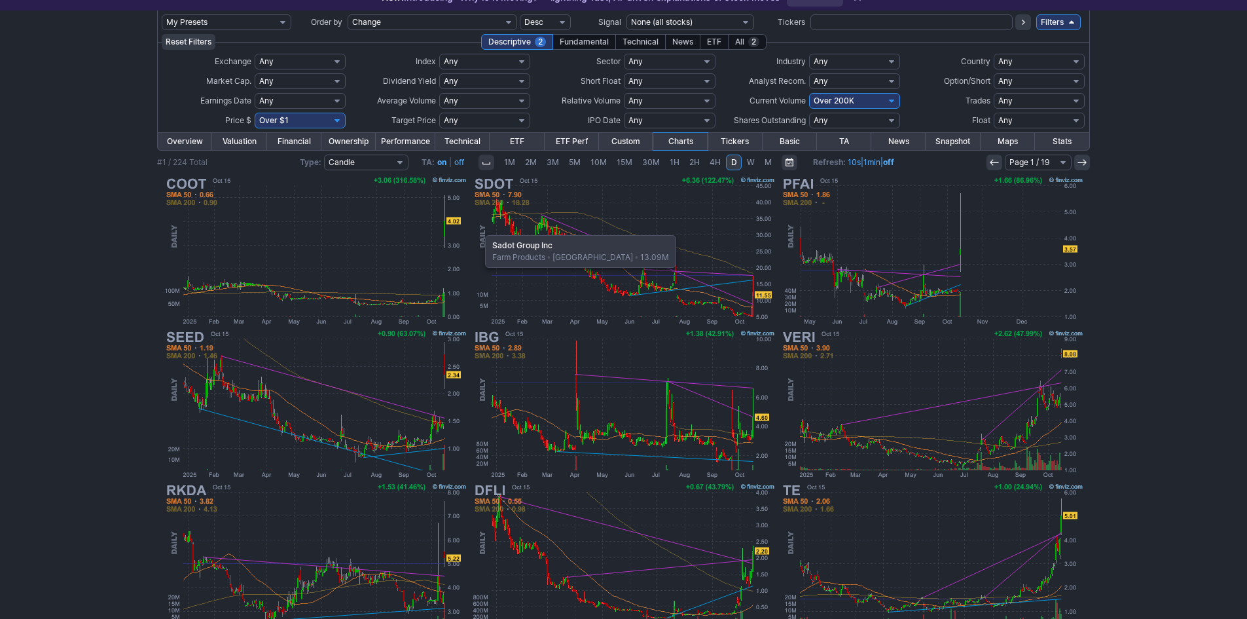
scroll to position [65, 0]
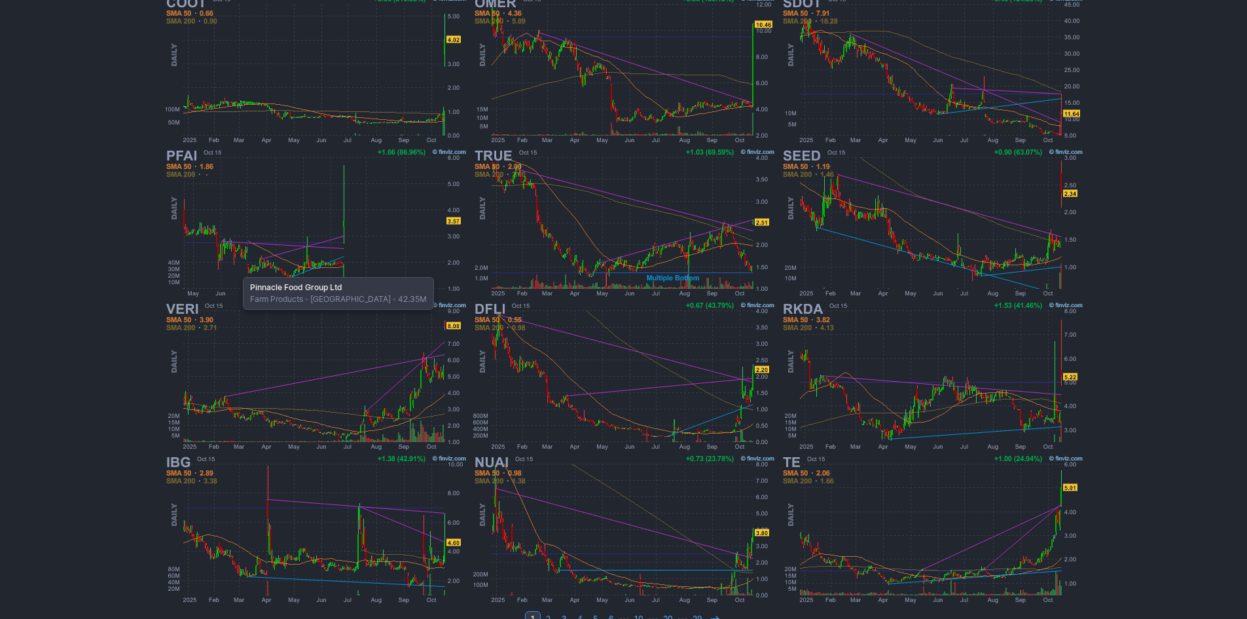
scroll to position [269, 0]
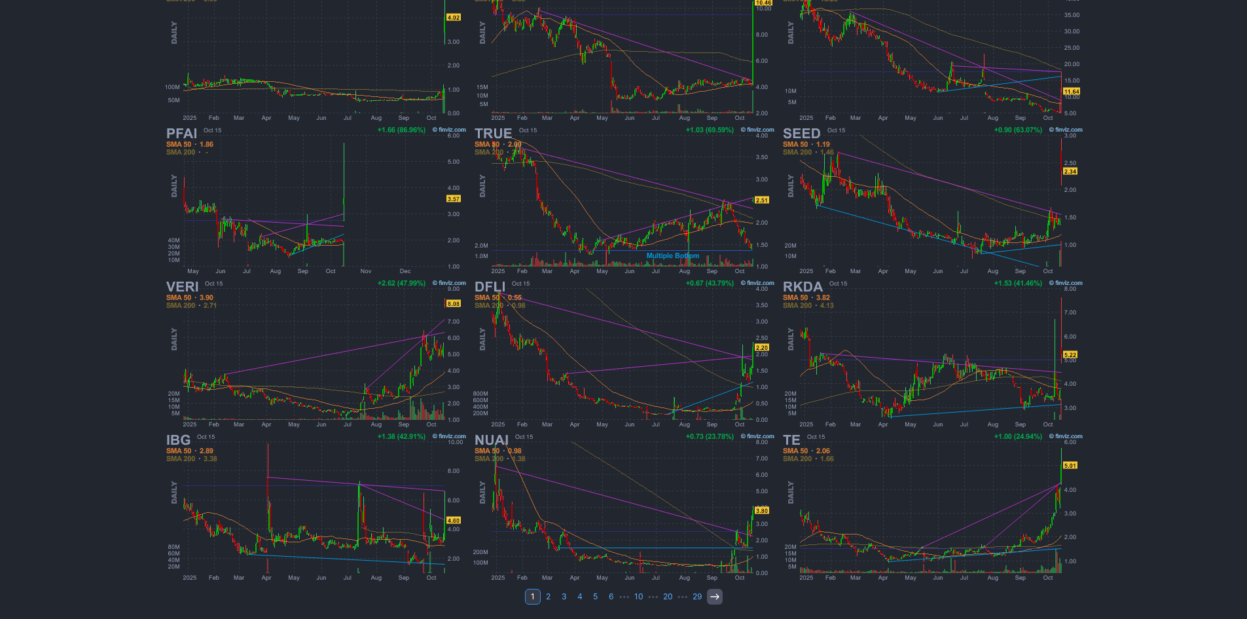
click at [710, 596] on icon at bounding box center [715, 596] width 10 height 10
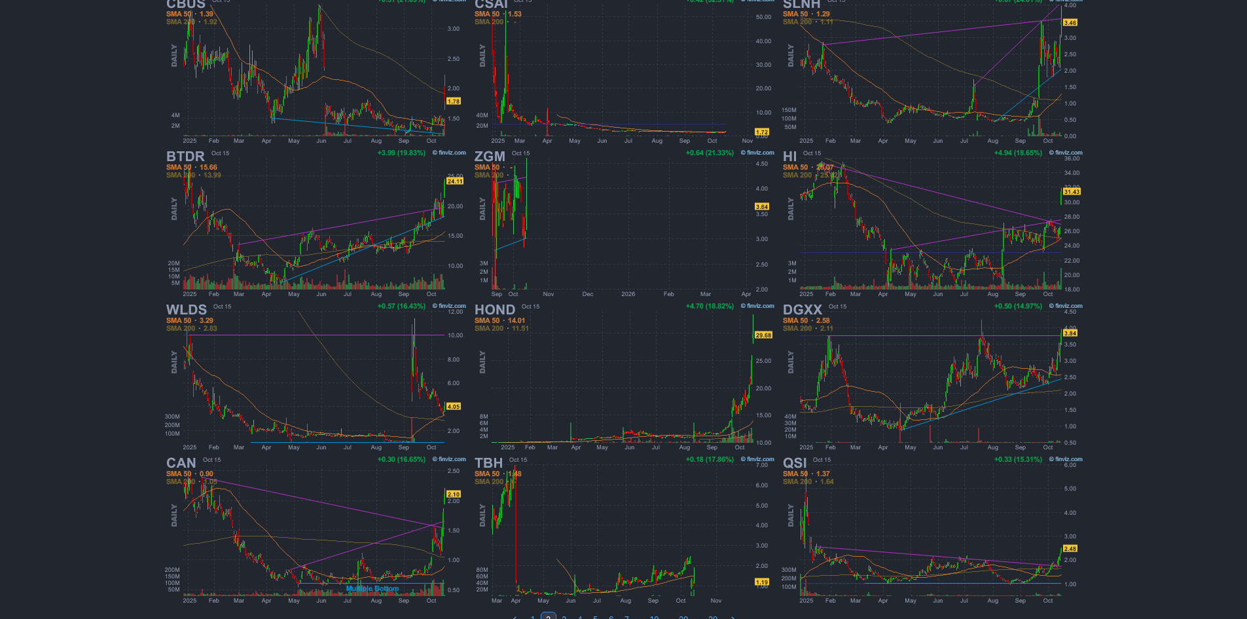
scroll to position [269, 0]
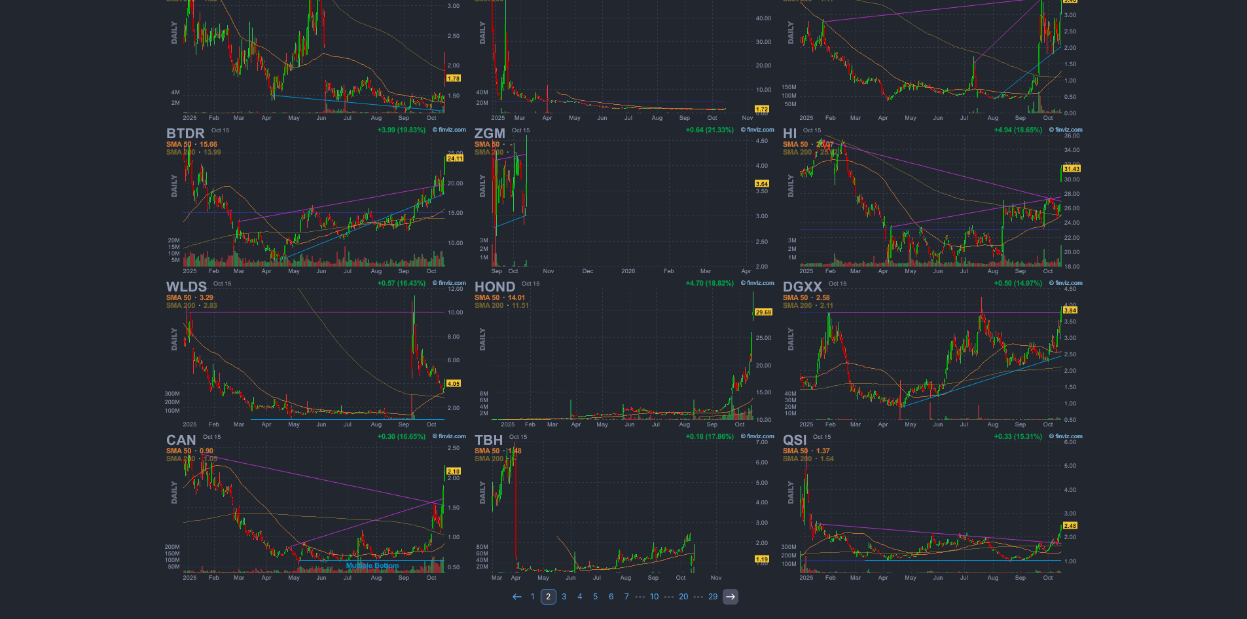
click at [727, 596] on icon at bounding box center [730, 596] width 10 height 10
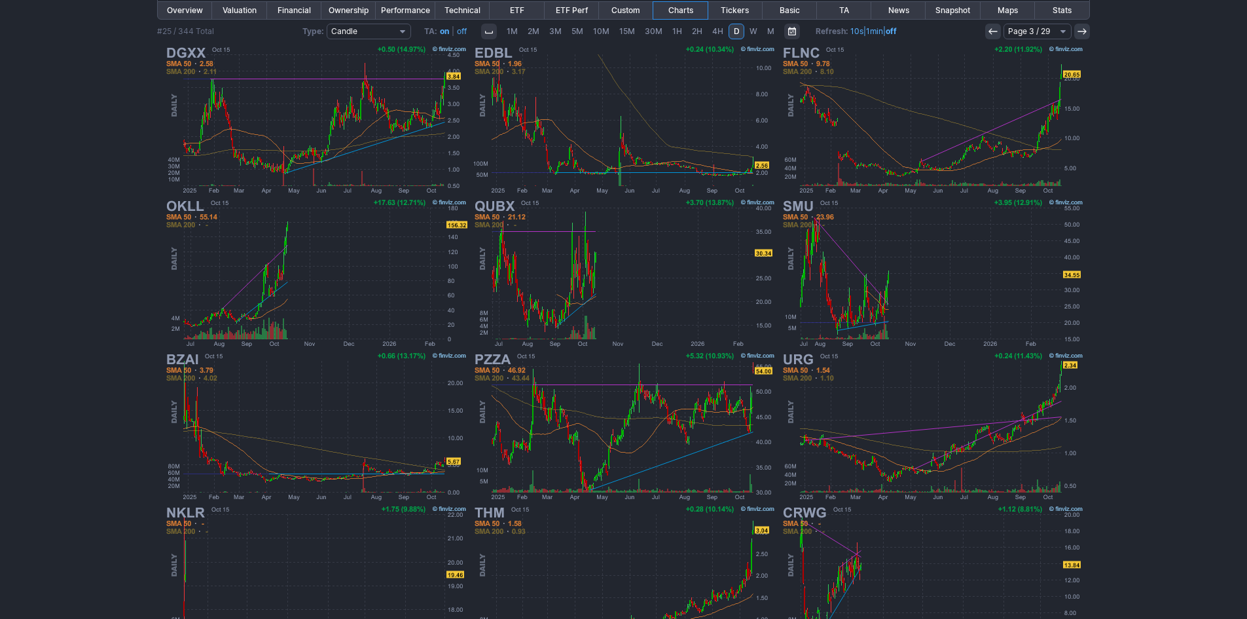
scroll to position [269, 0]
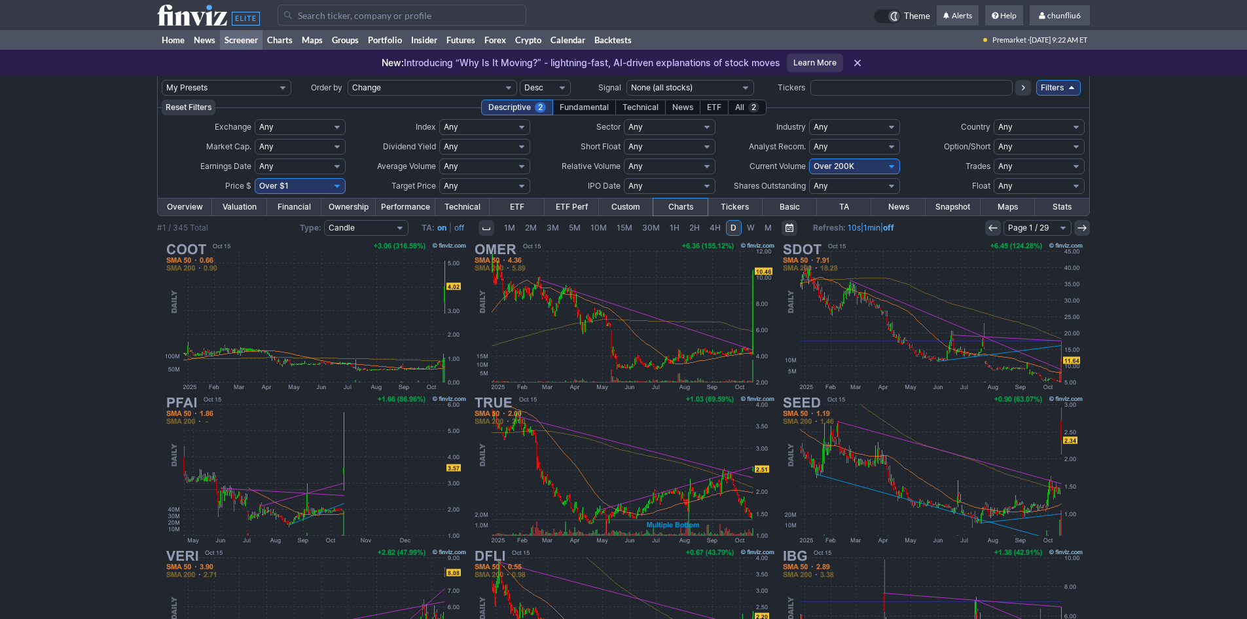
click at [331, 16] on input "Search" at bounding box center [402, 15] width 249 height 21
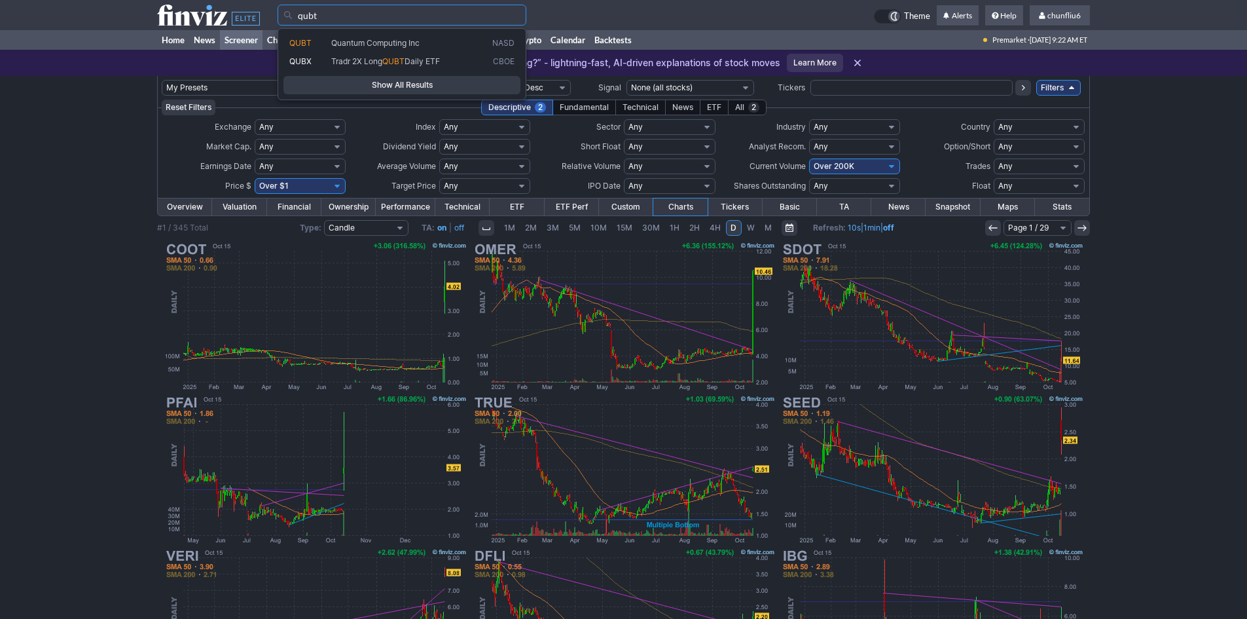
type input "qubt"
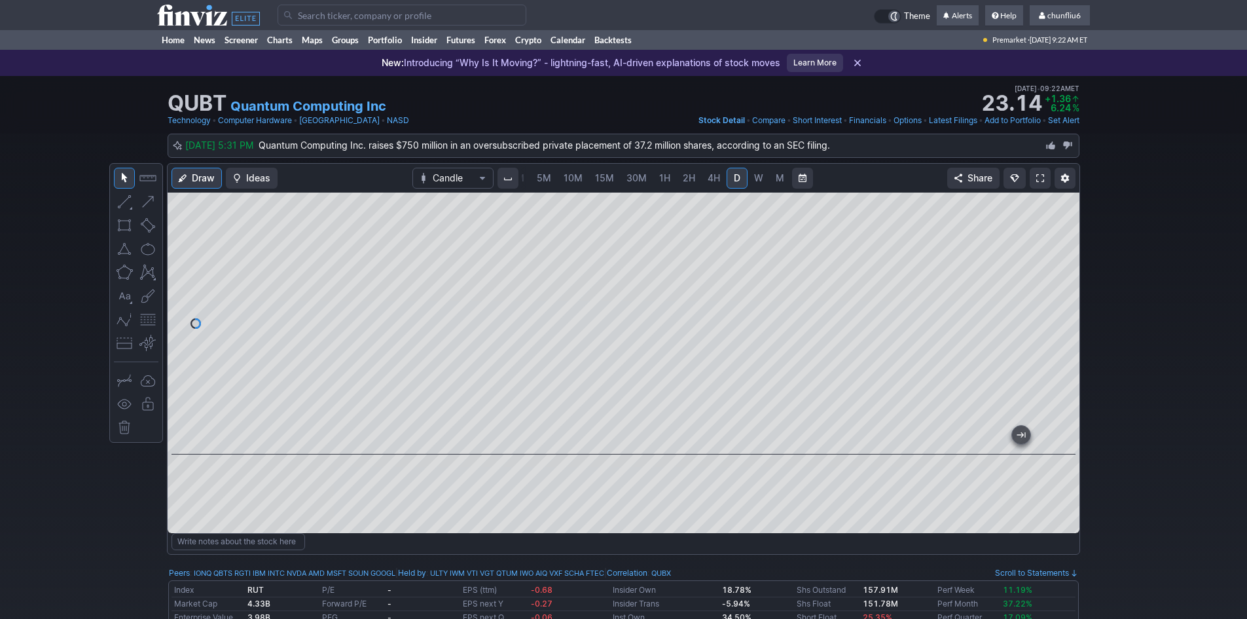
click at [1036, 173] on link at bounding box center [1040, 178] width 21 height 21
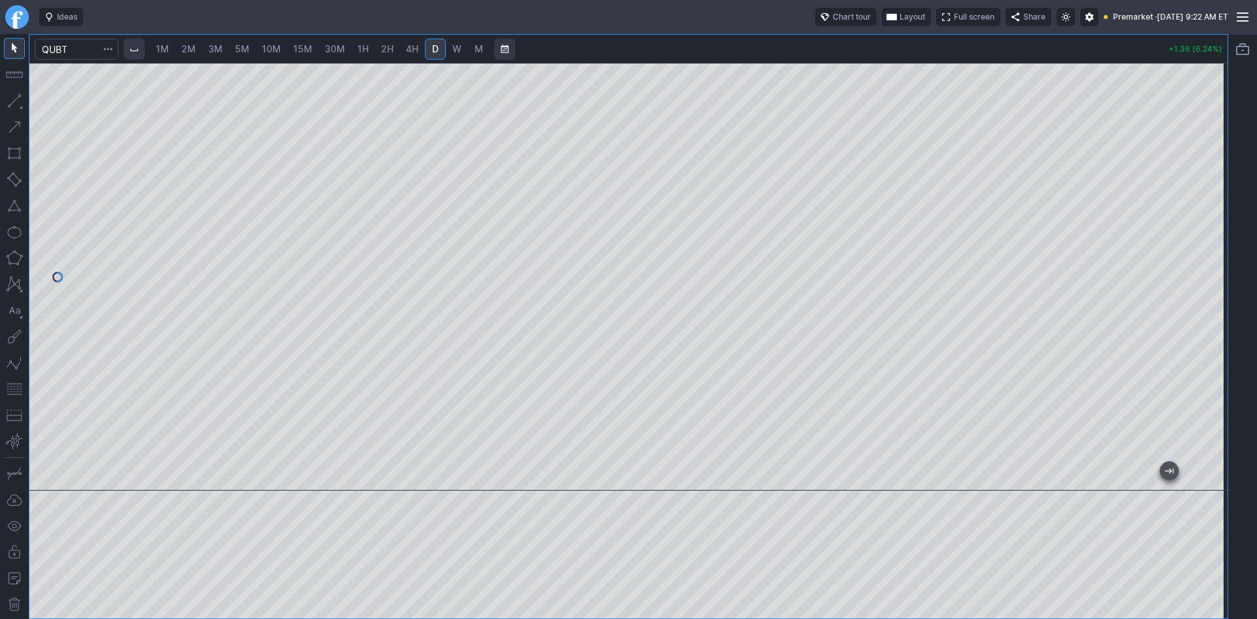
click at [167, 46] on span "1M" at bounding box center [162, 48] width 13 height 11
drag, startPoint x: 1208, startPoint y: 137, endPoint x: 1208, endPoint y: 225, distance: 87.7
click at [1208, 225] on div at bounding box center [1213, 273] width 27 height 395
drag, startPoint x: 11, startPoint y: 389, endPoint x: 30, endPoint y: 371, distance: 25.9
click at [11, 388] on button "button" at bounding box center [14, 388] width 21 height 21
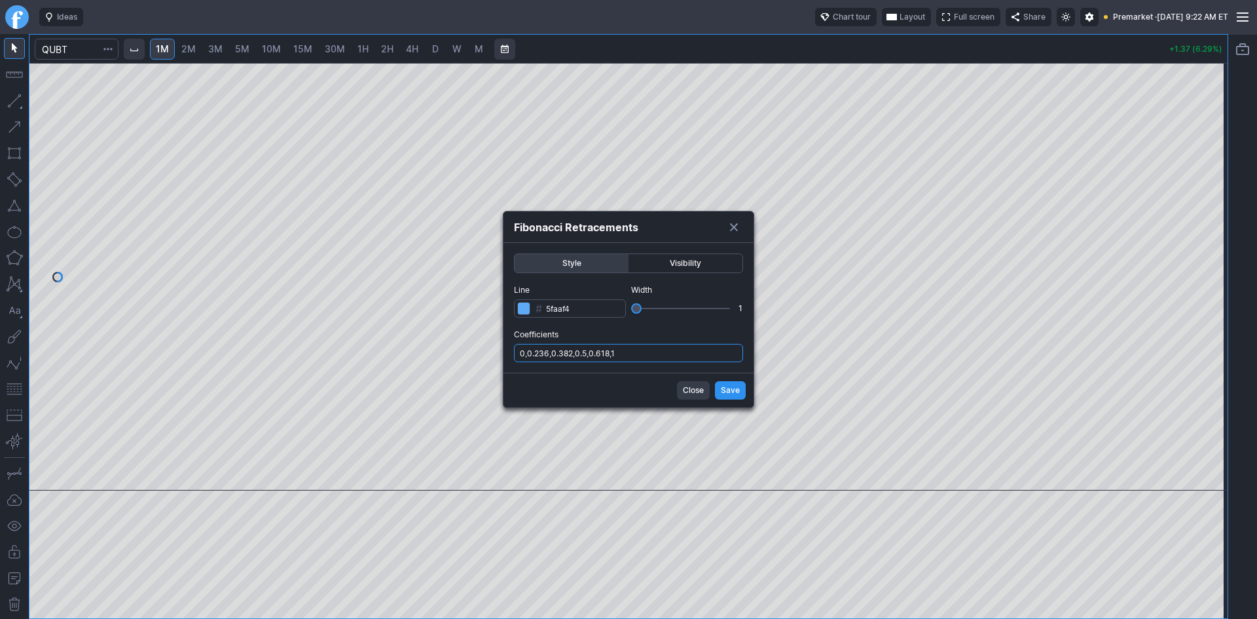
click at [642, 358] on input "0,0.236,0.382,0.5,0.618,1" at bounding box center [628, 353] width 229 height 18
type input "0,0.236,0.382,0.5,0.618,1,.786"
click at [724, 388] on span "Save" at bounding box center [730, 390] width 19 height 13
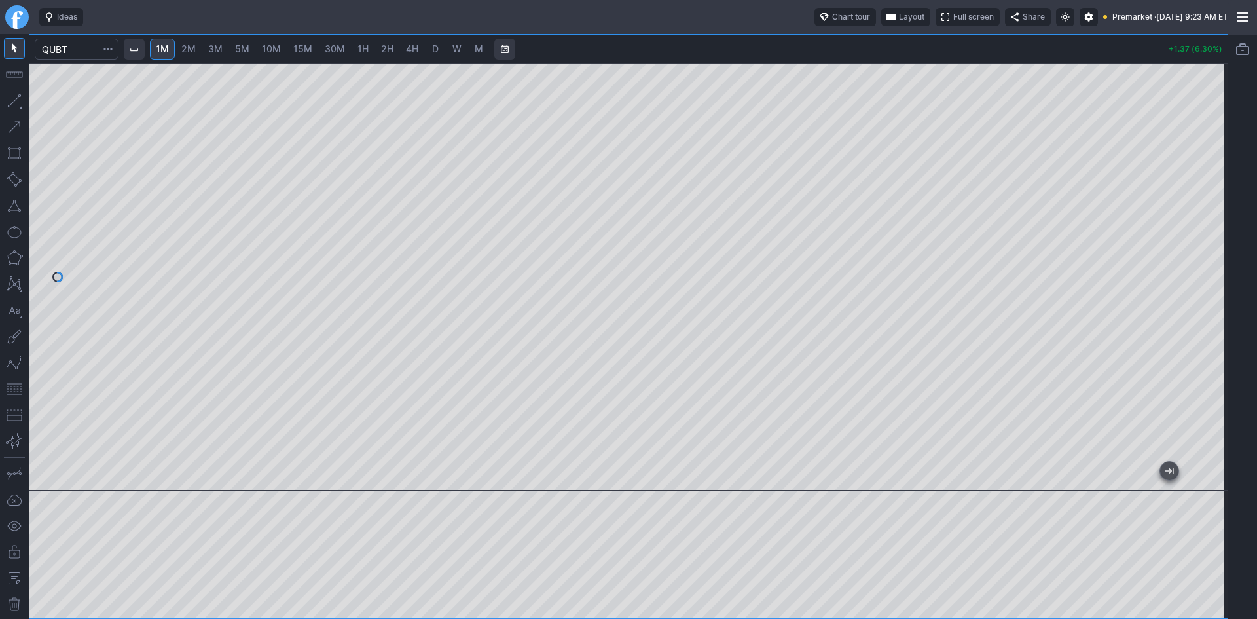
drag, startPoint x: 1206, startPoint y: 215, endPoint x: 1209, endPoint y: 273, distance: 58.3
click at [1209, 273] on div at bounding box center [1213, 273] width 27 height 395
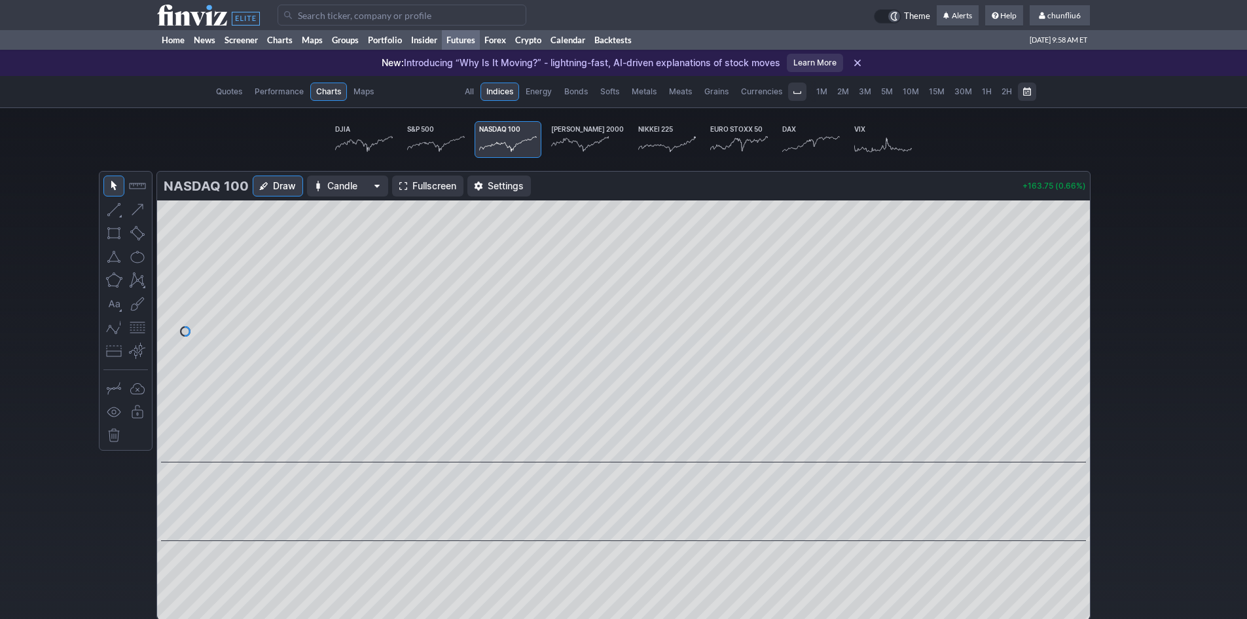
scroll to position [0, 81]
click at [169, 38] on link "Home" at bounding box center [173, 40] width 32 height 20
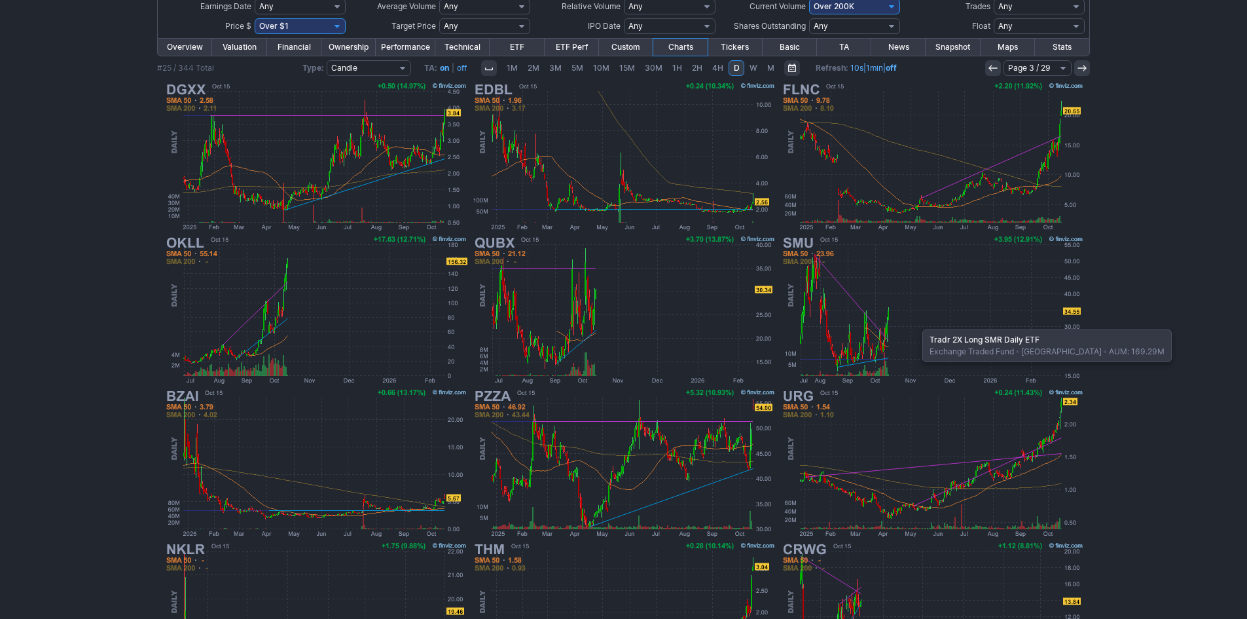
scroll to position [138, 0]
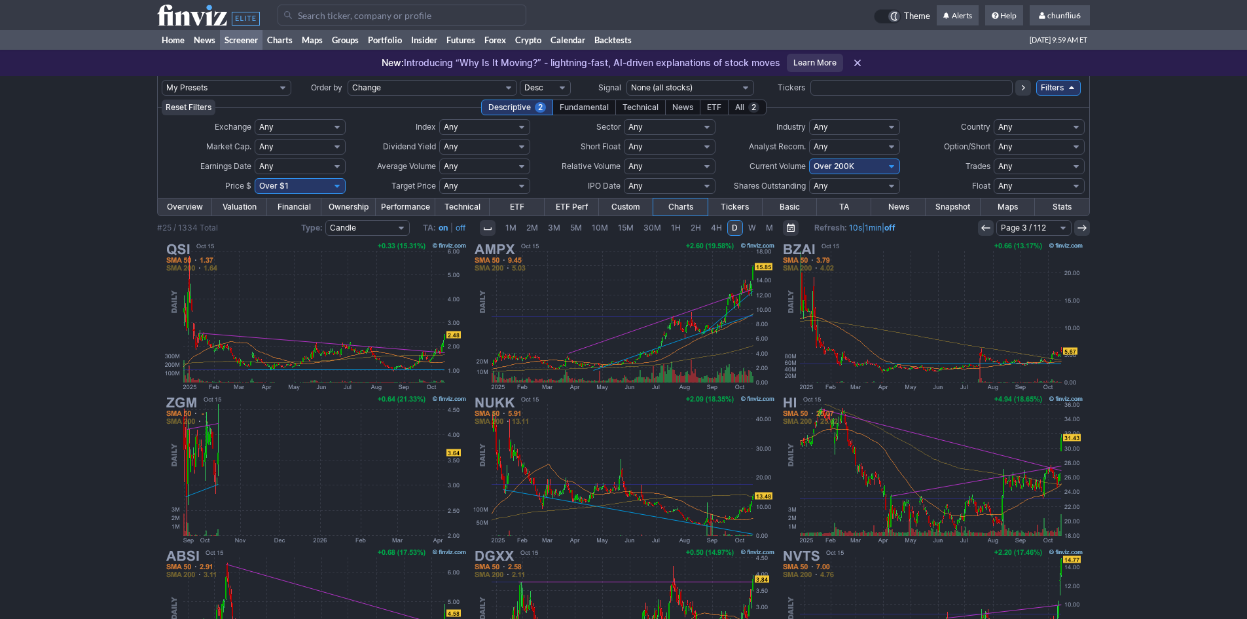
click at [988, 225] on icon at bounding box center [986, 228] width 10 height 10
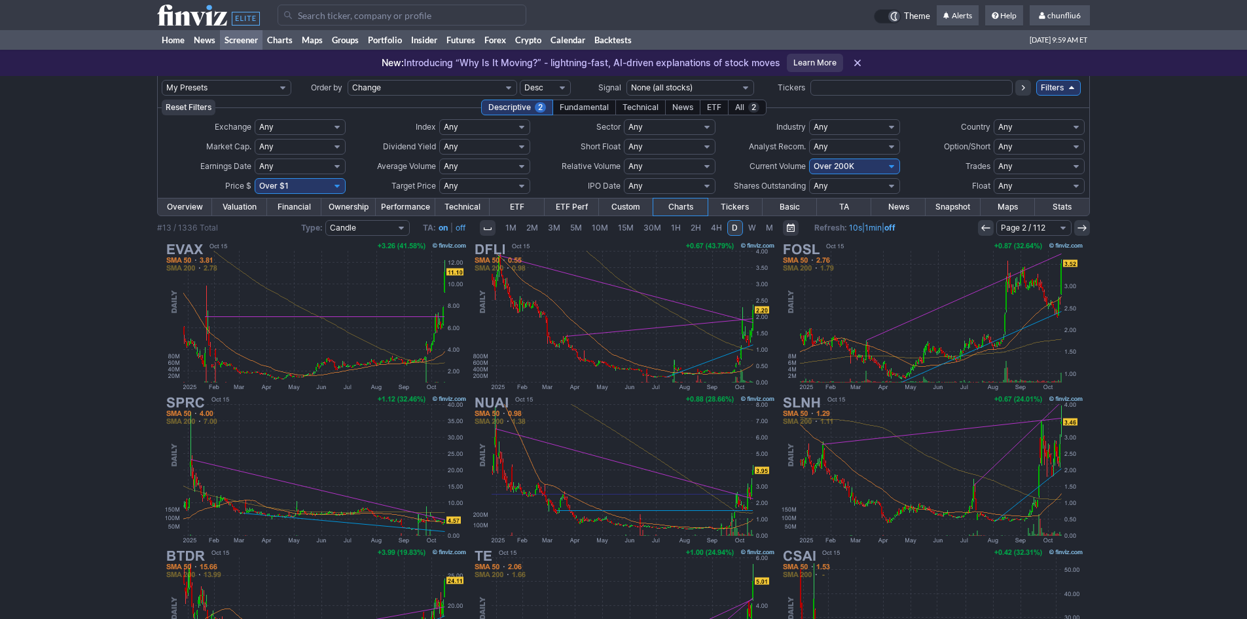
click at [988, 225] on icon at bounding box center [986, 228] width 10 height 10
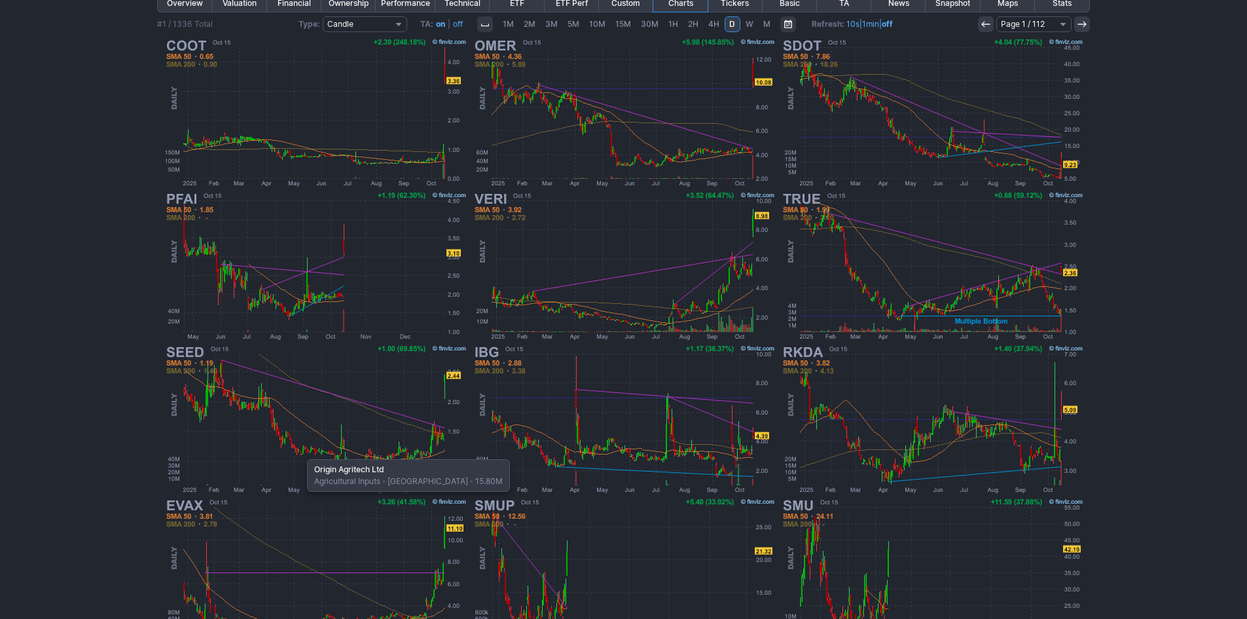
scroll to position [269, 0]
